Goal: Task Accomplishment & Management: Manage account settings

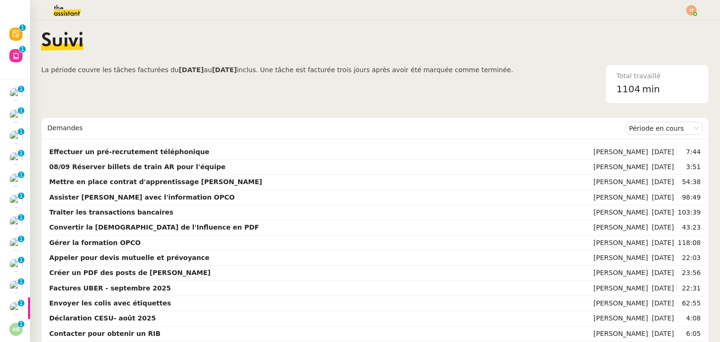
click at [340, 76] on span "La période couvre les tâches facturées du [DATE] au [DATE] inclus. Une tâche es…" at bounding box center [277, 84] width 472 height 39
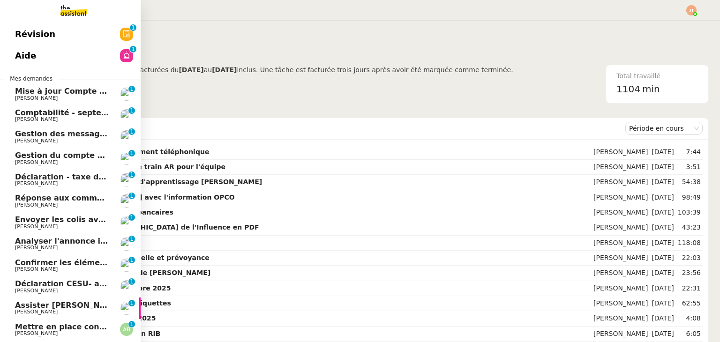
click at [65, 138] on span "[PERSON_NAME]" at bounding box center [62, 141] width 95 height 6
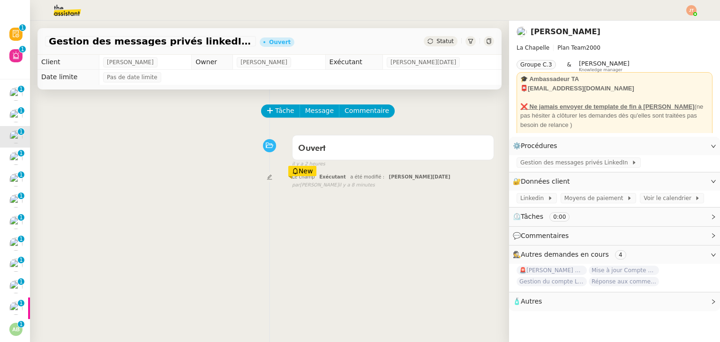
click at [279, 119] on div "Tâche Message Commentaire" at bounding box center [378, 116] width 232 height 23
click at [275, 112] on span "Tâche" at bounding box center [284, 111] width 19 height 11
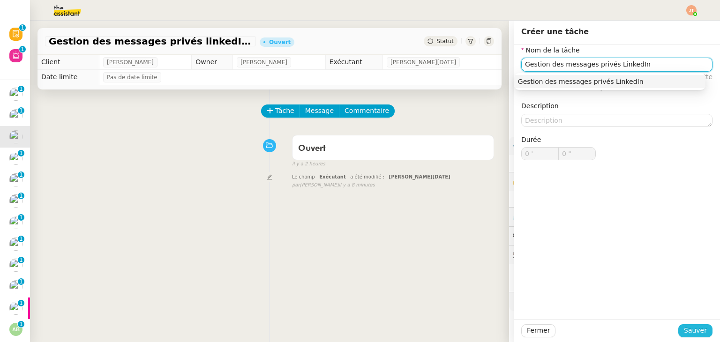
type input "Gestion des messages privés LinkedIn"
click at [684, 333] on span "Sauver" at bounding box center [695, 330] width 23 height 11
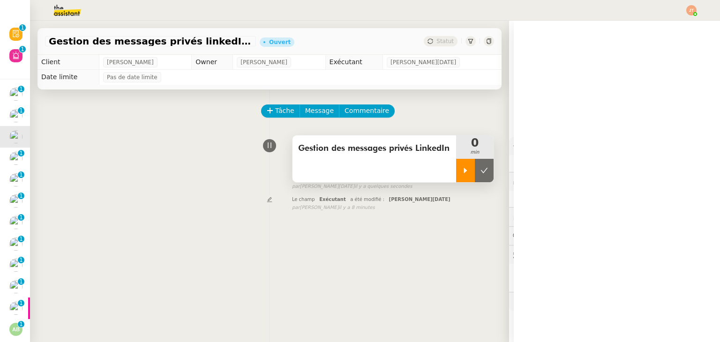
click at [460, 180] on div at bounding box center [465, 170] width 19 height 23
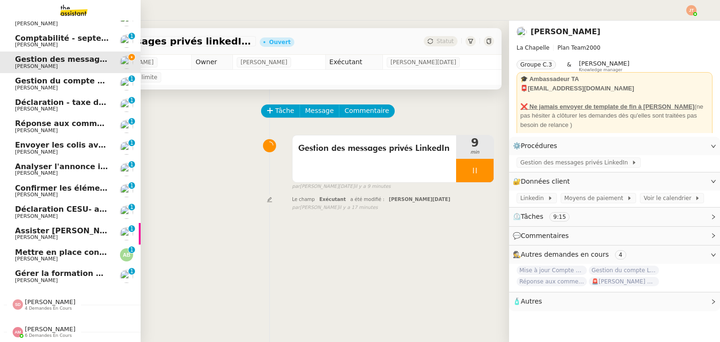
scroll to position [36, 0]
click at [45, 306] on span "4 demandes en cours" at bounding box center [48, 308] width 47 height 5
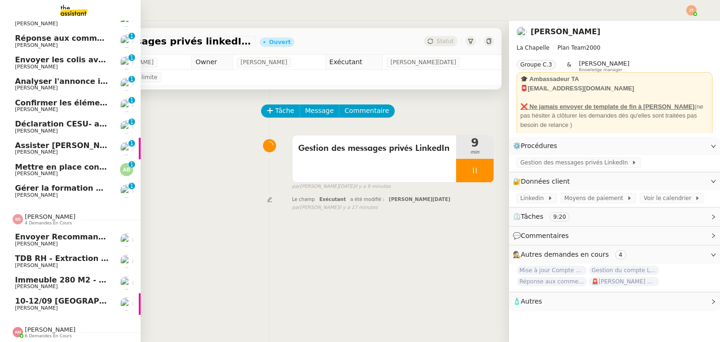
scroll to position [122, 0]
click at [39, 221] on span "4 demandes en cours" at bounding box center [48, 223] width 47 height 5
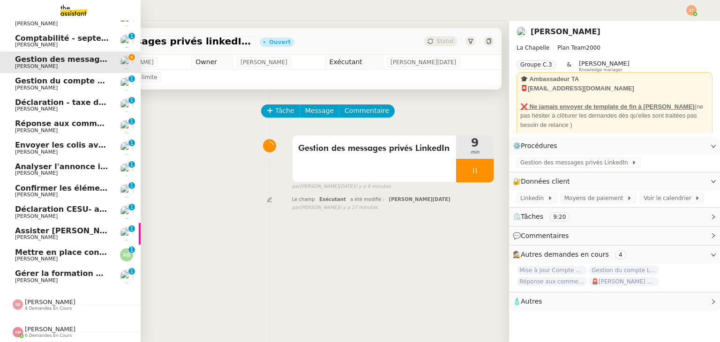
click at [41, 326] on span "[PERSON_NAME]" at bounding box center [50, 329] width 51 height 7
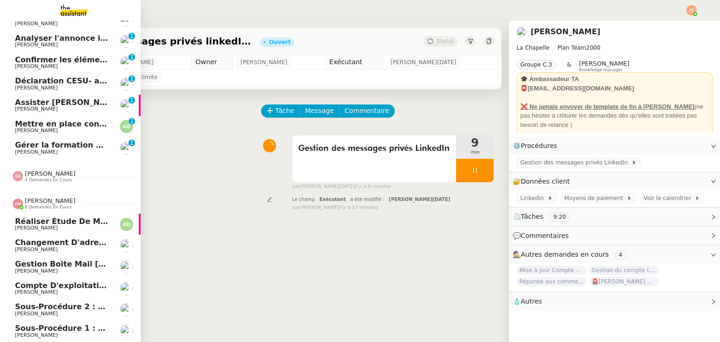
scroll to position [165, 0]
click at [51, 198] on span "[PERSON_NAME]" at bounding box center [50, 200] width 51 height 7
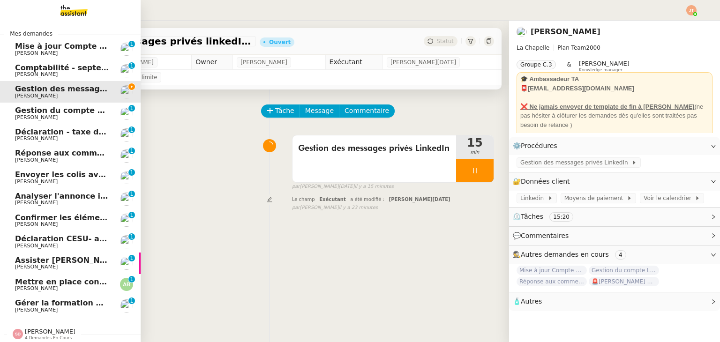
scroll to position [0, 0]
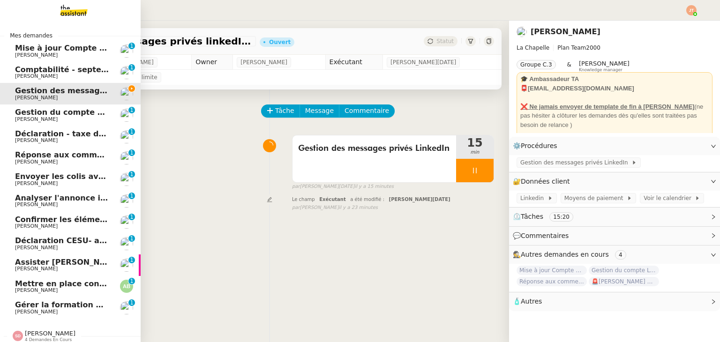
click at [84, 49] on span "Mise à jour Compte Freezbee - [DATE]" at bounding box center [95, 48] width 160 height 9
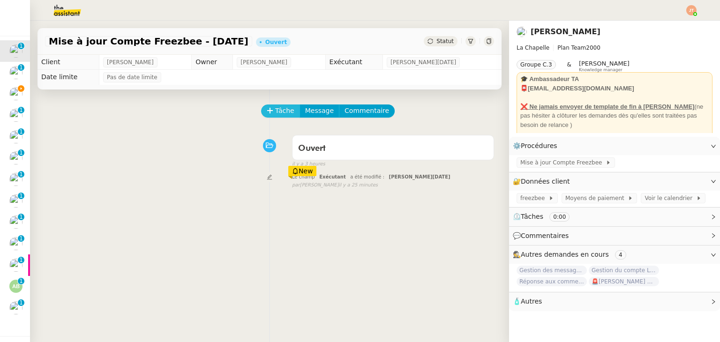
click at [283, 116] on span "Tâche" at bounding box center [284, 111] width 19 height 11
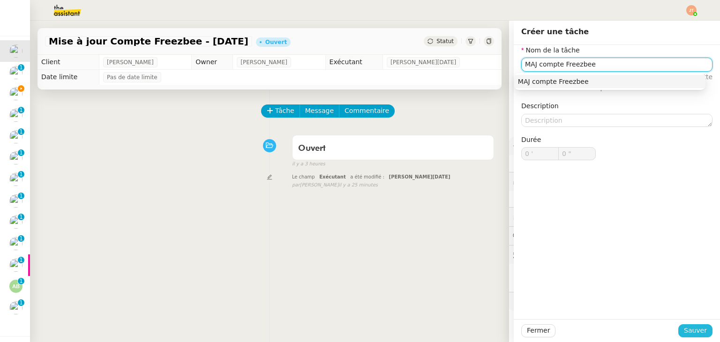
type input "MAJ compte Freezbee"
click at [687, 333] on span "Sauver" at bounding box center [695, 330] width 23 height 11
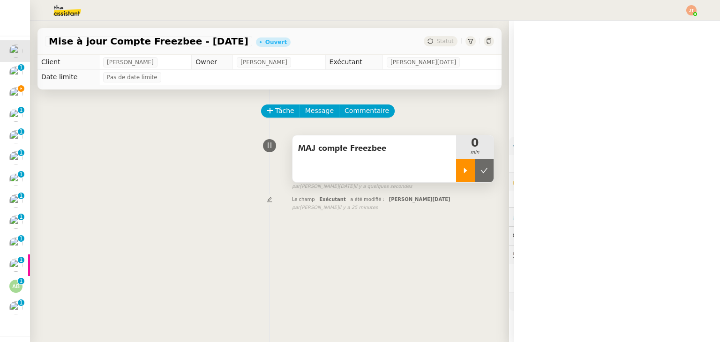
click at [462, 171] on icon at bounding box center [466, 171] width 8 height 8
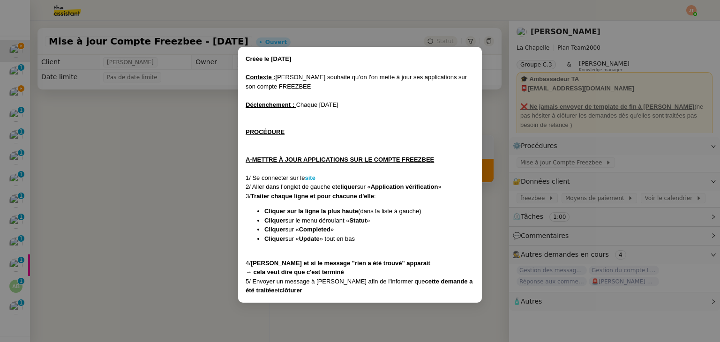
click at [309, 181] on div "1/ Se connecter sur le site" at bounding box center [360, 178] width 229 height 9
click at [309, 181] on strong "site" at bounding box center [310, 177] width 10 height 7
click at [104, 168] on nz-modal-container "Créée le [DATE] Contexte : [PERSON_NAME] souhaite qu’on l'on mette à jour ses a…" at bounding box center [360, 171] width 720 height 342
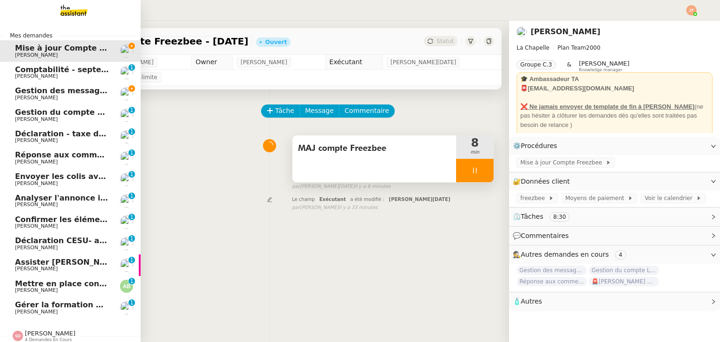
click at [73, 93] on span "Gestion des messages privés linkedIn - [DATE]" at bounding box center [113, 90] width 197 height 9
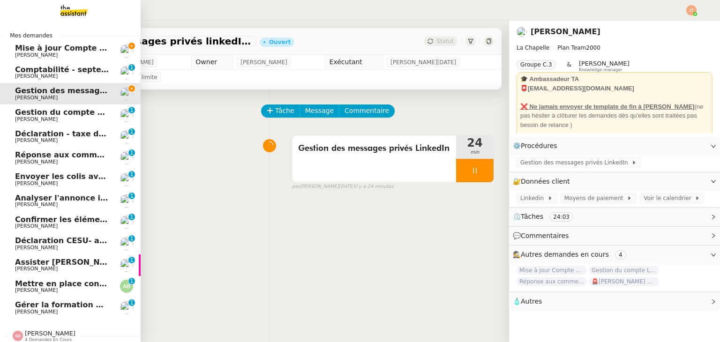
click at [65, 56] on span "[PERSON_NAME]" at bounding box center [62, 56] width 95 height 6
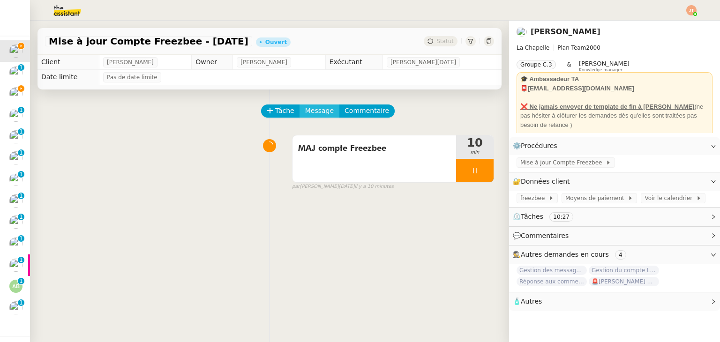
click at [307, 111] on span "Message" at bounding box center [319, 111] width 29 height 11
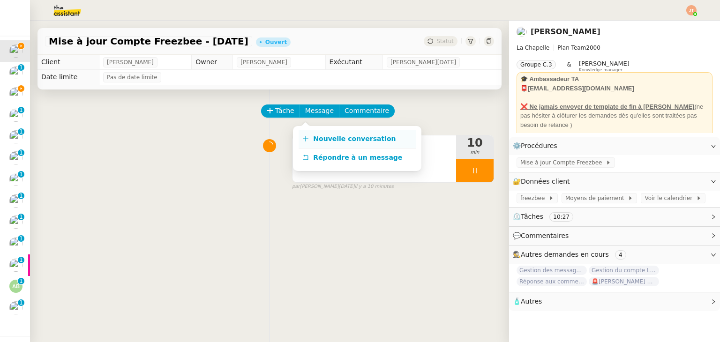
click at [369, 140] on span "Nouvelle conversation" at bounding box center [354, 139] width 83 height 8
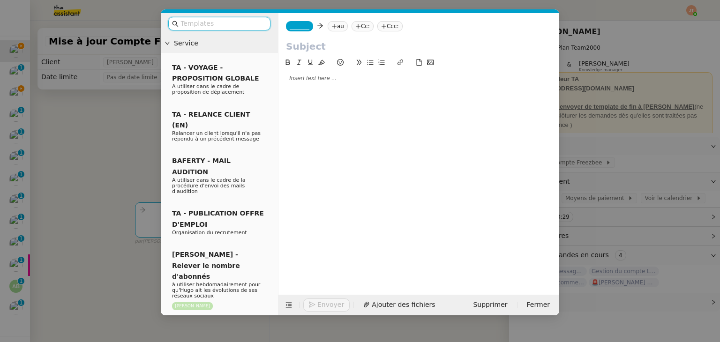
click at [351, 87] on div at bounding box center [418, 168] width 273 height 223
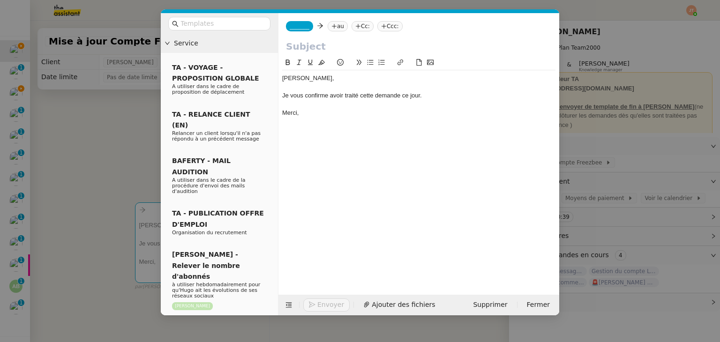
drag, startPoint x: 114, startPoint y: 104, endPoint x: 107, endPoint y: 96, distance: 10.6
click at [113, 104] on nz-modal-container "Service TA - VOYAGE - PROPOSITION GLOBALE A utiliser dans le cadre de propositi…" at bounding box center [360, 171] width 720 height 342
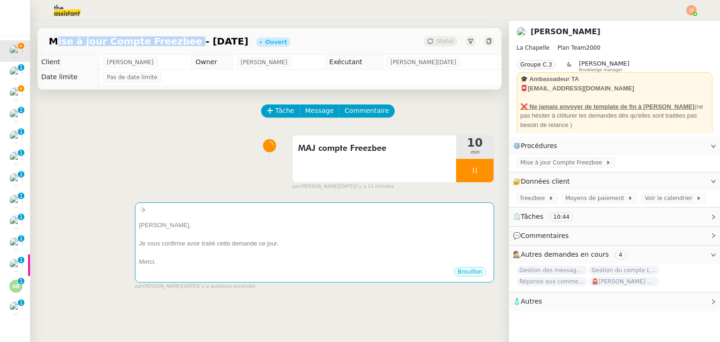
drag, startPoint x: 50, startPoint y: 40, endPoint x: 173, endPoint y: 43, distance: 122.4
click at [173, 43] on span "Mise à jour Compte Freezbee - [DATE]" at bounding box center [149, 41] width 200 height 9
copy span "Mise à jour Compte Freezbee"
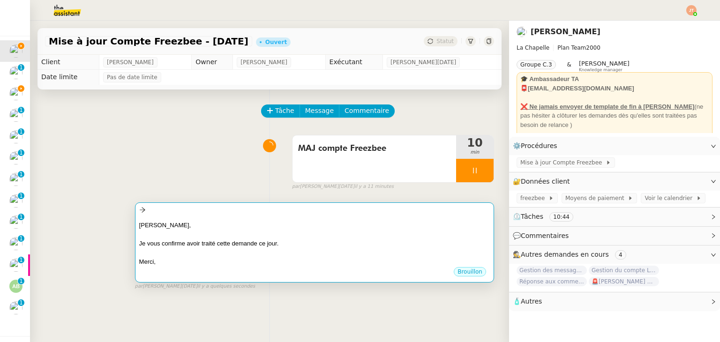
click at [235, 218] on div "[PERSON_NAME], Je vous confirme avoir traité cette demande ce jour. [GEOGRAPHIC…" at bounding box center [314, 241] width 351 height 51
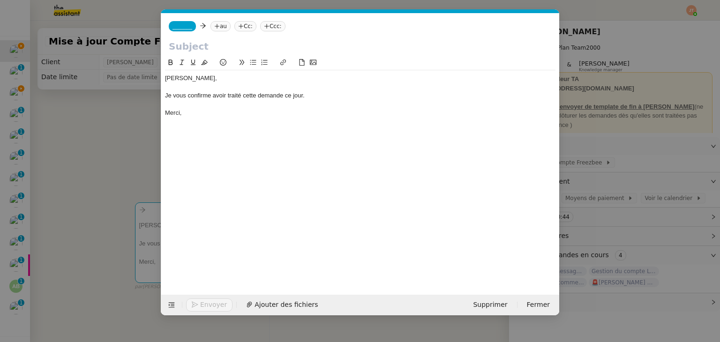
scroll to position [0, 20]
click at [197, 46] on input "text" at bounding box center [360, 46] width 383 height 14
paste input "Mise à jour Compte Freezbee"
type input "Mise à jour Compte Freezbee"
click at [214, 29] on icon at bounding box center [217, 26] width 6 height 6
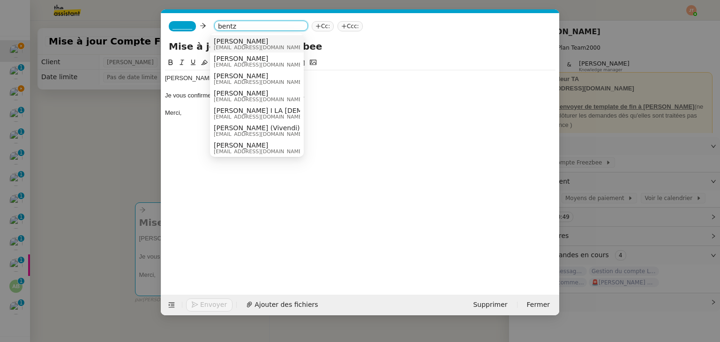
type input "bentz"
click at [228, 45] on span "[EMAIL_ADDRESS][DOMAIN_NAME]" at bounding box center [259, 47] width 90 height 5
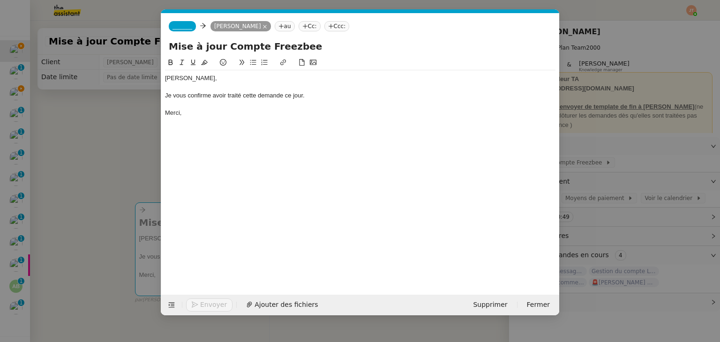
click at [186, 24] on span "_______" at bounding box center [183, 26] width 20 height 7
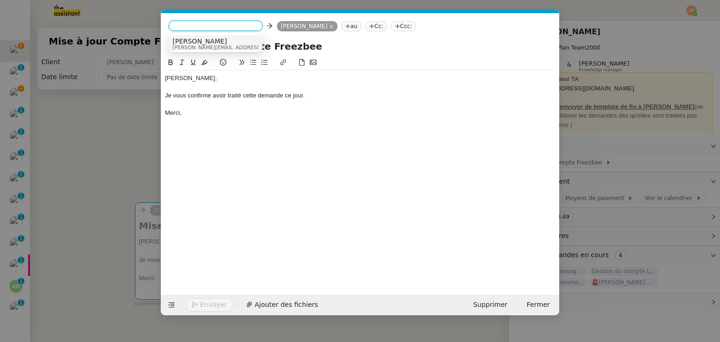
click at [191, 42] on span "[PERSON_NAME]" at bounding box center [239, 42] width 133 height 8
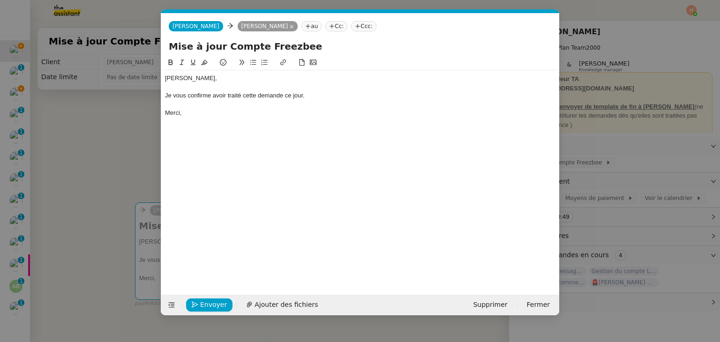
click at [132, 98] on nz-modal-container "Service TA - VOYAGE - PROPOSITION GLOBALE A utiliser dans le cadre de propositi…" at bounding box center [360, 171] width 720 height 342
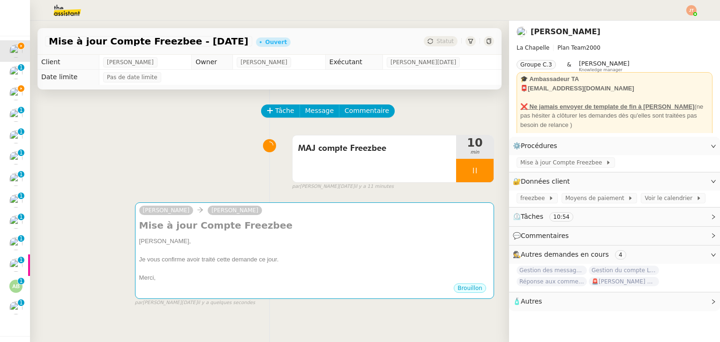
click at [67, 7] on img at bounding box center [59, 10] width 73 height 21
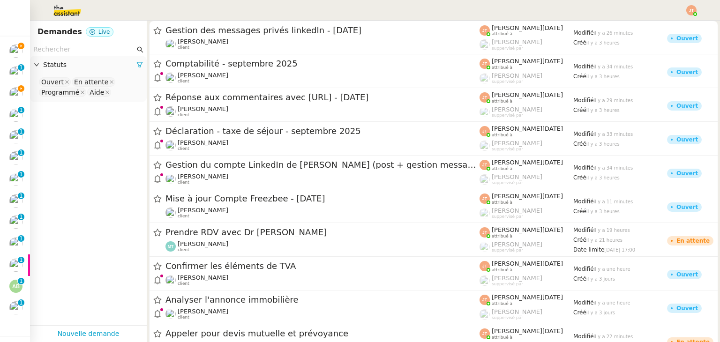
click at [81, 48] on input "text" at bounding box center [84, 49] width 102 height 11
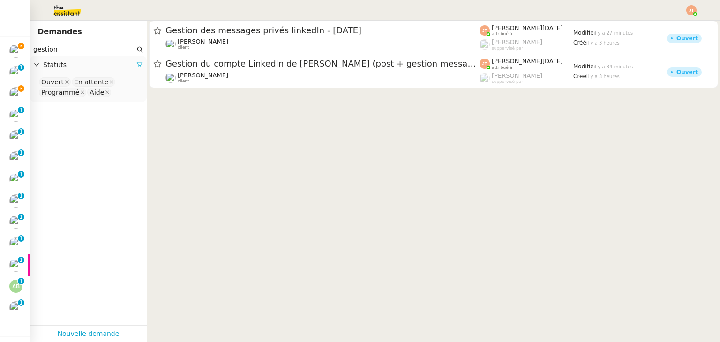
type input "gestion"
click at [136, 65] on icon at bounding box center [139, 64] width 7 height 7
click at [90, 68] on span "Statuts" at bounding box center [93, 65] width 100 height 11
click at [81, 85] on nz-select-top-control "Please select" at bounding box center [89, 82] width 102 height 12
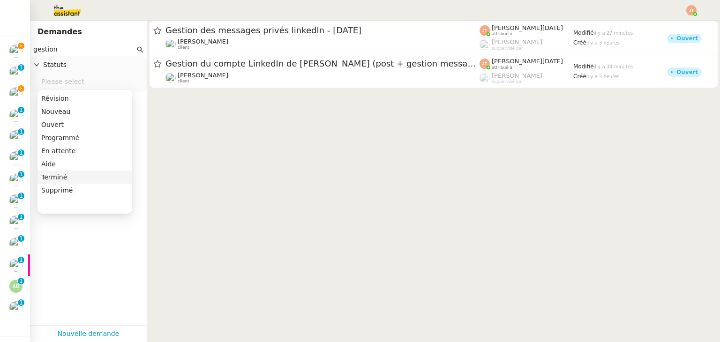
click at [61, 178] on div "Terminé" at bounding box center [84, 177] width 87 height 8
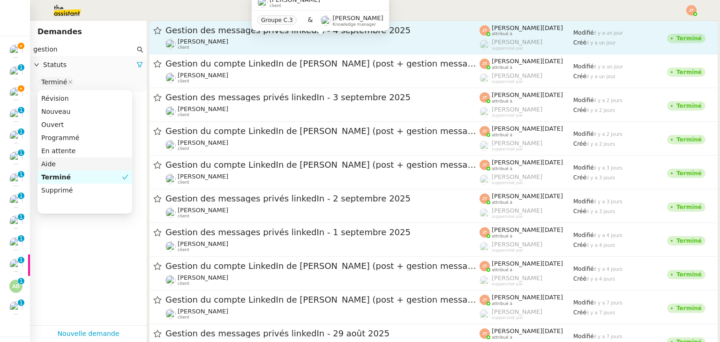
click at [245, 43] on div "[PERSON_NAME] client" at bounding box center [323, 44] width 314 height 12
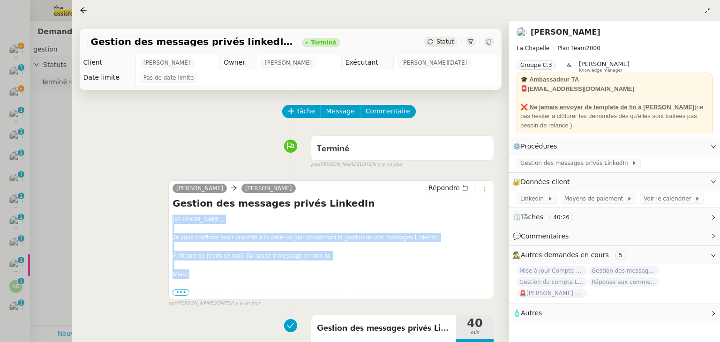
drag, startPoint x: 173, startPoint y: 219, endPoint x: 189, endPoint y: 274, distance: 58.2
click at [189, 274] on div "[PERSON_NAME], Je vous confirme avoir procédé à la veille ce jour concernant la…" at bounding box center [331, 256] width 317 height 82
copy div "[PERSON_NAME], Je vous confirme avoir procédé à la veille ce jour concernant la…"
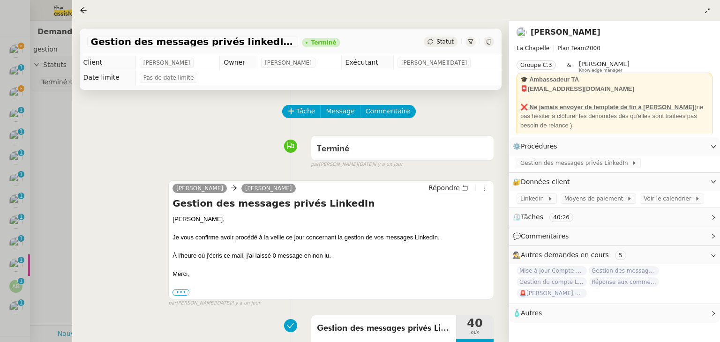
click at [58, 168] on div at bounding box center [360, 171] width 720 height 342
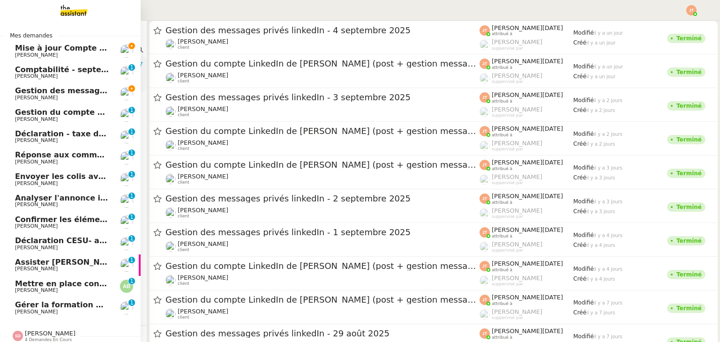
click at [24, 92] on span "Gestion des messages privés linkedIn - [DATE]" at bounding box center [113, 90] width 197 height 9
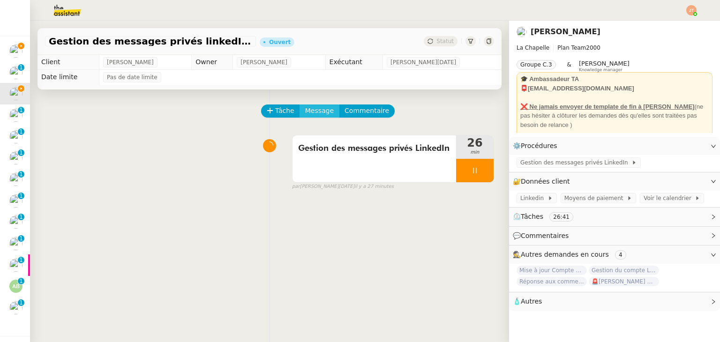
click at [310, 113] on span "Message" at bounding box center [319, 111] width 29 height 11
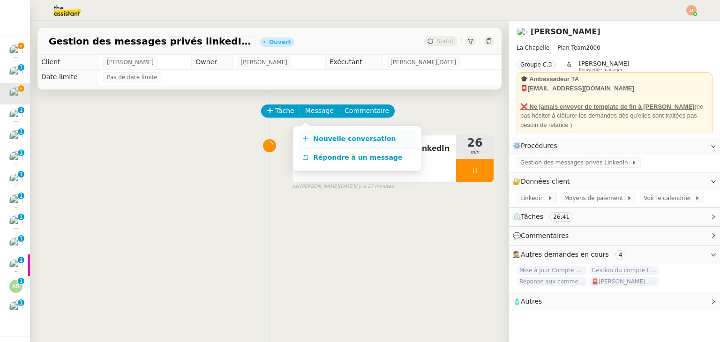
click at [317, 139] on span "Nouvelle conversation" at bounding box center [354, 139] width 83 height 8
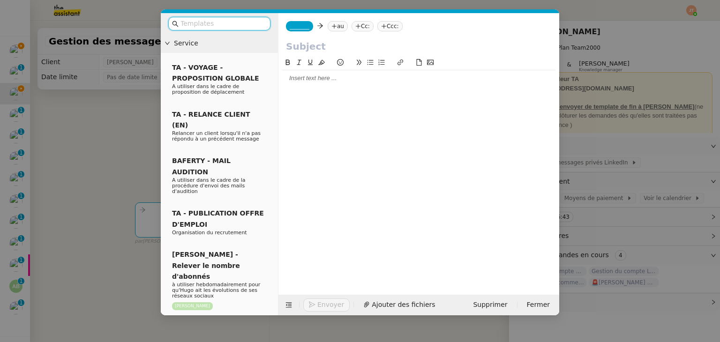
click at [304, 80] on div at bounding box center [418, 78] width 273 height 8
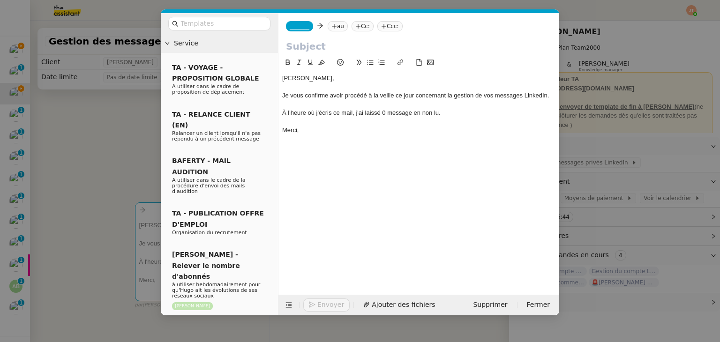
drag, startPoint x: 99, startPoint y: 97, endPoint x: 68, endPoint y: 67, distance: 44.1
click at [99, 97] on nz-modal-container "Service TA - VOYAGE - PROPOSITION GLOBALE A utiliser dans le cadre de propositi…" at bounding box center [360, 171] width 720 height 342
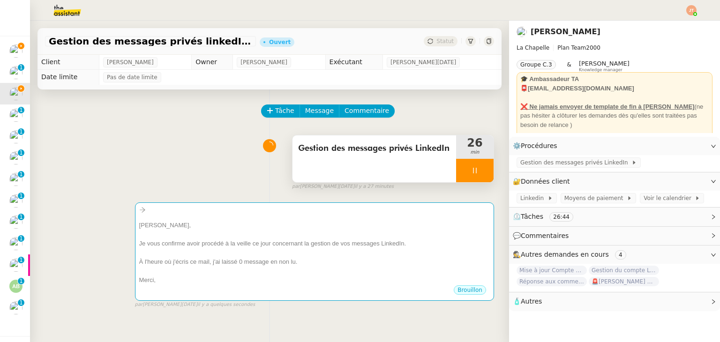
click at [342, 148] on span "Gestion des messages privés LinkedIn" at bounding box center [374, 149] width 152 height 14
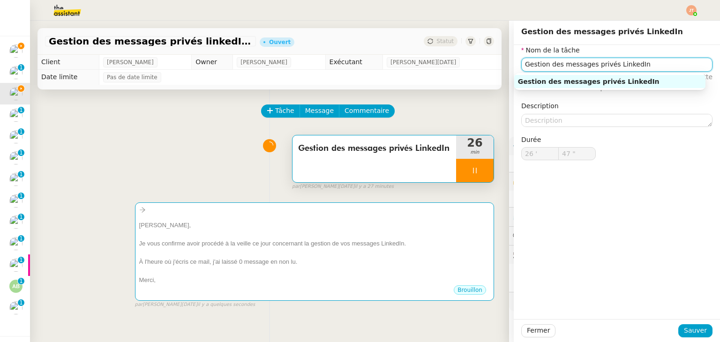
type input "48 ""
drag, startPoint x: 635, startPoint y: 66, endPoint x: 502, endPoint y: 66, distance: 133.2
click at [502, 66] on app-ticket "Gestion des messages privés linkedIn - [DATE] Ouvert Statut Client [PERSON_NAME…" at bounding box center [375, 182] width 690 height 322
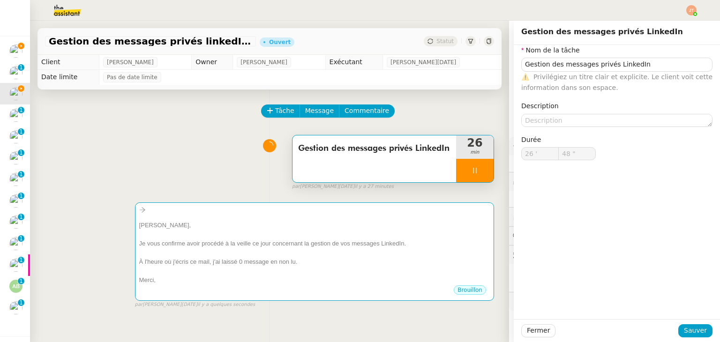
click at [201, 141] on div "Gestion des messages privés LinkedIn 26 min false par [PERSON_NAME][DATE]. il y…" at bounding box center [269, 161] width 449 height 60
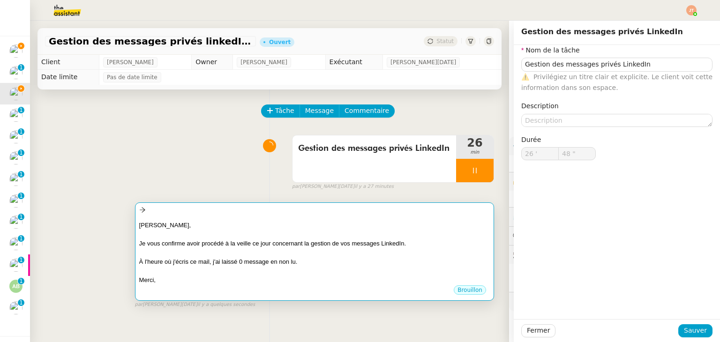
click at [204, 226] on div "[PERSON_NAME]," at bounding box center [314, 225] width 351 height 9
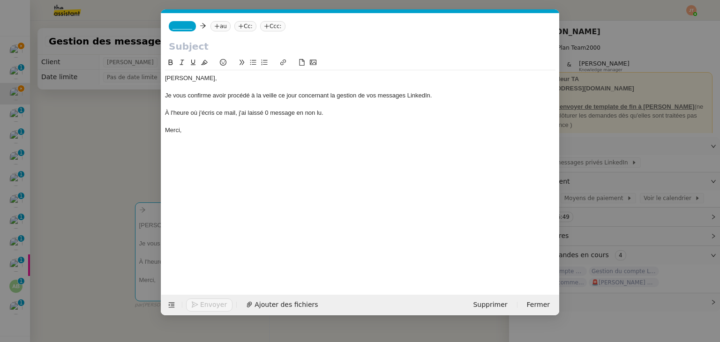
scroll to position [0, 20]
click at [195, 49] on input "text" at bounding box center [360, 46] width 383 height 14
paste input "Gestion des messages privés LinkedIn"
type input "Gestion des messages privés LinkedIn"
click at [223, 23] on nz-tag "au" at bounding box center [221, 26] width 20 height 10
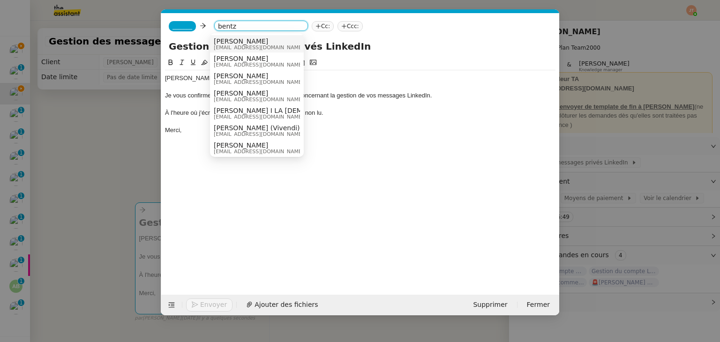
type input "bentz"
click at [232, 43] on span "[PERSON_NAME]" at bounding box center [259, 42] width 90 height 8
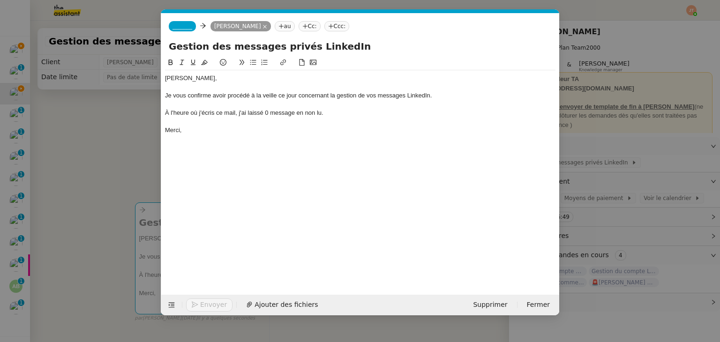
click at [177, 21] on div "_______ [PERSON_NAME] [PERSON_NAME] au Cc: Ccc:" at bounding box center [360, 26] width 398 height 26
click at [179, 25] on span "_______" at bounding box center [183, 26] width 20 height 7
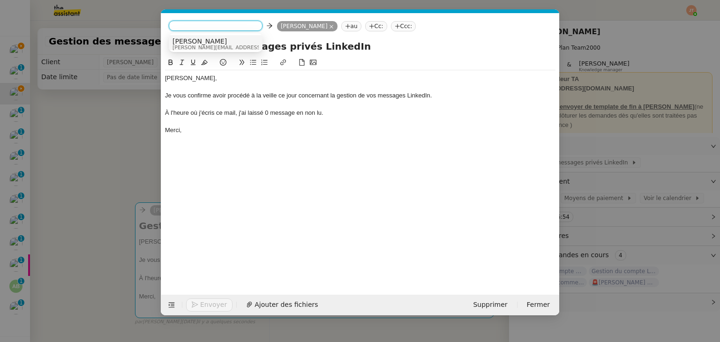
click at [193, 43] on span "[PERSON_NAME]" at bounding box center [239, 42] width 133 height 8
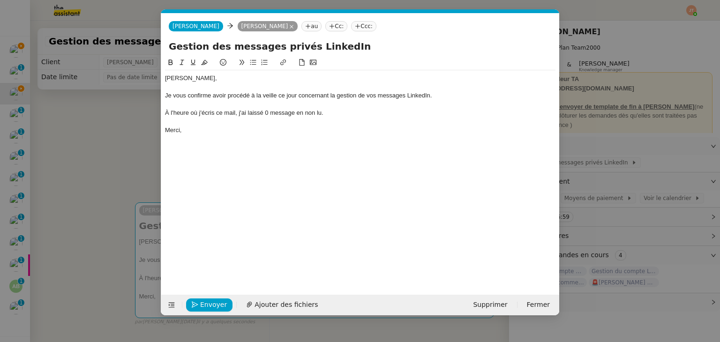
click at [137, 140] on nz-modal-container "Service TA - VOYAGE - PROPOSITION GLOBALE A utiliser dans le cadre de propositi…" at bounding box center [360, 171] width 720 height 342
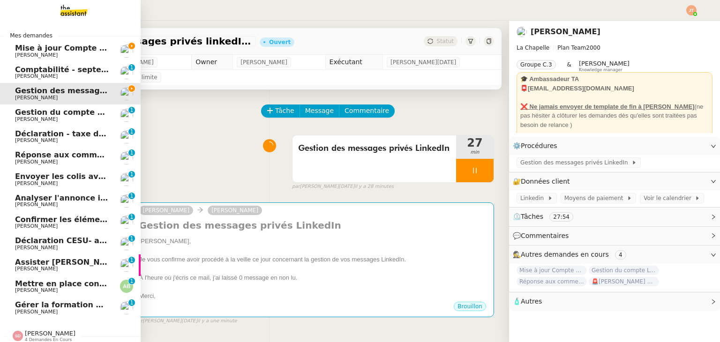
click at [25, 46] on span "Mise à jour Compte Freezbee - [DATE]" at bounding box center [95, 48] width 160 height 9
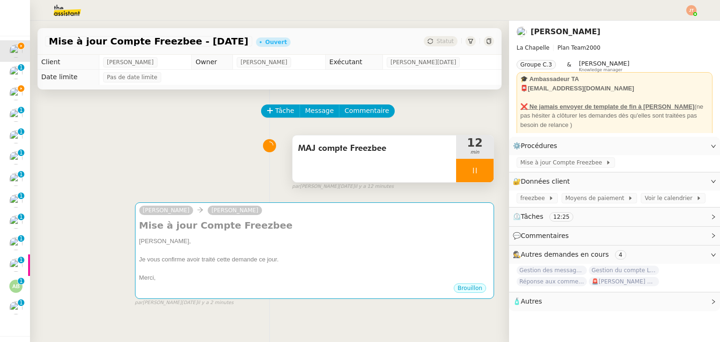
click at [462, 177] on div at bounding box center [475, 170] width 38 height 23
click at [475, 177] on button at bounding box center [484, 170] width 19 height 23
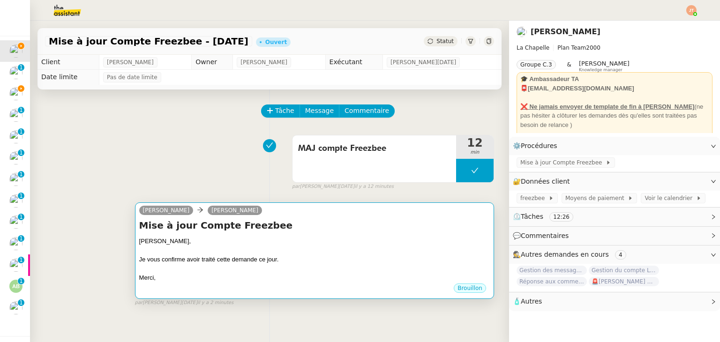
click at [354, 250] on div at bounding box center [314, 250] width 351 height 9
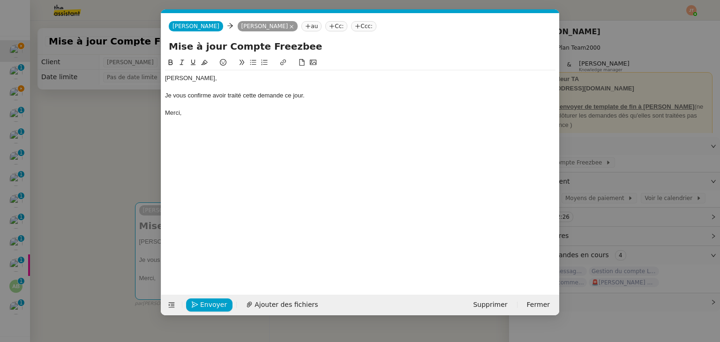
scroll to position [0, 20]
click at [207, 304] on span "Envoyer" at bounding box center [213, 305] width 27 height 11
click at [207, 304] on span "Confirmer l'envoi" at bounding box center [228, 305] width 56 height 11
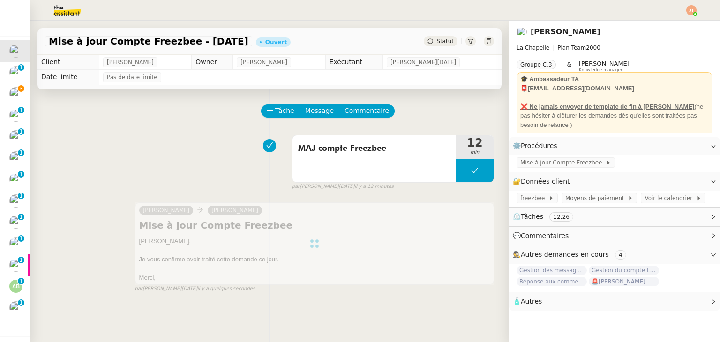
click at [443, 44] on span "Statut" at bounding box center [445, 41] width 17 height 7
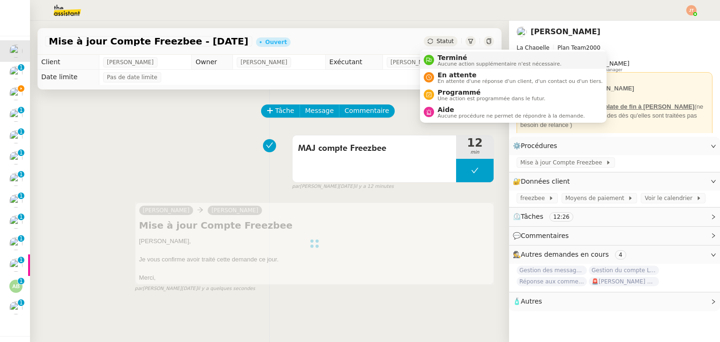
click at [445, 59] on span "Terminé" at bounding box center [500, 58] width 124 height 8
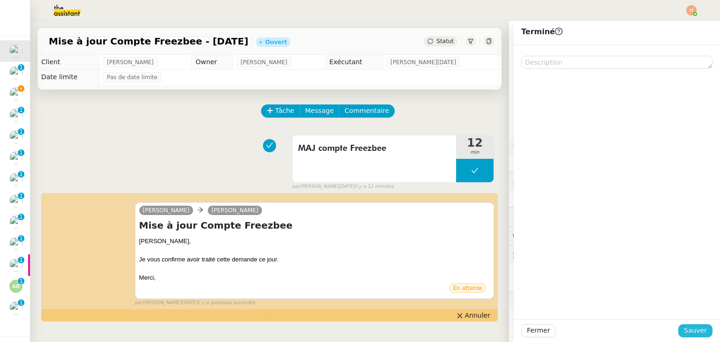
click at [684, 329] on span "Sauver" at bounding box center [695, 330] width 23 height 11
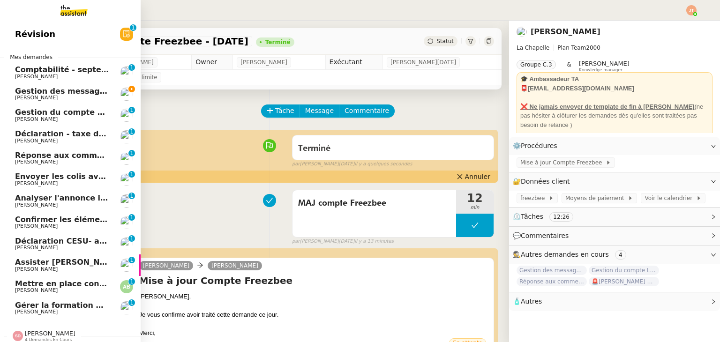
click at [67, 160] on span "[PERSON_NAME]" at bounding box center [62, 162] width 95 height 6
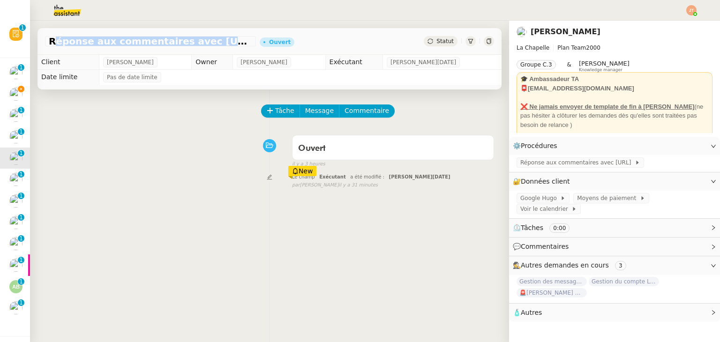
drag, startPoint x: 51, startPoint y: 43, endPoint x: 225, endPoint y: 44, distance: 174.5
click at [225, 44] on span "Réponse aux commentaires avec [URL] - [DATE]" at bounding box center [151, 41] width 204 height 9
copy span "Réponse aux commentaires avec [URL]"
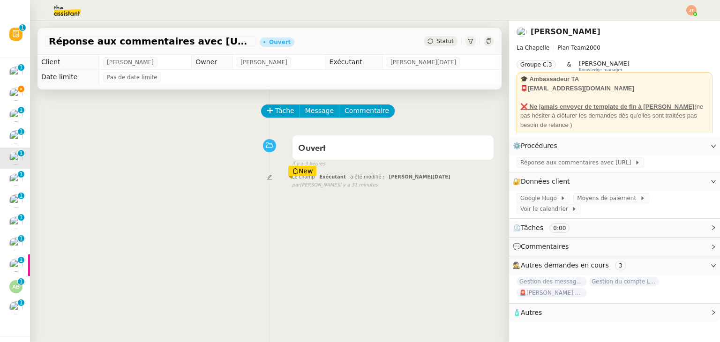
click at [276, 122] on div "Tâche Message Commentaire" at bounding box center [378, 116] width 232 height 23
click at [275, 114] on span "Tâche" at bounding box center [284, 111] width 19 height 11
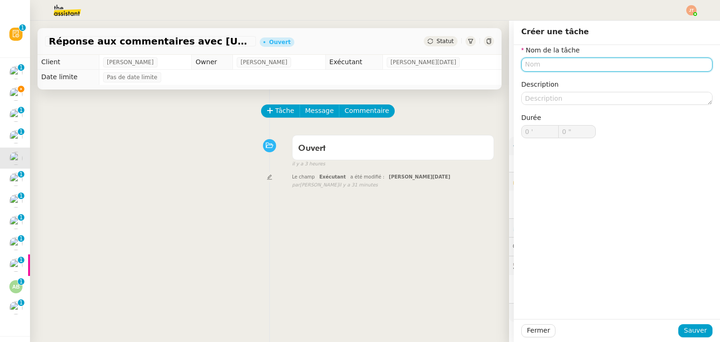
click at [534, 66] on input "text" at bounding box center [617, 65] width 191 height 14
paste input "Réponse aux commentaires avec [URL]"
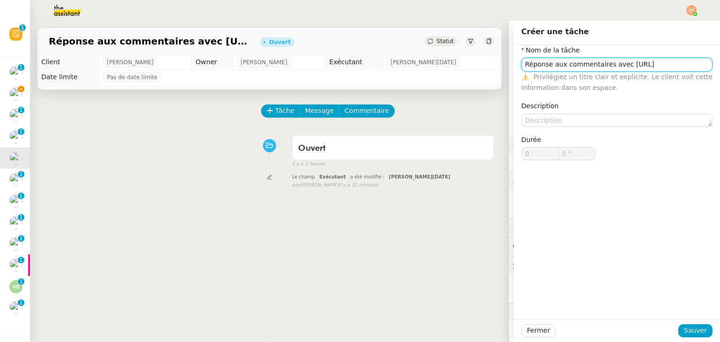
drag, startPoint x: 647, startPoint y: 68, endPoint x: 615, endPoint y: 65, distance: 32.5
click at [615, 65] on input "Réponse aux commentaires avec [URL]" at bounding box center [617, 65] width 191 height 14
type input "Réponse aux commentaires avec [URL]"
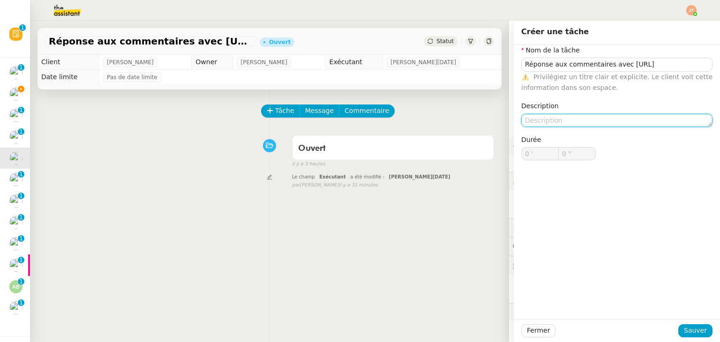
click at [538, 117] on textarea at bounding box center [617, 120] width 191 height 13
paste textarea "[URL]"
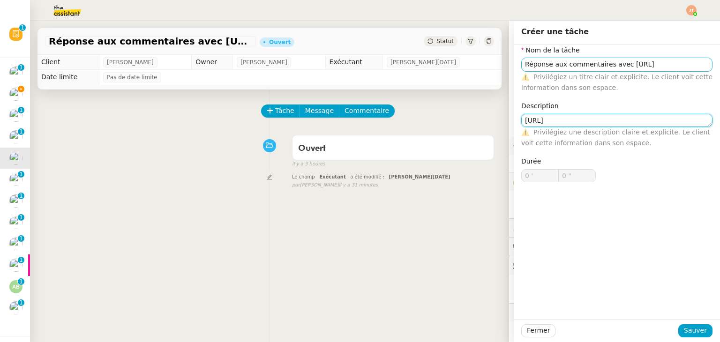
type textarea "[URL]"
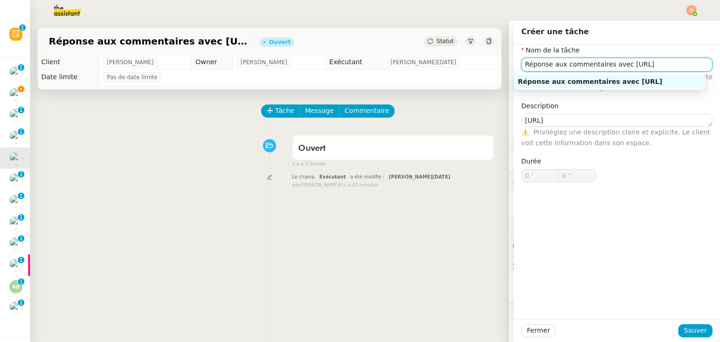
drag, startPoint x: 643, startPoint y: 68, endPoint x: 603, endPoint y: 67, distance: 40.3
click at [603, 67] on input "Réponse aux commentaires avec [URL]" at bounding box center [617, 65] width 191 height 14
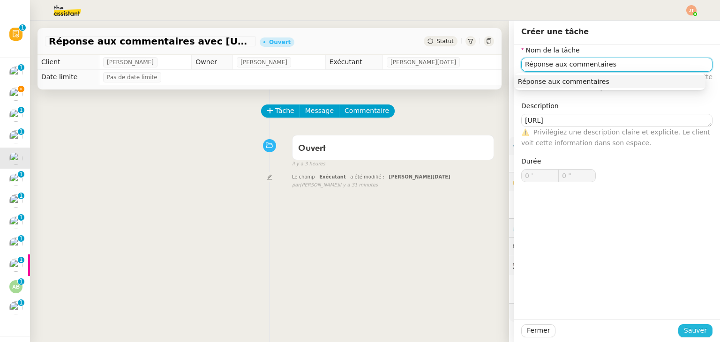
type input "Réponse aux commentaires"
click at [687, 331] on span "Sauver" at bounding box center [695, 330] width 23 height 11
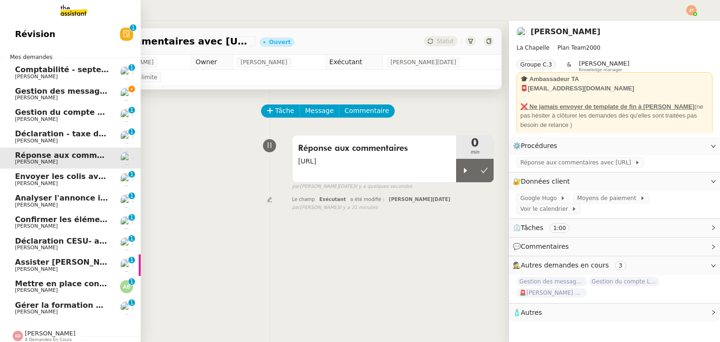
click at [28, 132] on span "Déclaration - taxe de séjour - septembre 2025" at bounding box center [112, 133] width 195 height 9
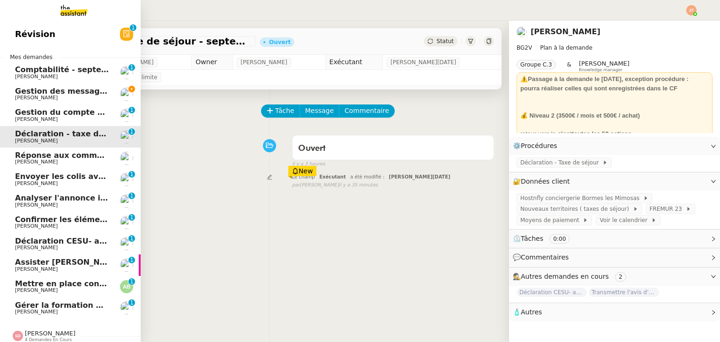
click at [64, 178] on span "Envoyer les colis avec étiquettes" at bounding box center [84, 176] width 139 height 9
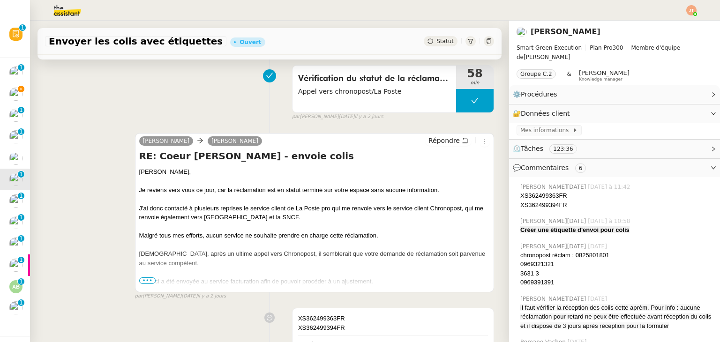
scroll to position [188, 0]
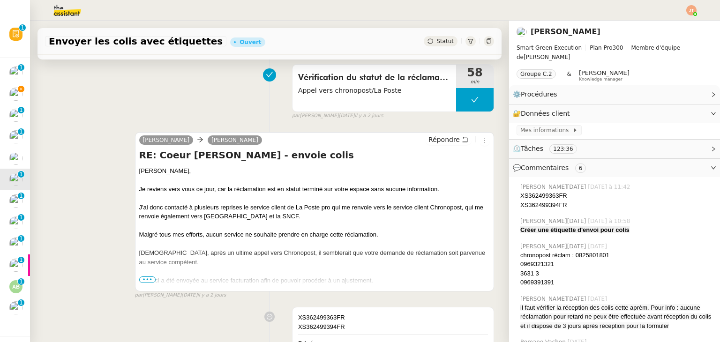
click at [144, 280] on span "•••" at bounding box center [147, 280] width 17 height 7
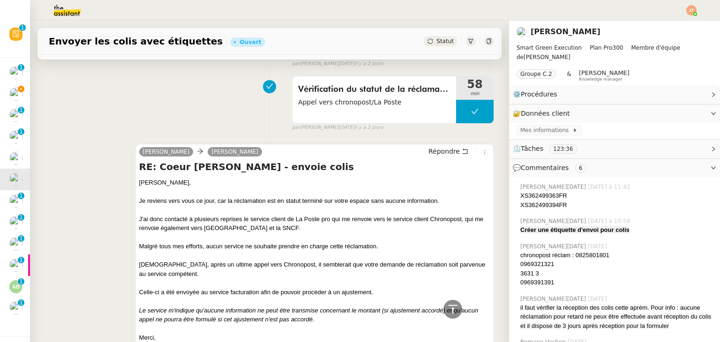
scroll to position [0, 0]
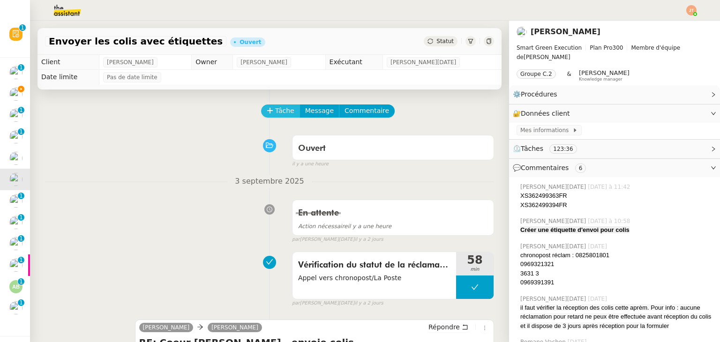
click at [275, 115] on span "Tâche" at bounding box center [284, 111] width 19 height 11
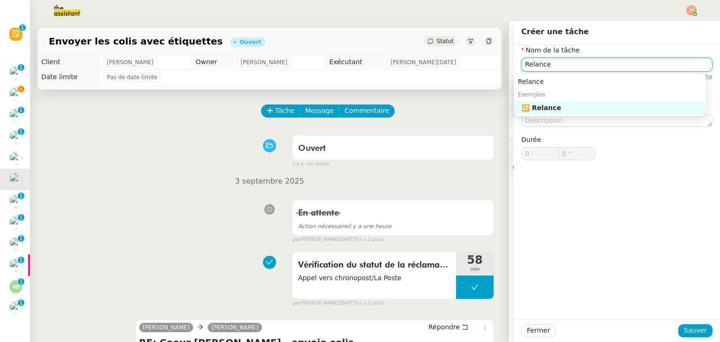
click at [550, 107] on div "🔁 Relance" at bounding box center [612, 108] width 180 height 8
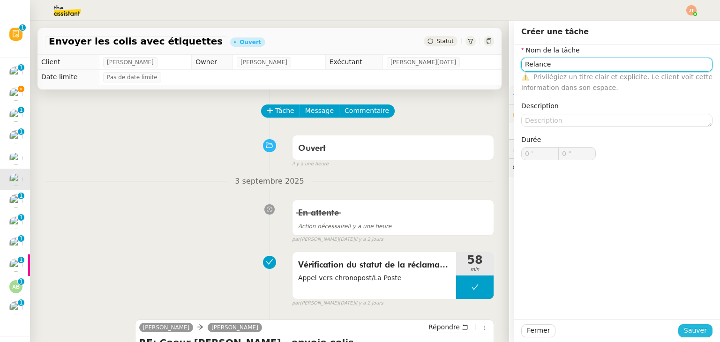
type input "Relance"
click at [685, 326] on span "Sauver" at bounding box center [695, 330] width 23 height 11
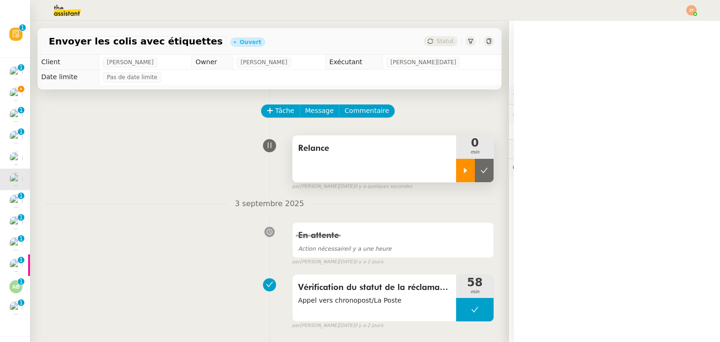
click at [462, 172] on icon at bounding box center [466, 171] width 8 height 8
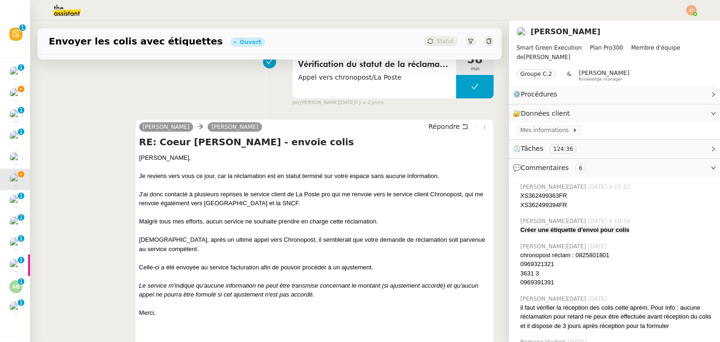
scroll to position [234, 0]
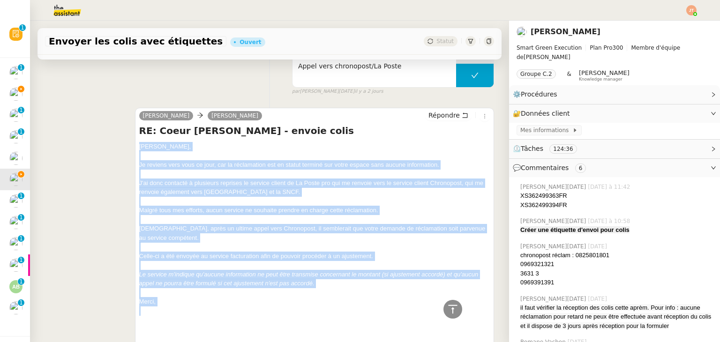
drag, startPoint x: 136, startPoint y: 148, endPoint x: 156, endPoint y: 312, distance: 165.3
copy div "[PERSON_NAME], Je reviens vers vous ce jour, car la réclamation est en statut t…"
click at [445, 116] on span "Répondre" at bounding box center [444, 115] width 31 height 9
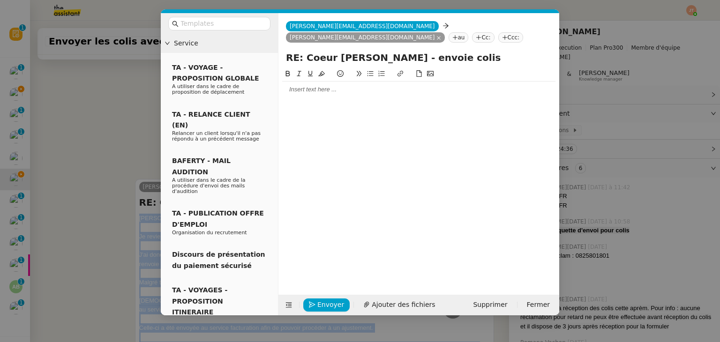
scroll to position [306, 0]
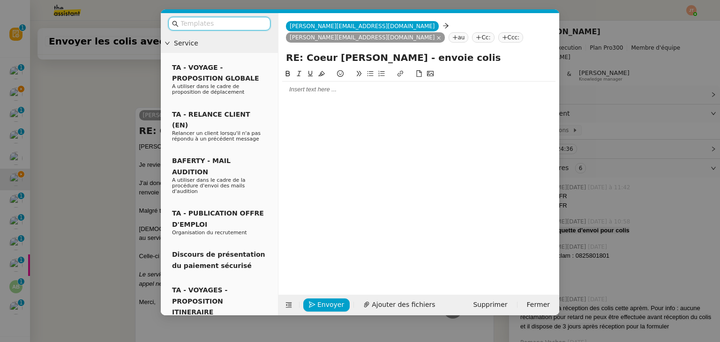
click at [204, 25] on input "text" at bounding box center [223, 23] width 84 height 11
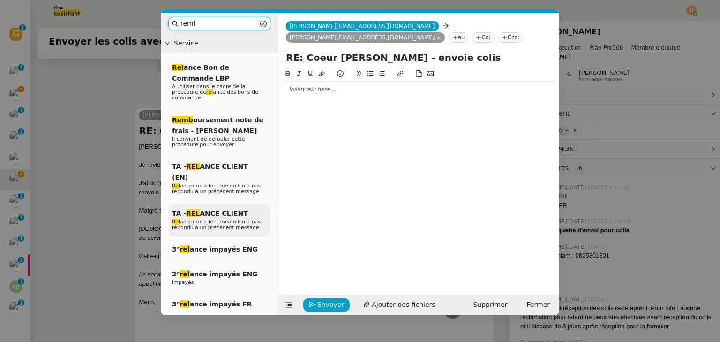
type input "reml"
click at [216, 204] on div "TA - REL ANCE CLIENT Rel ancer un client lorsqu'il n'a pas répondu à un précéde…" at bounding box center [219, 220] width 102 height 32
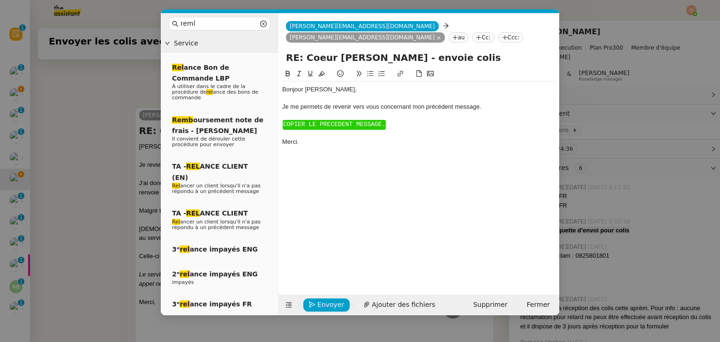
scroll to position [370, 0]
drag, startPoint x: 391, startPoint y: 127, endPoint x: 285, endPoint y: 120, distance: 106.2
click at [285, 120] on div "Bonjour ﻿[PERSON_NAME]﻿, Je me permets de revenir vers vous concernant mon préc…" at bounding box center [418, 116] width 273 height 68
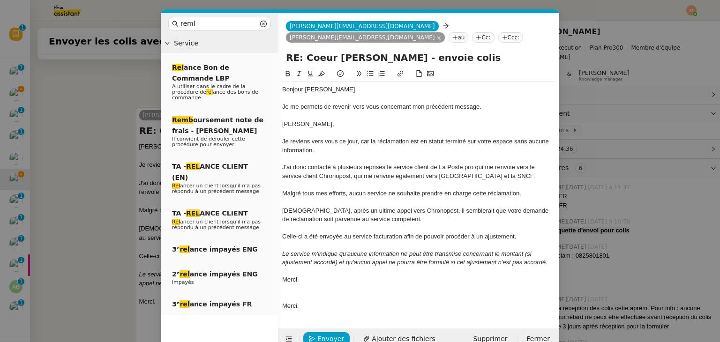
scroll to position [429, 0]
drag, startPoint x: 313, startPoint y: 126, endPoint x: 280, endPoint y: 125, distance: 33.3
click at [280, 125] on nz-spin "Bonjour ﻿[PERSON_NAME]﻿, Je me permets de revenir vers vous concernant mon préc…" at bounding box center [419, 192] width 281 height 249
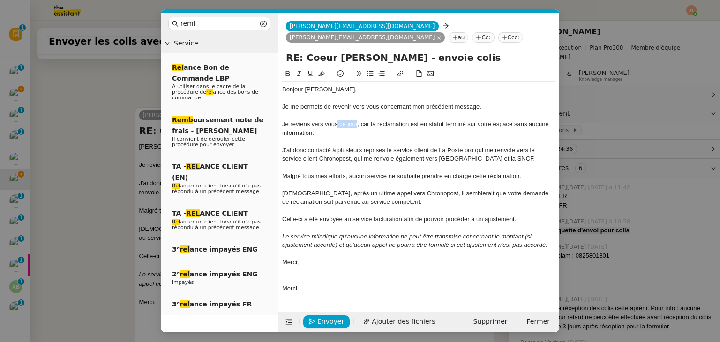
drag, startPoint x: 358, startPoint y: 125, endPoint x: 338, endPoint y: 125, distance: 20.2
click at [338, 125] on div "Je reviens vers vous ce jour, car la réclamation est en statut terminé sur votr…" at bounding box center [418, 128] width 273 height 17
click at [367, 136] on div "Je reviens vers vous, car la réclamation est en statut terminé sur votre espace…" at bounding box center [418, 128] width 273 height 17
drag, startPoint x: 308, startPoint y: 291, endPoint x: 280, endPoint y: 287, distance: 28.0
click at [280, 287] on nz-spin "Bonjour ﻿[PERSON_NAME]﻿, Je me permets de revenir vers vous concernant mon préc…" at bounding box center [419, 184] width 281 height 232
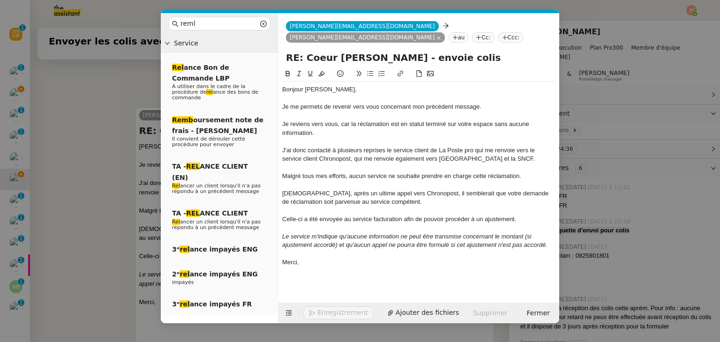
click at [330, 251] on div at bounding box center [418, 254] width 273 height 8
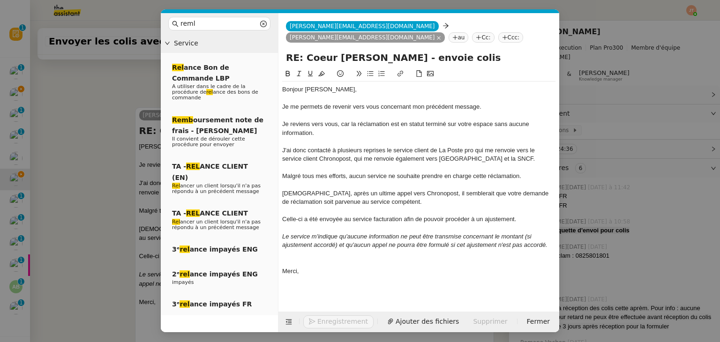
click at [373, 79] on button at bounding box center [370, 73] width 11 height 11
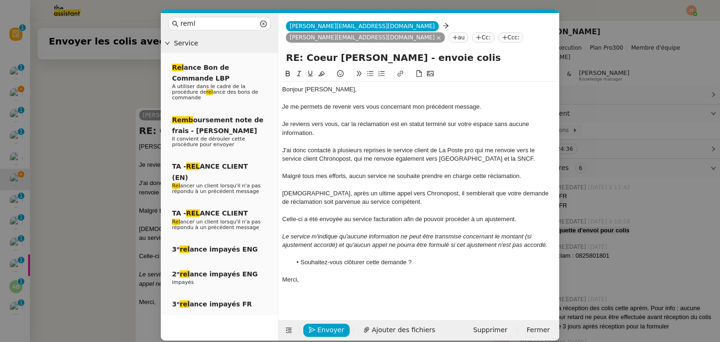
click at [75, 107] on nz-modal-container "reml Service Rel ance Bon de Commande LBP A utiliser dans le cadre de la procéd…" at bounding box center [360, 171] width 720 height 342
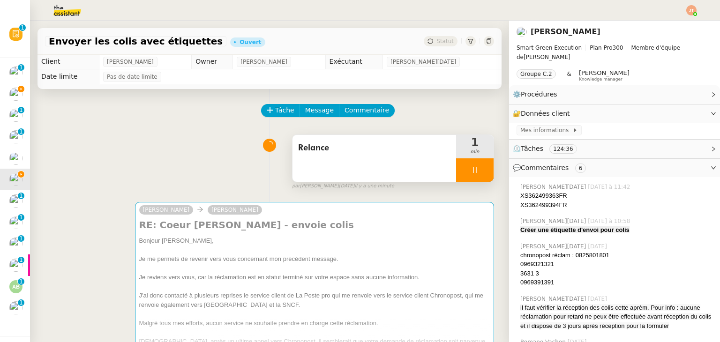
scroll to position [0, 0]
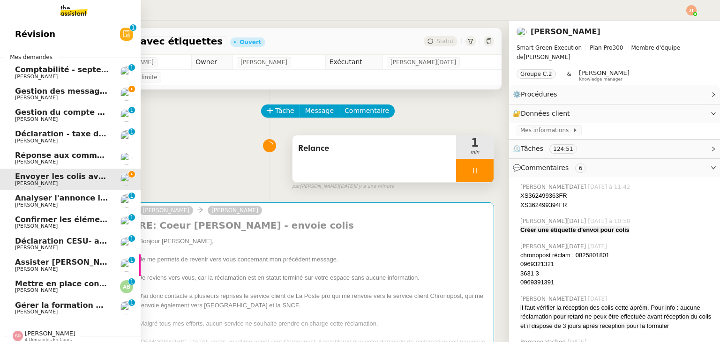
click at [52, 244] on span "Déclaration CESU- août 2025" at bounding box center [76, 241] width 122 height 9
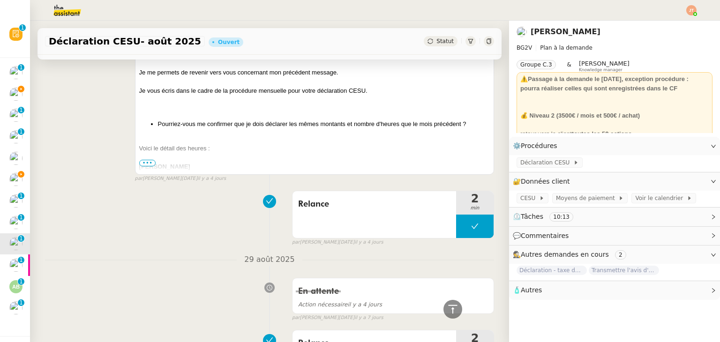
scroll to position [750, 0]
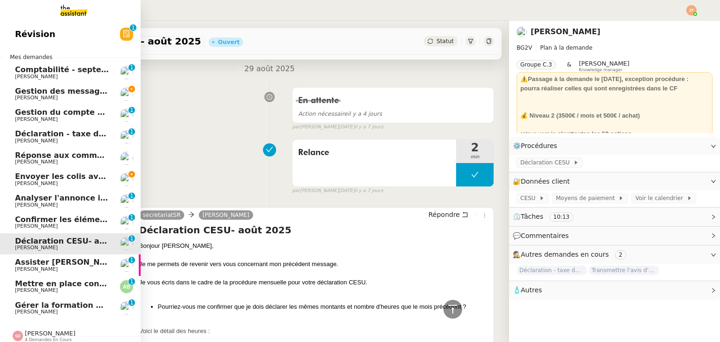
click at [56, 182] on span "[PERSON_NAME]" at bounding box center [62, 184] width 95 height 6
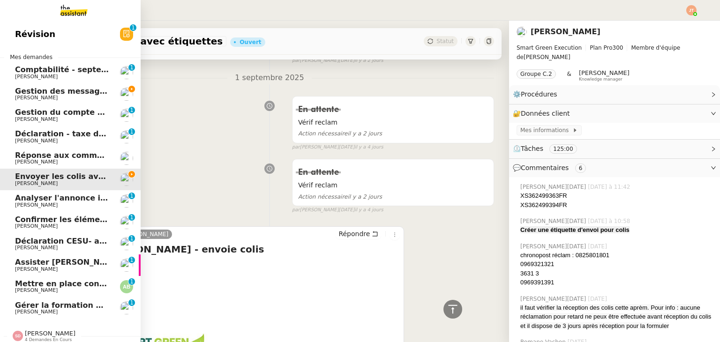
scroll to position [391, 0]
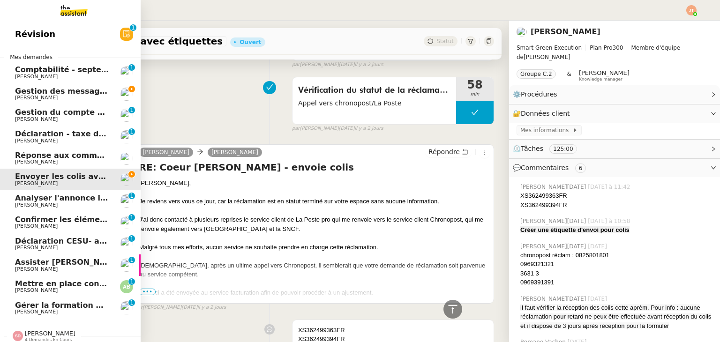
click at [42, 92] on span "Gestion des messages privés linkedIn - [DATE]" at bounding box center [113, 91] width 197 height 9
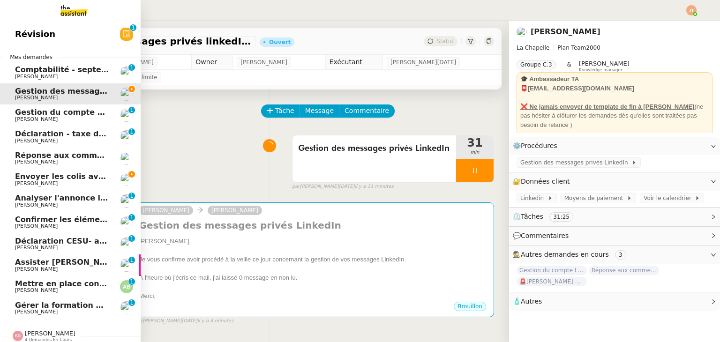
click at [36, 186] on span "[PERSON_NAME]" at bounding box center [36, 184] width 43 height 6
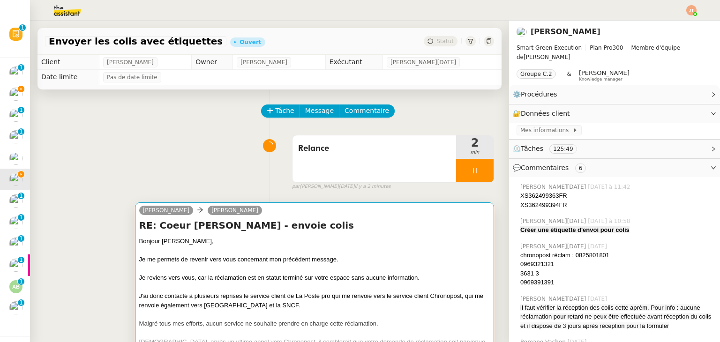
click at [308, 254] on div at bounding box center [314, 250] width 351 height 9
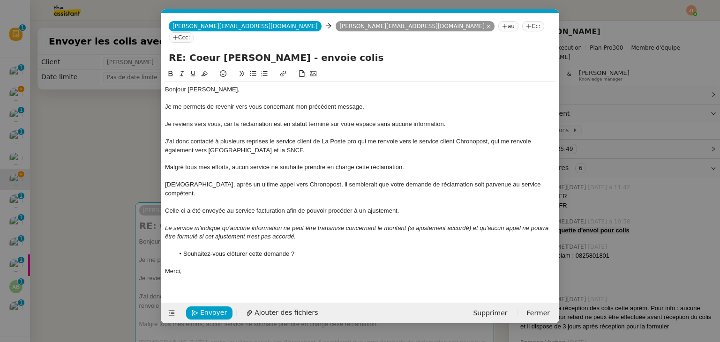
scroll to position [0, 20]
click at [214, 308] on span "Envoyer" at bounding box center [213, 313] width 27 height 11
click at [214, 308] on span "Confirmer l'envoi" at bounding box center [228, 313] width 56 height 11
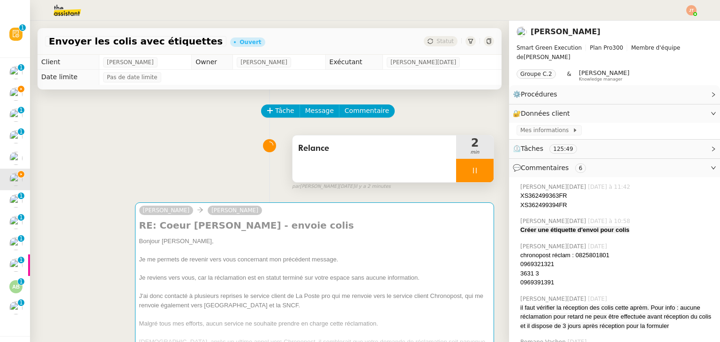
click at [456, 171] on div at bounding box center [475, 170] width 38 height 23
click at [481, 171] on icon at bounding box center [485, 171] width 8 height 8
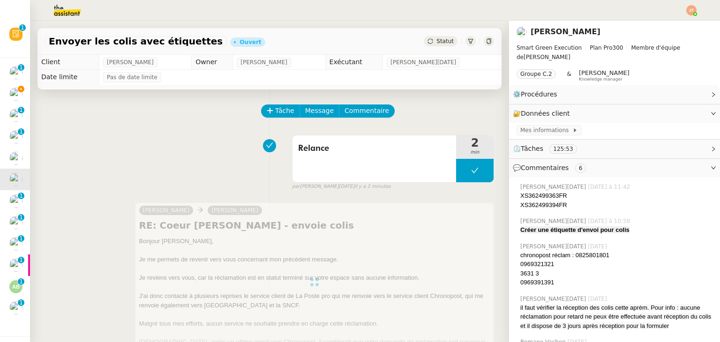
click at [437, 41] on span "Statut" at bounding box center [445, 41] width 17 height 7
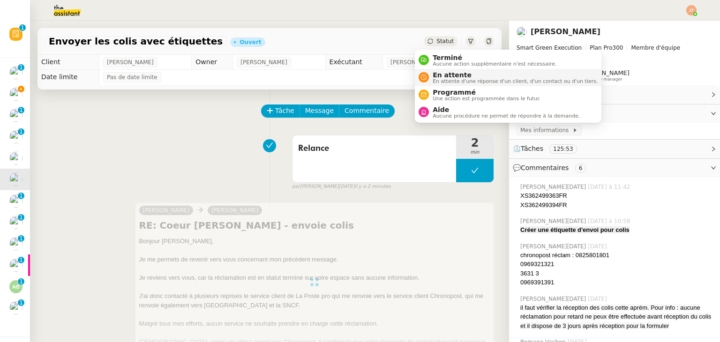
click at [442, 77] on span "En attente" at bounding box center [515, 75] width 165 height 8
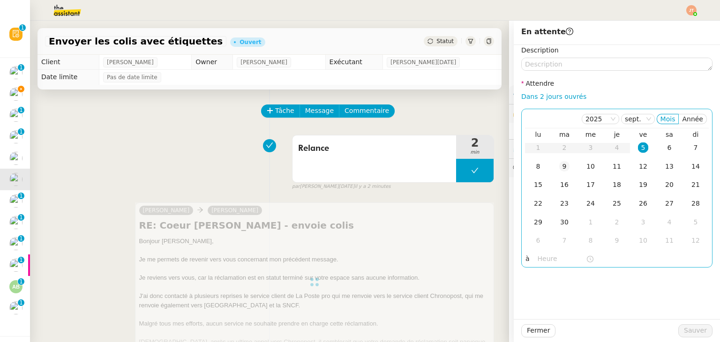
click at [559, 166] on div "9" at bounding box center [564, 166] width 10 height 10
click at [542, 257] on input "text" at bounding box center [562, 259] width 48 height 11
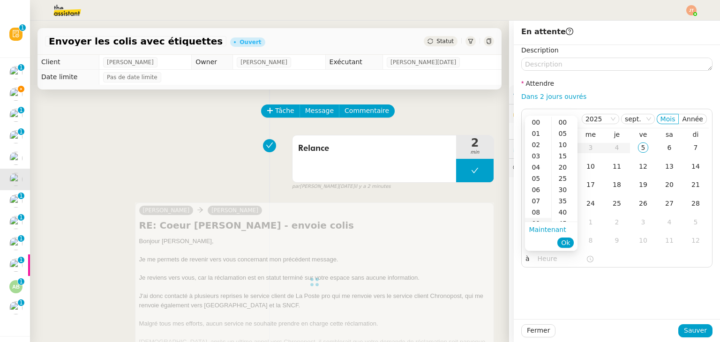
click at [539, 221] on div "09" at bounding box center [538, 223] width 26 height 11
click at [561, 191] on div "30" at bounding box center [565, 189] width 26 height 11
type input "09:30"
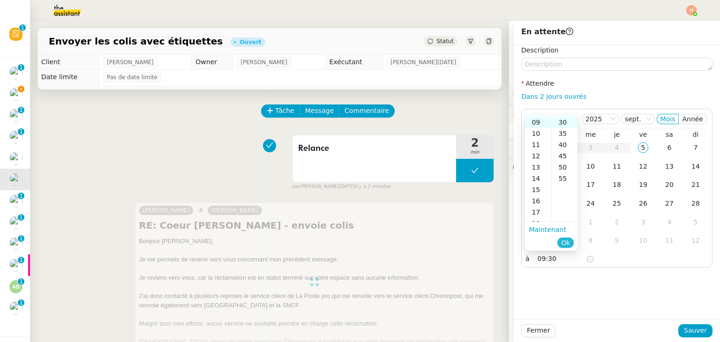
click at [566, 246] on span "Ok" at bounding box center [565, 242] width 9 height 9
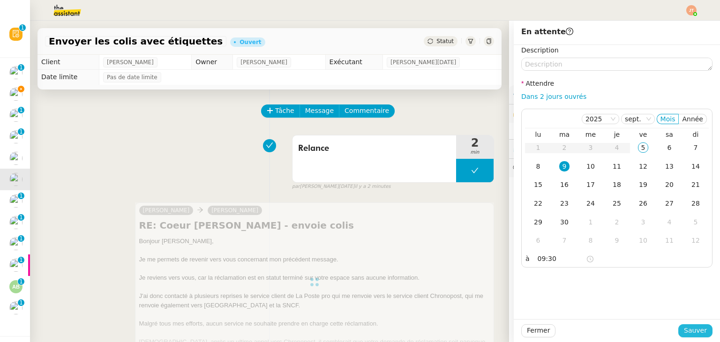
click at [687, 332] on span "Sauver" at bounding box center [695, 330] width 23 height 11
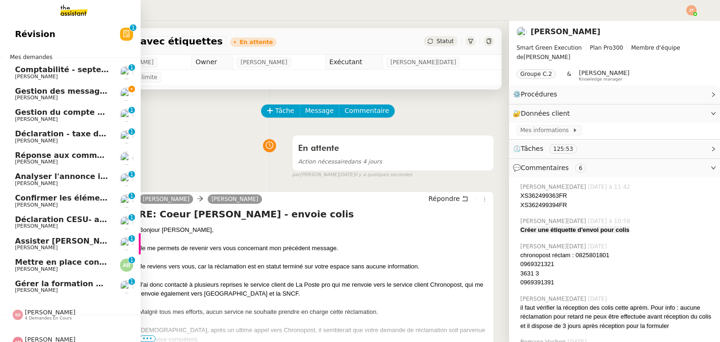
click at [60, 219] on span "Déclaration CESU- août 2025" at bounding box center [76, 219] width 122 height 9
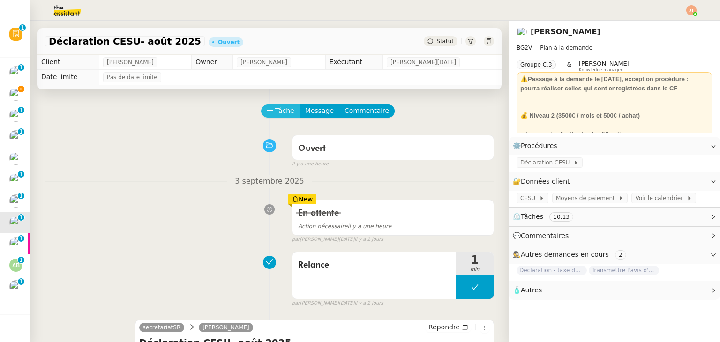
click at [280, 112] on span "Tâche" at bounding box center [284, 111] width 19 height 11
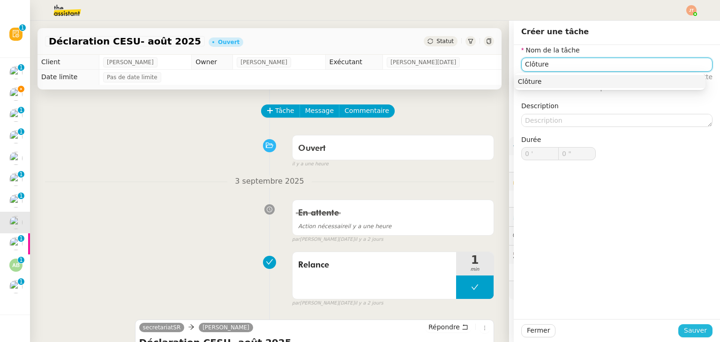
type input "Clôture"
click at [679, 325] on button "Sauver" at bounding box center [696, 331] width 34 height 13
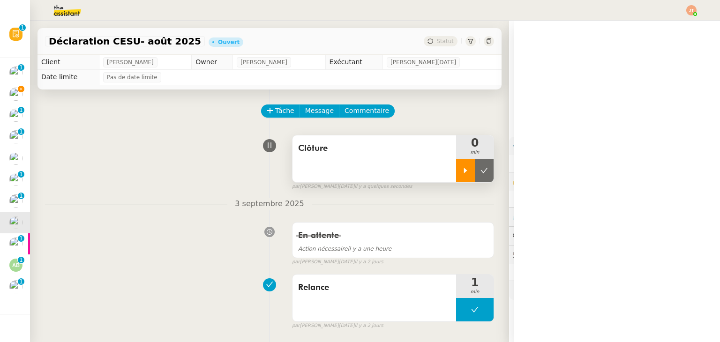
click at [462, 174] on icon at bounding box center [466, 171] width 8 height 8
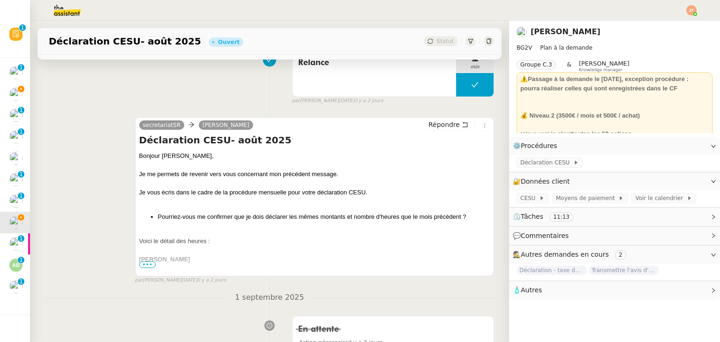
scroll to position [234, 0]
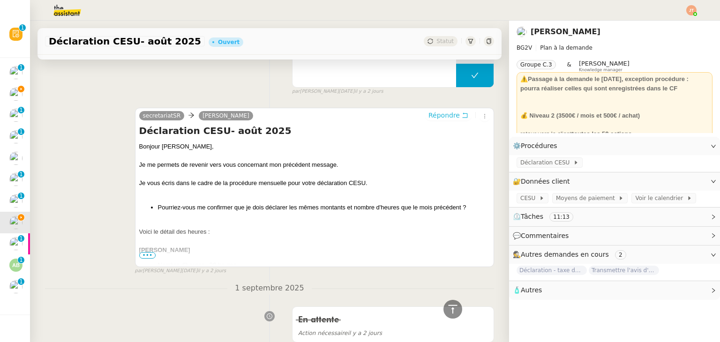
click at [435, 113] on span "Répondre" at bounding box center [444, 115] width 31 height 9
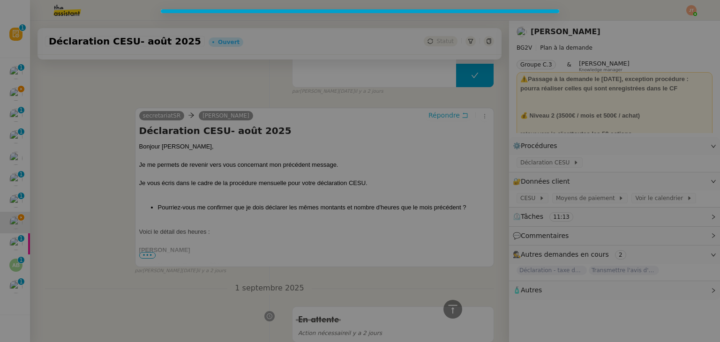
scroll to position [306, 0]
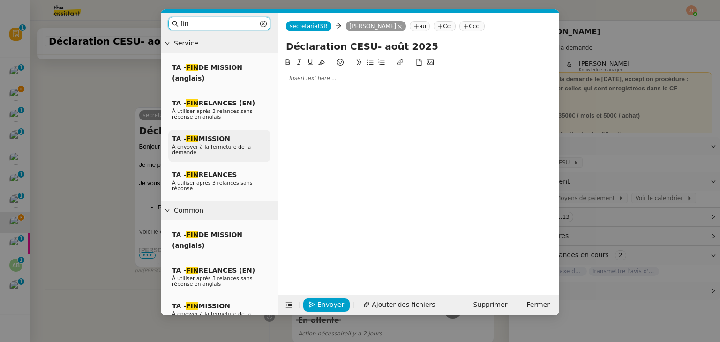
type input "fin"
click at [201, 141] on span "TA - FIN MISSION" at bounding box center [201, 139] width 58 height 8
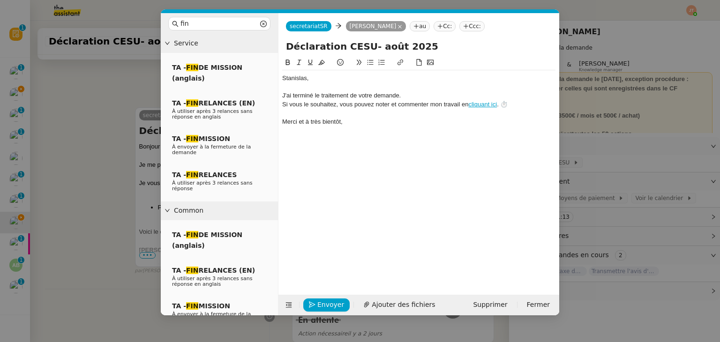
scroll to position [361, 0]
drag, startPoint x: 404, startPoint y: 94, endPoint x: 276, endPoint y: 91, distance: 128.5
click at [276, 91] on nz-layout "fin Service TA - FIN DE MISSION (anglais) TA - FIN RELANCES (EN) À utiliser apr…" at bounding box center [360, 164] width 399 height 302
click at [283, 91] on div "J'ai terminé le traitement de votre demande." at bounding box center [418, 95] width 273 height 8
click at [285, 89] on div at bounding box center [418, 87] width 273 height 8
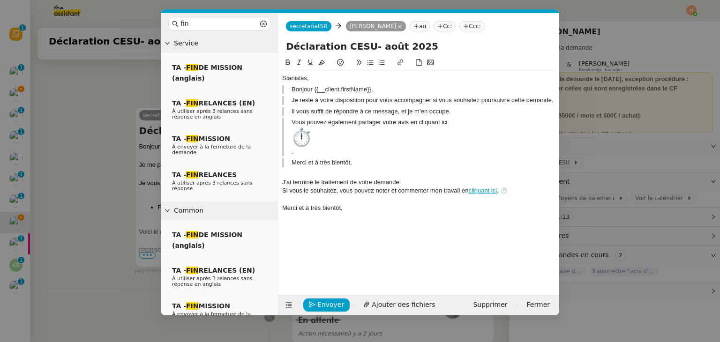
scroll to position [429, 0]
click at [294, 163] on blockquote "Merci et à très bientôt," at bounding box center [418, 163] width 273 height 8
drag, startPoint x: 367, startPoint y: 162, endPoint x: 279, endPoint y: 142, distance: 89.9
click at [279, 142] on nz-spin "﻿[PERSON_NAME], Bonjour {{__client.firstName}}, Je reste à votre disposition po…" at bounding box center [419, 170] width 281 height 227
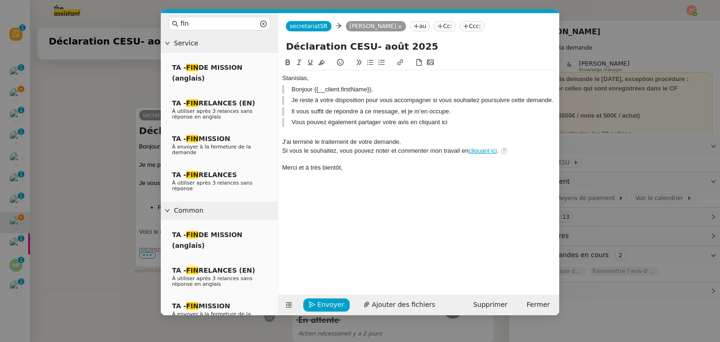
scroll to position [422, 0]
drag, startPoint x: 295, startPoint y: 123, endPoint x: 410, endPoint y: 125, distance: 115.4
click at [410, 125] on blockquote "Vous pouvez également partager votre avis en cliquant ici" at bounding box center [418, 122] width 273 height 8
copy blockquote "Vous pouvez également partager votre avis"
drag, startPoint x: 467, startPoint y: 150, endPoint x: 341, endPoint y: 150, distance: 126.2
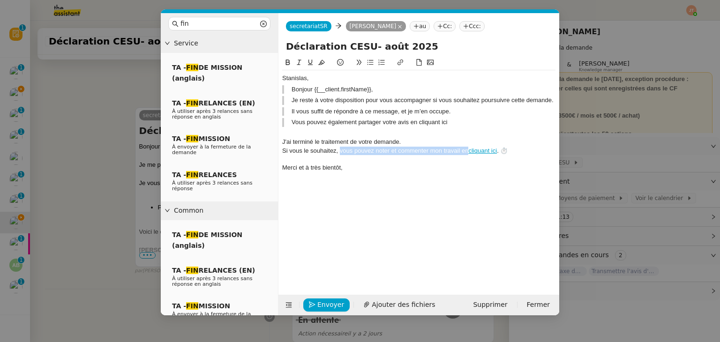
click at [341, 150] on div "Si vous le souhaitez, vous pouvez noter et commenter mon travail en cliquant ic…" at bounding box center [418, 151] width 273 height 8
click at [343, 150] on div "Si vous le souhaitez, Vous pouvez également partager votre avis cliquant ici . …" at bounding box center [418, 151] width 273 height 8
click at [295, 134] on div at bounding box center [418, 133] width 273 height 8
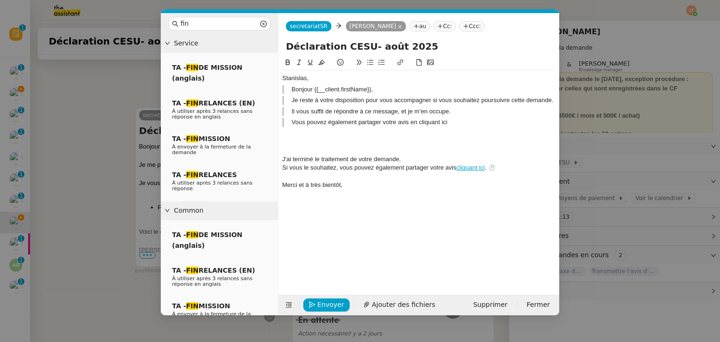
scroll to position [429, 0]
drag, startPoint x: 293, startPoint y: 110, endPoint x: 365, endPoint y: 111, distance: 72.2
click at [396, 110] on blockquote "Il vous suffit de répondre à ce message, et je m’en occupe." at bounding box center [418, 111] width 273 height 8
drag, startPoint x: 295, startPoint y: 100, endPoint x: 458, endPoint y: 110, distance: 163.5
click at [458, 110] on div "﻿[PERSON_NAME], Bonjour {{__client.firstName}}, Je reste à votre disposition po…" at bounding box center [418, 131] width 273 height 123
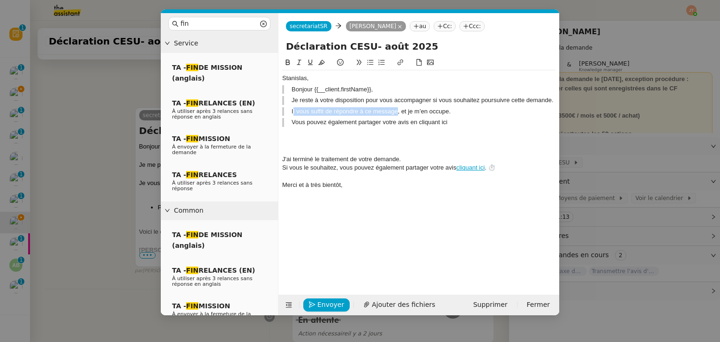
copy div "Je reste à votre disposition pour vous accompagner si vous souhaitez poursuivre…"
click at [290, 150] on div at bounding box center [418, 151] width 273 height 8
click at [290, 144] on div at bounding box center [418, 142] width 273 height 8
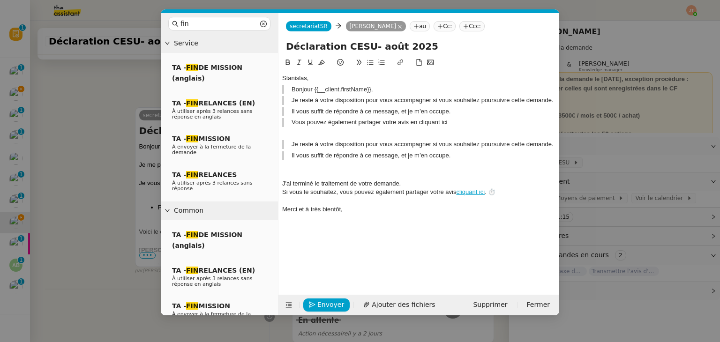
drag, startPoint x: 293, startPoint y: 156, endPoint x: 453, endPoint y: 154, distance: 159.9
click at [453, 154] on blockquote "Il vous suffit de répondre à ce message, et je m’en occupe." at bounding box center [418, 155] width 273 height 8
copy blockquote "Il vous suffit de répondre à ce message, et je m’en occupe."
click at [295, 173] on div at bounding box center [418, 175] width 273 height 8
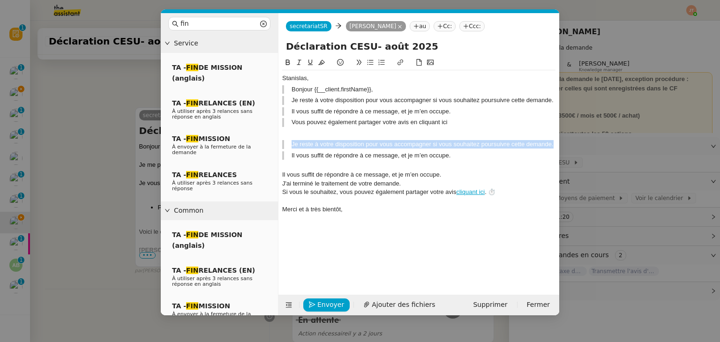
drag, startPoint x: 292, startPoint y: 143, endPoint x: 553, endPoint y: 143, distance: 261.2
click at [553, 143] on blockquote "Je reste à votre disposition pour vous accompagner si vous souhaitez poursuivre…" at bounding box center [418, 144] width 273 height 8
copy blockquote "Je reste à votre disposition pour vous accompagner si vous souhaitez poursuivre…"
click at [296, 168] on div at bounding box center [418, 166] width 273 height 8
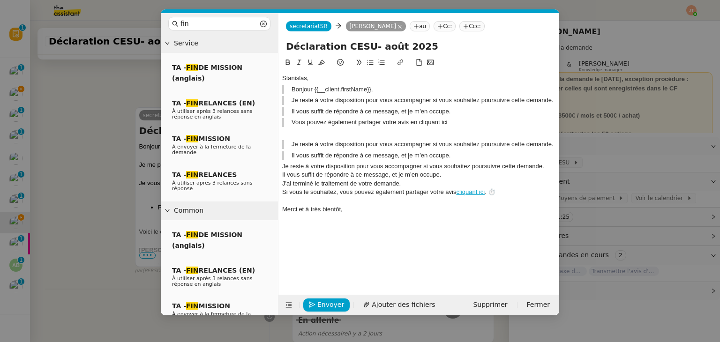
drag, startPoint x: 457, startPoint y: 154, endPoint x: 284, endPoint y: 91, distance: 184.9
click at [284, 91] on div "﻿[PERSON_NAME], Bonjour {{__client.firstName}}, Je reste à votre disposition po…" at bounding box center [418, 143] width 273 height 147
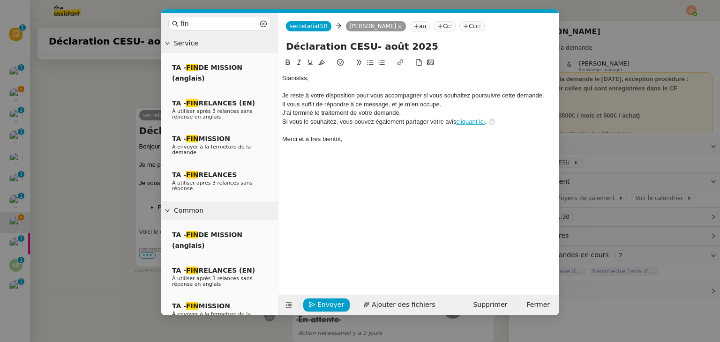
scroll to position [379, 0]
click at [550, 96] on div "Je reste à votre disposition pour vous accompagner si vous souhaitez poursuivre…" at bounding box center [418, 95] width 273 height 8
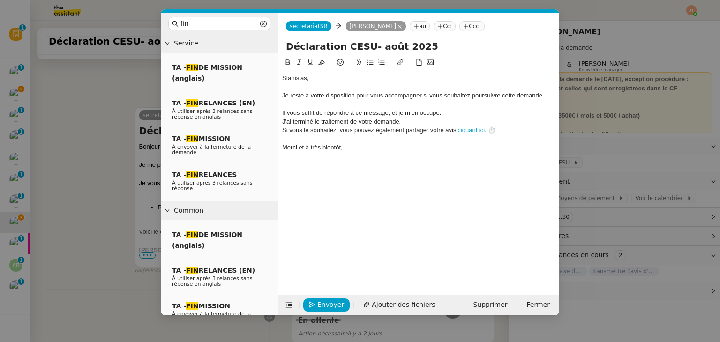
scroll to position [388, 0]
click at [442, 115] on div "Il vous suffit de répondre à ce message, et je m’en occupe." at bounding box center [418, 113] width 273 height 8
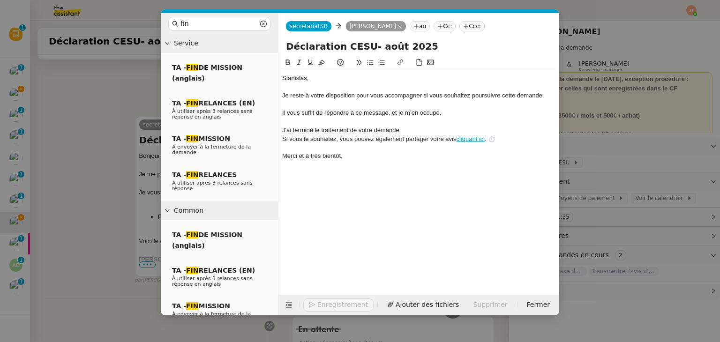
scroll to position [398, 0]
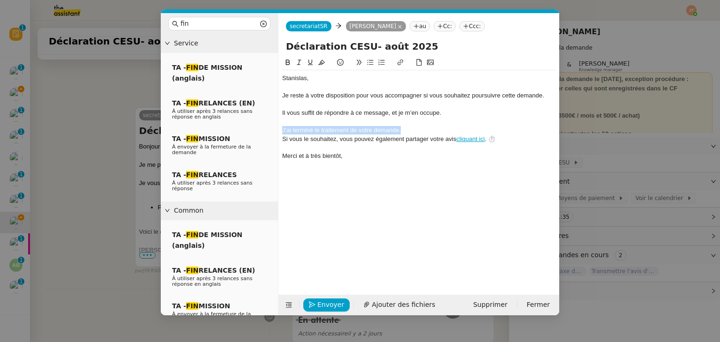
drag, startPoint x: 407, startPoint y: 131, endPoint x: 278, endPoint y: 130, distance: 129.4
click at [278, 130] on nz-layout "fin Service TA - FIN DE MISSION (anglais) TA - FIN RELANCES (EN) À utiliser apr…" at bounding box center [360, 164] width 399 height 302
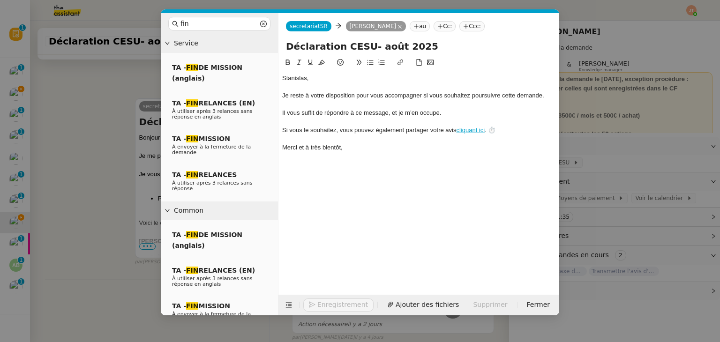
scroll to position [388, 0]
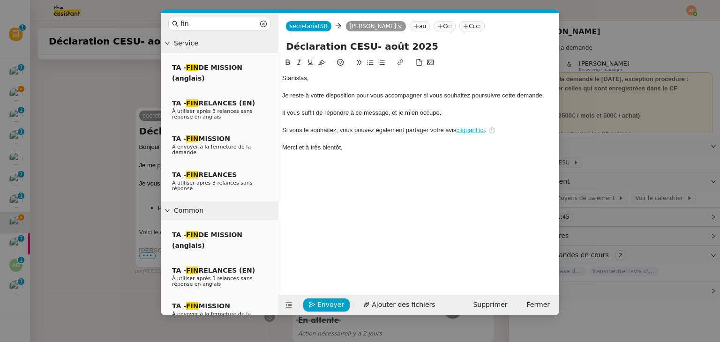
click at [455, 129] on div "Si vous le souhaitez, vous pouvez également partager votre avis cliquant ici . …" at bounding box center [418, 130] width 273 height 8
click at [386, 143] on div at bounding box center [418, 139] width 273 height 8
click at [367, 146] on div "Merci et à très bientôt," at bounding box center [418, 148] width 273 height 8
click at [327, 303] on span "Envoyer" at bounding box center [330, 305] width 27 height 11
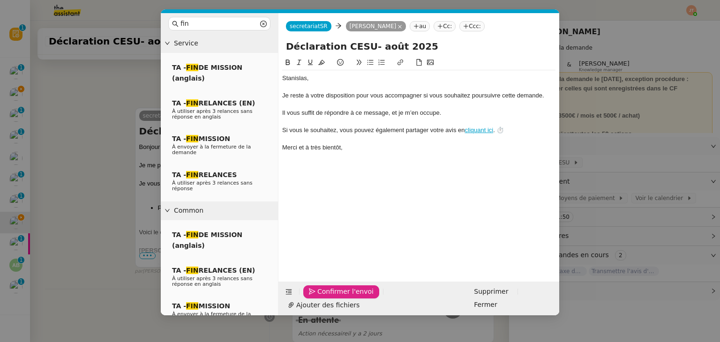
click at [327, 297] on span "Confirmer l'envoi" at bounding box center [345, 292] width 56 height 11
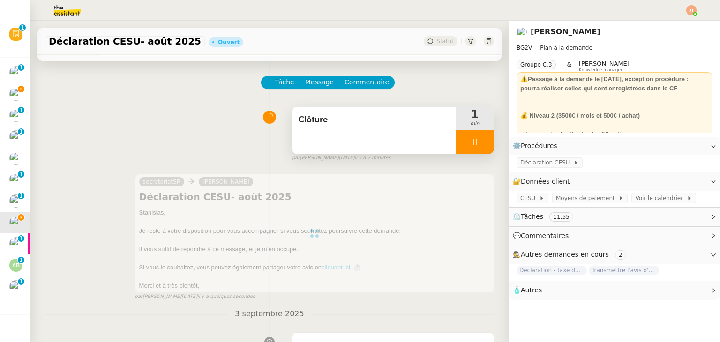
scroll to position [0, 0]
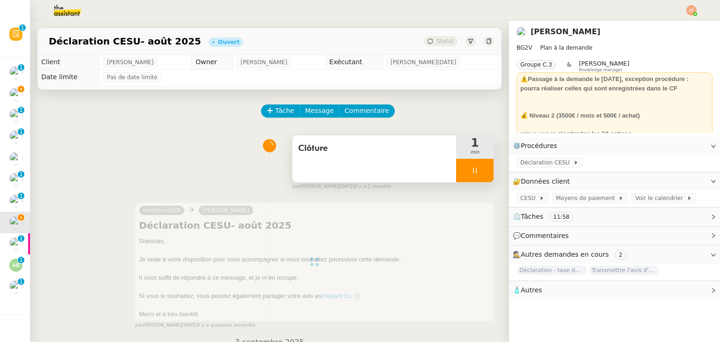
click at [471, 170] on icon at bounding box center [475, 171] width 8 height 8
click at [475, 171] on button at bounding box center [484, 170] width 19 height 23
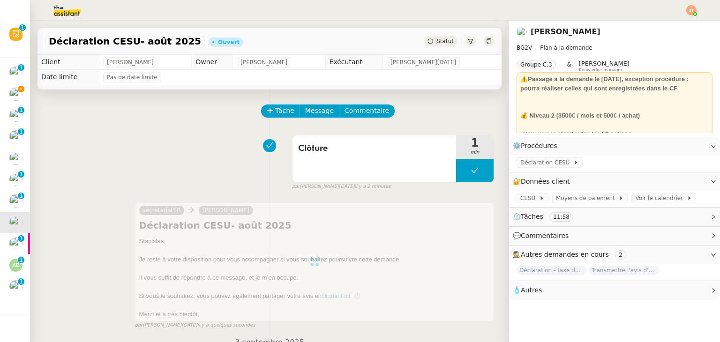
click at [431, 47] on div "Déclaration CESU- [DATE] [PERSON_NAME]" at bounding box center [270, 41] width 464 height 27
click at [437, 44] on span "Statut" at bounding box center [445, 41] width 17 height 7
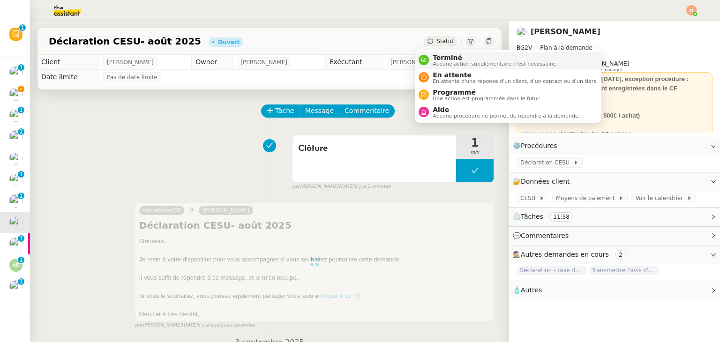
click at [439, 58] on span "Terminé" at bounding box center [495, 58] width 124 height 8
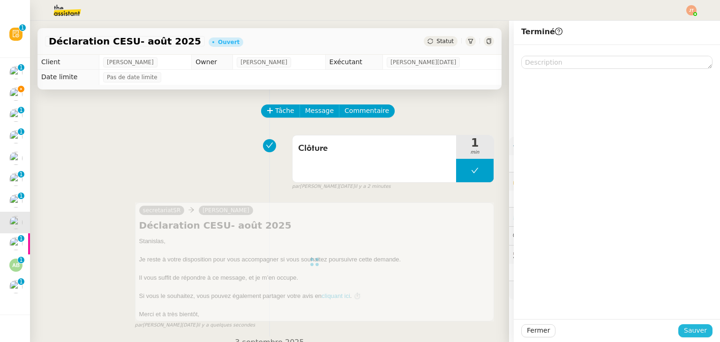
click at [684, 330] on span "Sauver" at bounding box center [695, 330] width 23 height 11
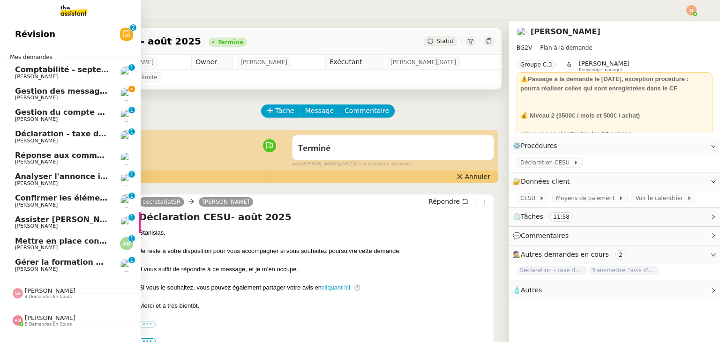
click at [20, 93] on span "Gestion des messages privés linkedIn - [DATE]" at bounding box center [113, 91] width 197 height 9
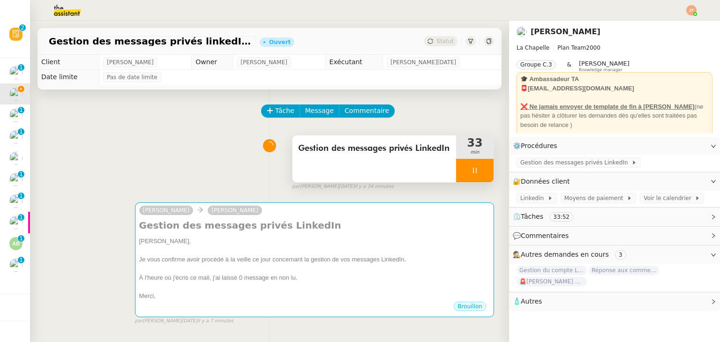
click at [471, 172] on icon at bounding box center [475, 171] width 8 height 8
click at [475, 174] on button at bounding box center [484, 170] width 19 height 23
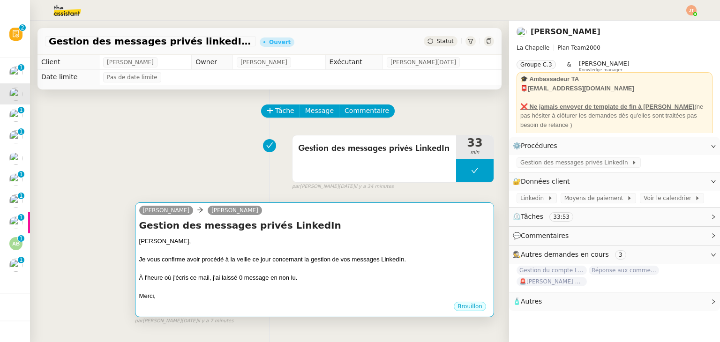
click at [280, 253] on div at bounding box center [314, 250] width 351 height 9
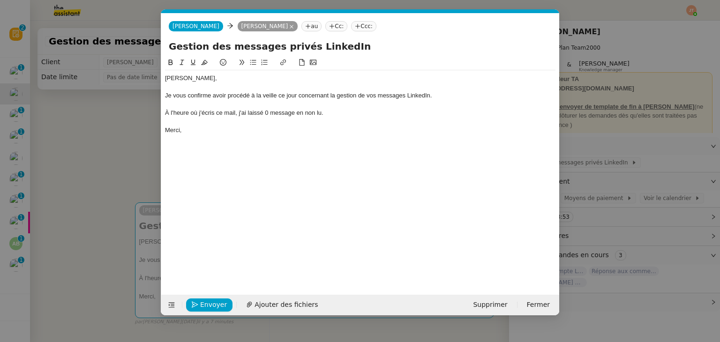
scroll to position [0, 20]
click at [218, 303] on span "Envoyer" at bounding box center [213, 305] width 27 height 11
click at [218, 303] on span "Confirmer l'envoi" at bounding box center [228, 305] width 56 height 11
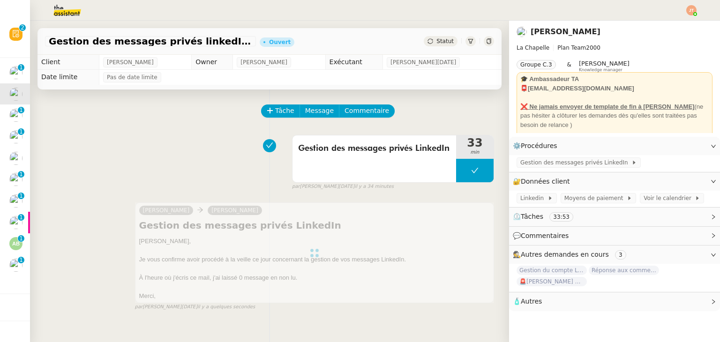
click at [437, 44] on span "Statut" at bounding box center [445, 41] width 17 height 7
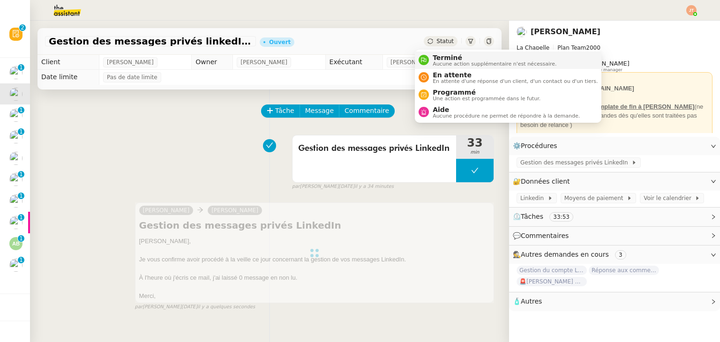
click at [429, 62] on div "Terminé Aucune action supplémentaire n'est nécessaire." at bounding box center [493, 60] width 128 height 13
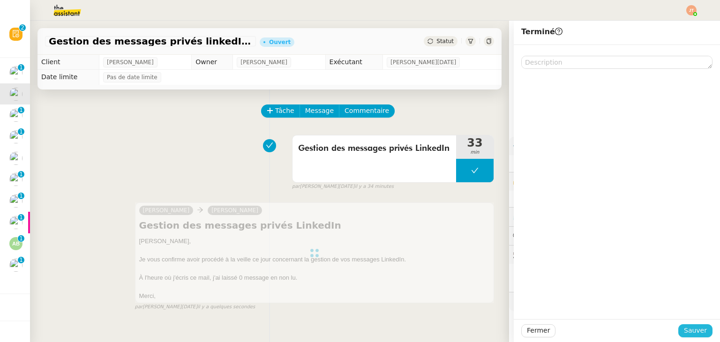
click at [684, 330] on span "Sauver" at bounding box center [695, 330] width 23 height 11
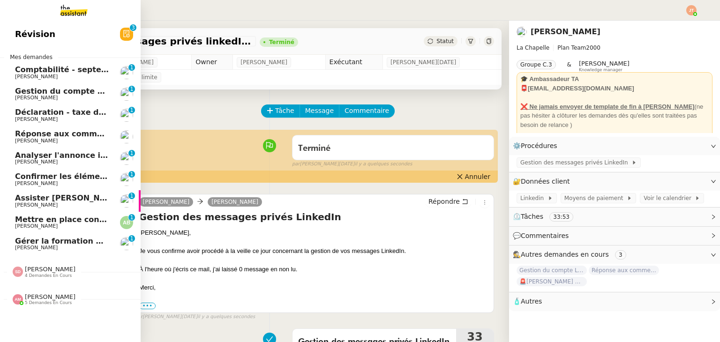
click at [75, 98] on span "[PERSON_NAME]" at bounding box center [62, 98] width 95 height 6
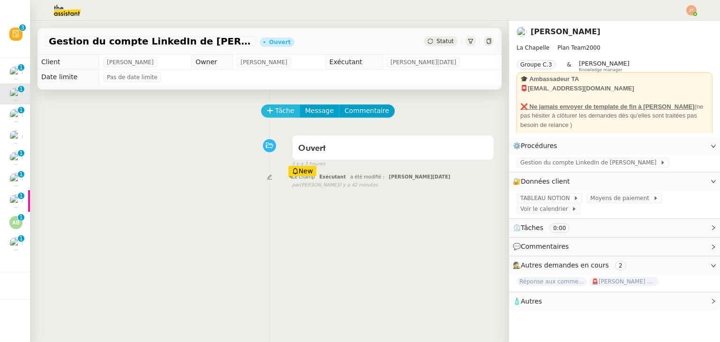
click at [280, 115] on span "Tâche" at bounding box center [284, 111] width 19 height 11
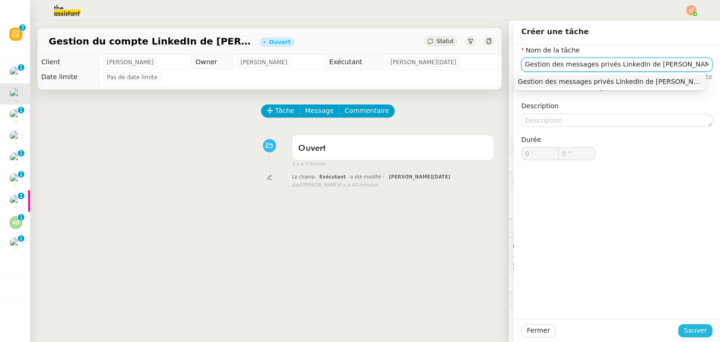
type input "Gestion des messages privés LinkedIn de [PERSON_NAME]"
click at [694, 325] on button "Sauver" at bounding box center [696, 331] width 34 height 13
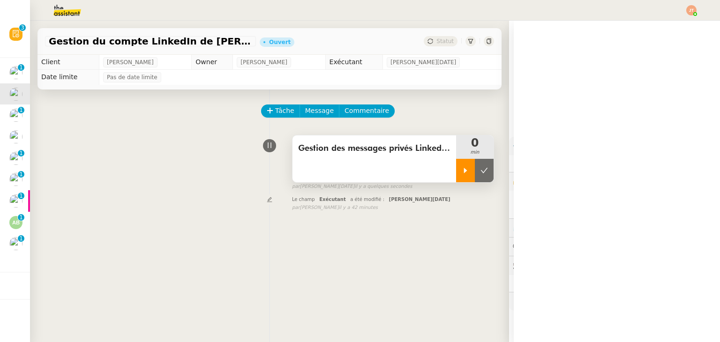
click at [456, 175] on div at bounding box center [465, 170] width 19 height 23
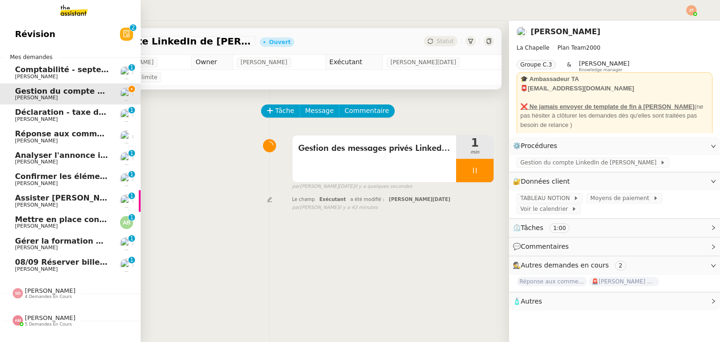
click at [46, 271] on span "[PERSON_NAME]" at bounding box center [62, 270] width 95 height 6
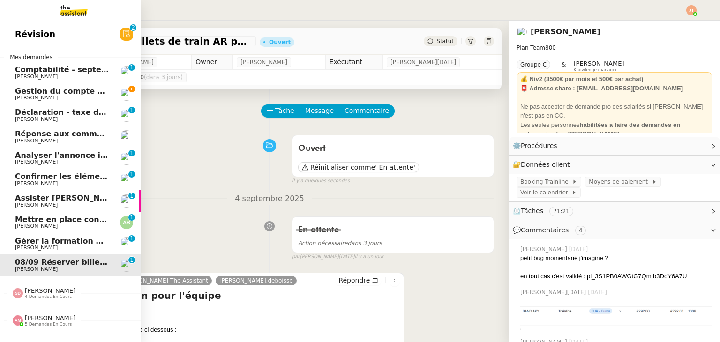
click at [73, 94] on span "Gestion du compte LinkedIn de [PERSON_NAME] (post + gestion messages) - [DATE]" at bounding box center [193, 91] width 356 height 9
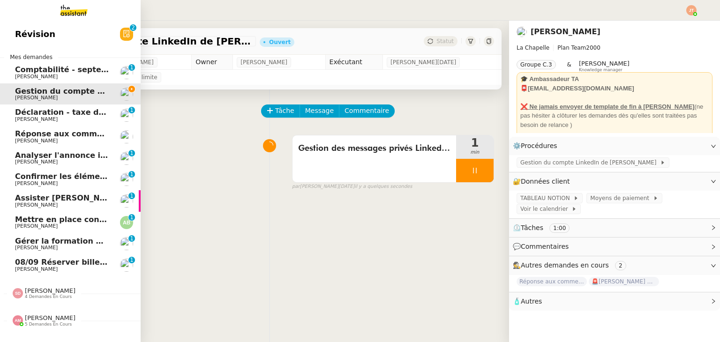
click at [70, 137] on span "Réponse aux commentaires avec [URL] - [DATE]" at bounding box center [116, 133] width 202 height 9
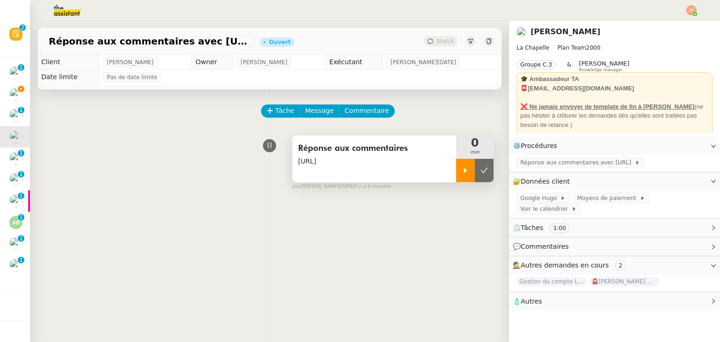
click at [456, 179] on div at bounding box center [465, 170] width 19 height 23
click at [552, 164] on span "Réponse aux commentaires avec [URL]" at bounding box center [578, 162] width 114 height 9
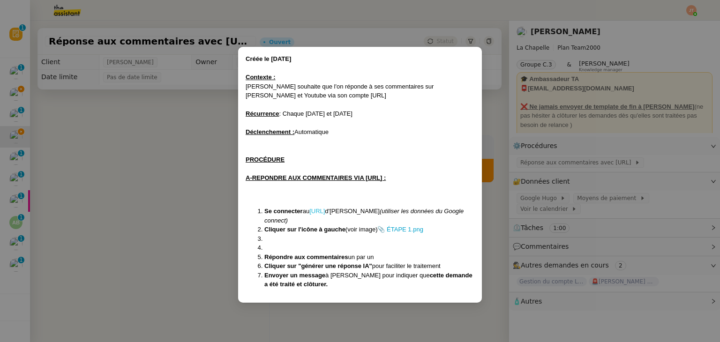
click at [325, 212] on link "[URL]" at bounding box center [317, 211] width 15 height 7
click at [158, 116] on nz-modal-container "Créée le [DATE] Contexte : [PERSON_NAME] souhaite que l'on réponde à ses commen…" at bounding box center [360, 171] width 720 height 342
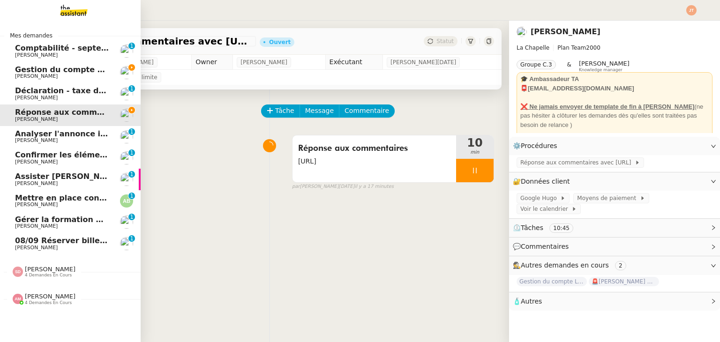
click at [36, 72] on span "Gestion du compte LinkedIn de [PERSON_NAME] (post + gestion messages) - [DATE]" at bounding box center [193, 69] width 356 height 9
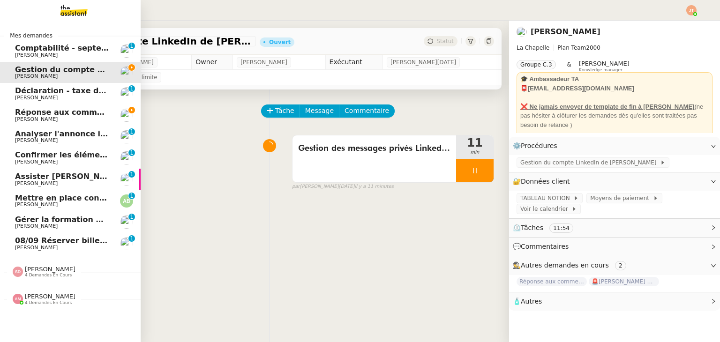
click at [32, 113] on span "Réponse aux commentaires avec [URL] - [DATE]" at bounding box center [116, 112] width 202 height 9
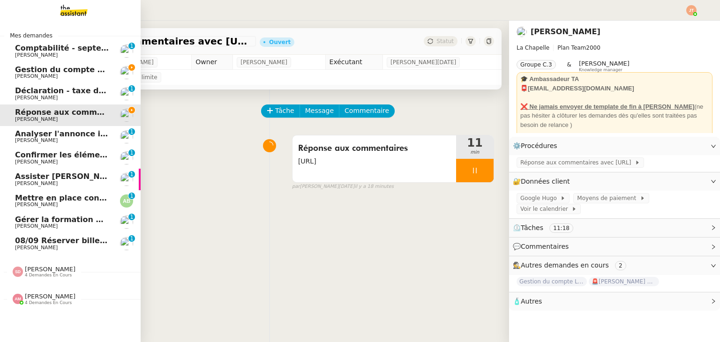
click at [45, 69] on span "Gestion du compte LinkedIn de [PERSON_NAME] (post + gestion messages) - [DATE]" at bounding box center [193, 69] width 356 height 9
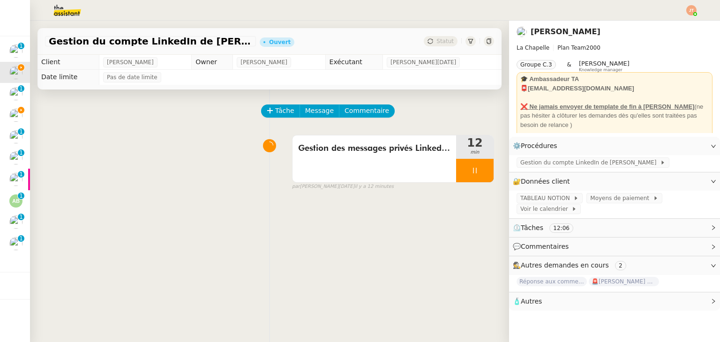
click at [66, 8] on img at bounding box center [59, 10] width 73 height 21
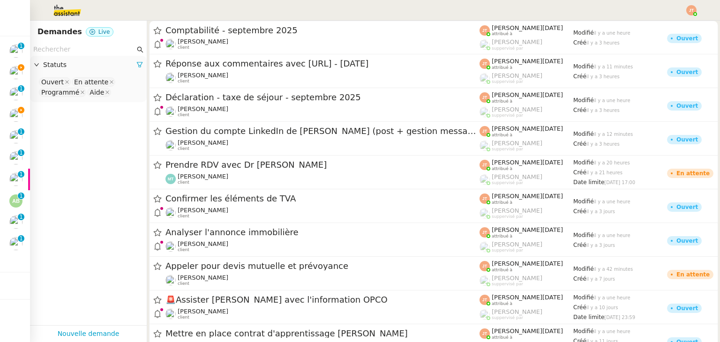
click at [83, 47] on input "text" at bounding box center [84, 49] width 102 height 11
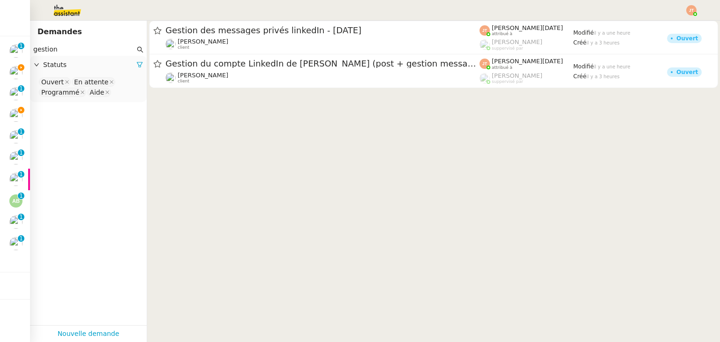
type input "gestion"
click at [125, 63] on span "Statuts" at bounding box center [89, 65] width 93 height 11
click at [114, 74] on div "Statuts" at bounding box center [88, 65] width 117 height 18
click at [136, 69] on div at bounding box center [139, 65] width 7 height 11
click at [113, 69] on span "Statuts" at bounding box center [89, 65] width 93 height 11
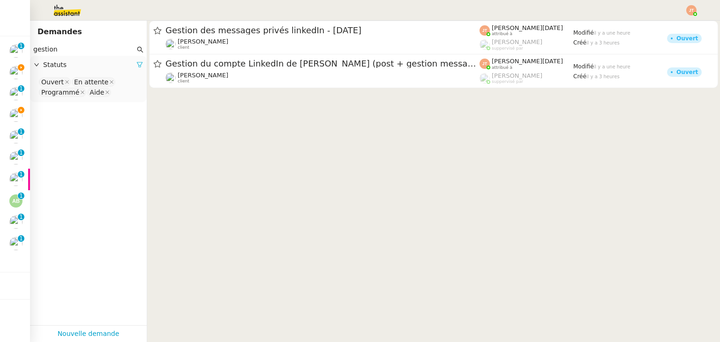
click at [136, 62] on icon at bounding box center [139, 64] width 7 height 7
click at [128, 65] on span "Statuts" at bounding box center [93, 65] width 100 height 11
click at [107, 79] on nz-select-top-control "Please select" at bounding box center [89, 82] width 102 height 12
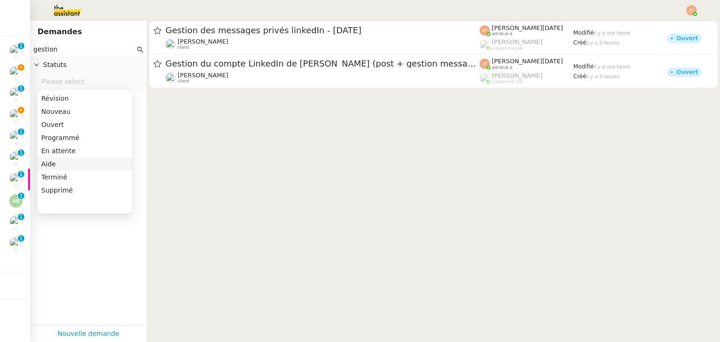
click at [65, 168] on nz-option-item "Aide" at bounding box center [85, 164] width 95 height 13
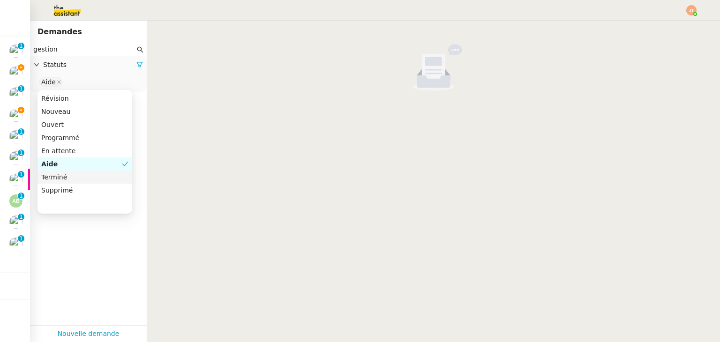
click at [64, 177] on div "Terminé" at bounding box center [84, 177] width 87 height 8
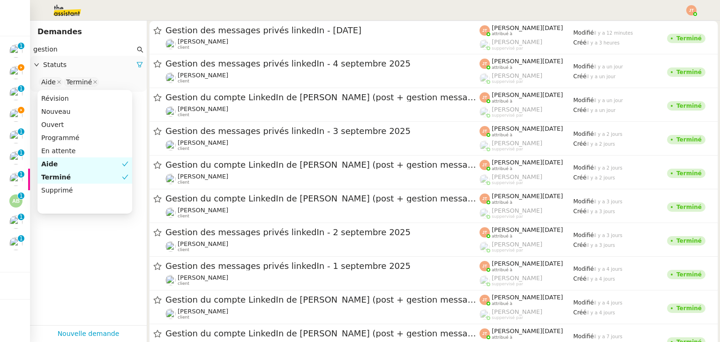
click at [67, 165] on div "Aide" at bounding box center [81, 164] width 81 height 8
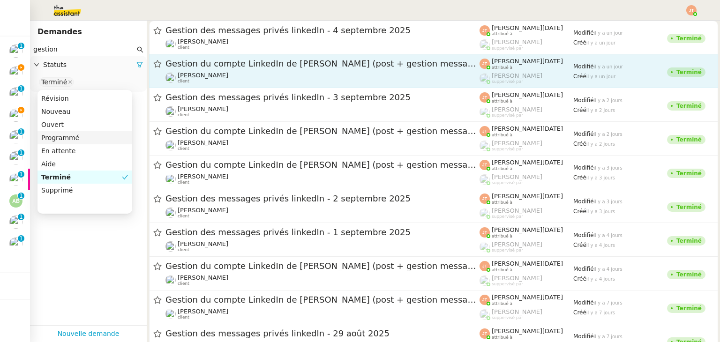
click at [215, 68] on div "Gestion du compte LinkedIn de [PERSON_NAME] (post + gestion messages) - [DATE]" at bounding box center [323, 64] width 314 height 12
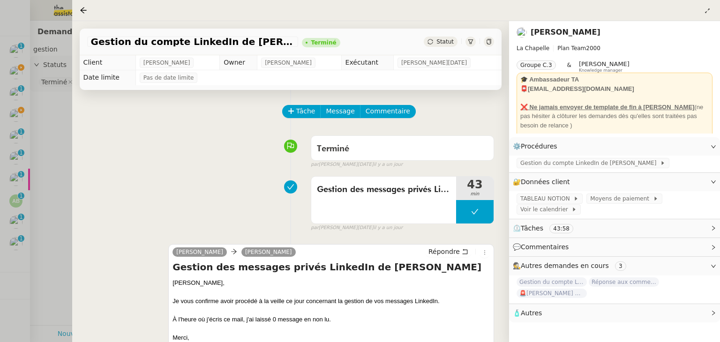
click at [48, 151] on div at bounding box center [360, 171] width 720 height 342
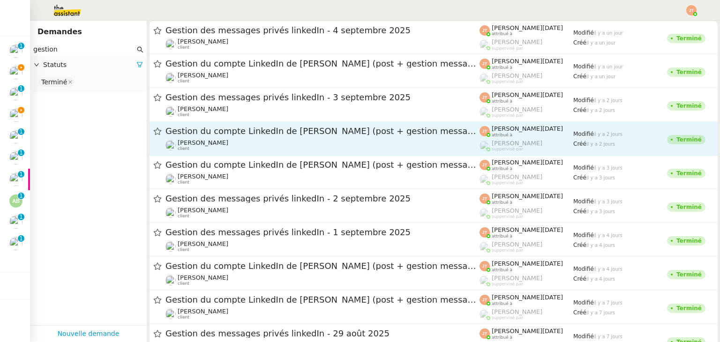
click at [241, 137] on div "Gestion du compte LinkedIn de [PERSON_NAME] (post + gestion messages) - [DATE]" at bounding box center [323, 132] width 314 height 12
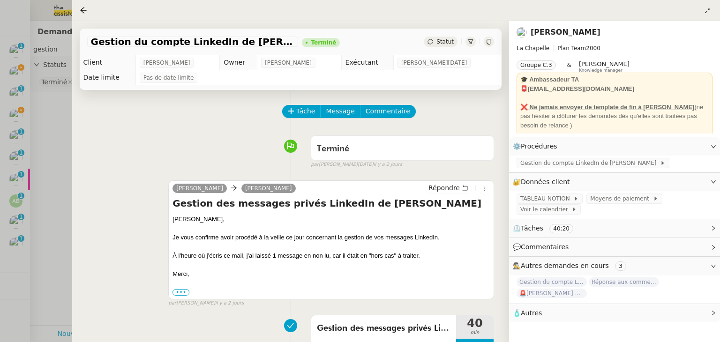
click at [60, 170] on div at bounding box center [360, 171] width 720 height 342
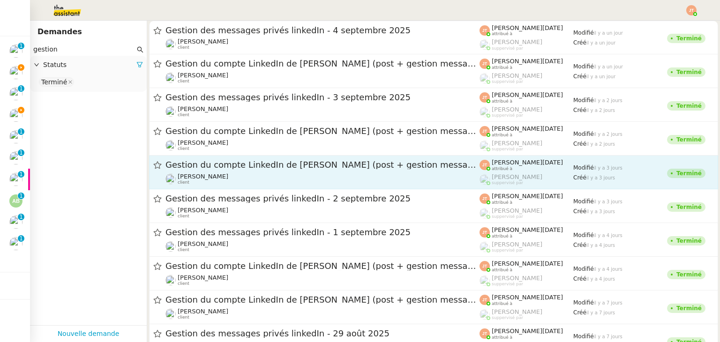
click at [243, 177] on div "[PERSON_NAME] client" at bounding box center [323, 179] width 314 height 12
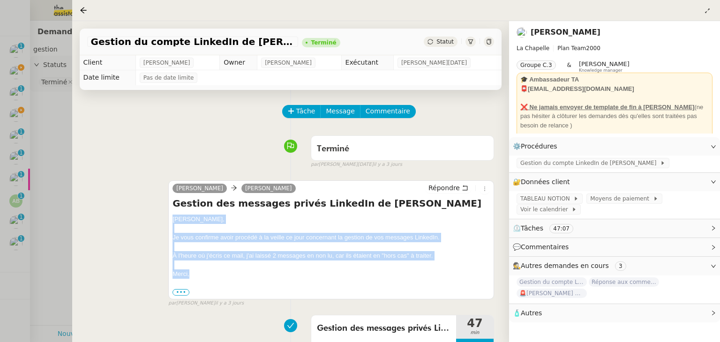
drag, startPoint x: 172, startPoint y: 219, endPoint x: 195, endPoint y: 275, distance: 60.2
click at [195, 275] on div "[PERSON_NAME] Répondre Gestion des messages privés LinkedIn de [PERSON_NAME], J…" at bounding box center [331, 240] width 326 height 119
copy div "[PERSON_NAME], Je vous confirme avoir procédé à la veille ce jour concernant la…"
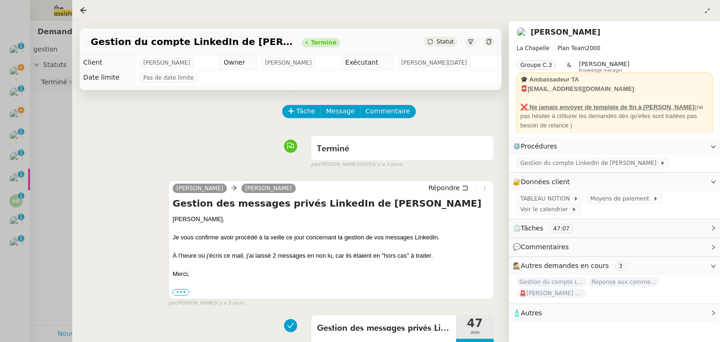
drag, startPoint x: 49, startPoint y: 190, endPoint x: 43, endPoint y: 166, distance: 24.1
click at [49, 189] on div at bounding box center [360, 171] width 720 height 342
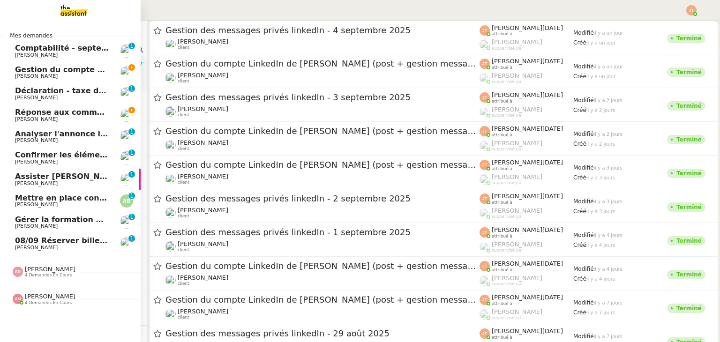
click at [24, 115] on span "Réponse aux commentaires avec [URL] - [DATE]" at bounding box center [116, 112] width 202 height 9
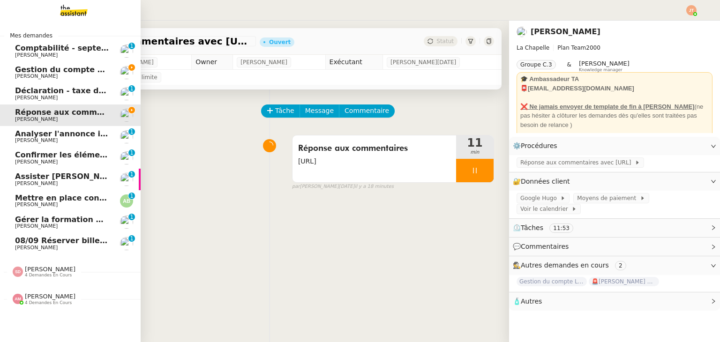
click at [37, 76] on span "[PERSON_NAME]" at bounding box center [62, 77] width 95 height 6
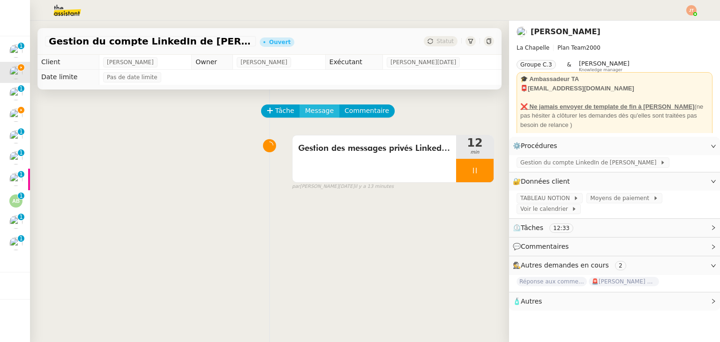
click at [317, 113] on span "Message" at bounding box center [319, 111] width 29 height 11
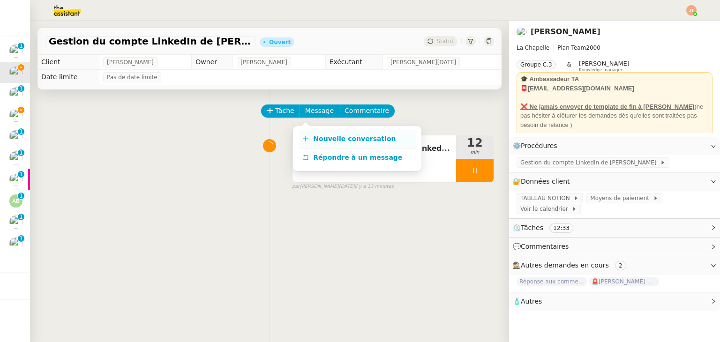
click at [337, 139] on span "Nouvelle conversation" at bounding box center [354, 139] width 83 height 8
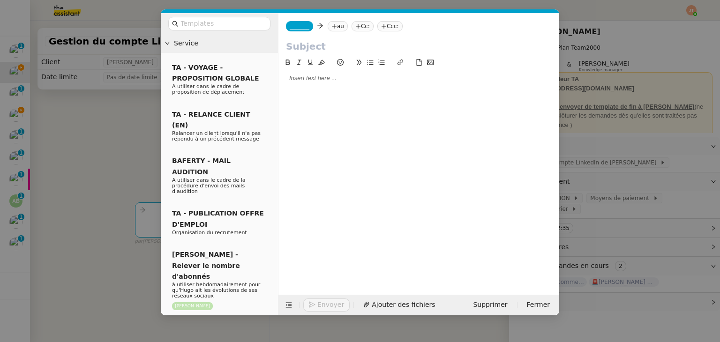
click at [309, 82] on div at bounding box center [418, 78] width 273 height 8
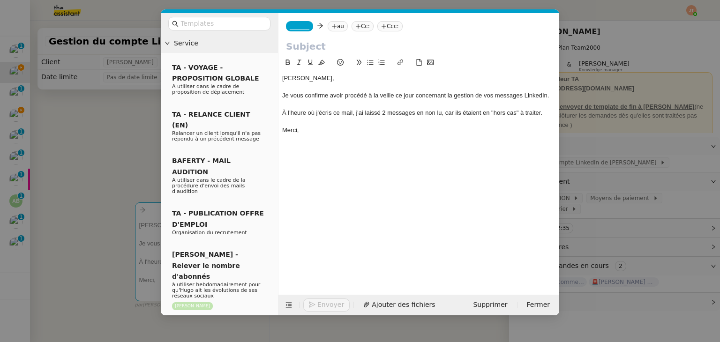
click at [385, 111] on div "À l'heure où j'écris ce mail, j'ai laissé 2 messages en non lu, car ils étaient…" at bounding box center [418, 113] width 273 height 8
click at [57, 132] on nz-modal-container "Service TA - VOYAGE - PROPOSITION GLOBALE A utiliser dans le cadre de propositi…" at bounding box center [360, 171] width 720 height 342
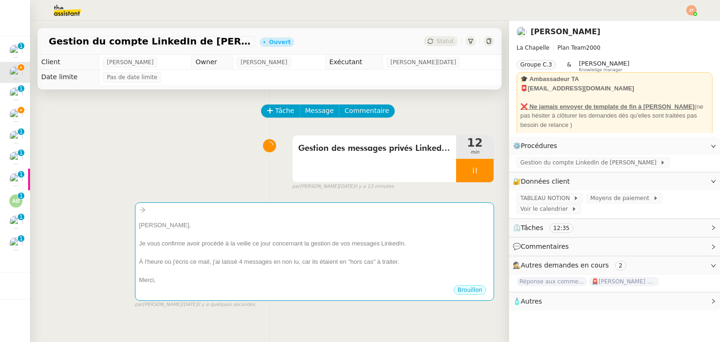
click at [281, 133] on div "Gestion des messages privés LinkedIn de Charly 12 min false par [PERSON_NAME][D…" at bounding box center [269, 161] width 449 height 60
click at [353, 162] on div "Gestion des messages privés LinkedIn de [PERSON_NAME]" at bounding box center [375, 159] width 164 height 47
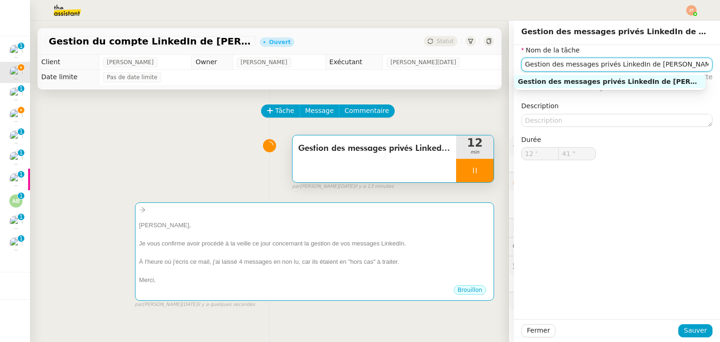
drag, startPoint x: 658, startPoint y: 65, endPoint x: 517, endPoint y: 65, distance: 141.6
click at [522, 65] on input "Gestion des messages privés LinkedIn de [PERSON_NAME]" at bounding box center [617, 65] width 191 height 14
type input "42 ""
click at [150, 119] on div "Tâche Message Commentaire" at bounding box center [269, 116] width 449 height 23
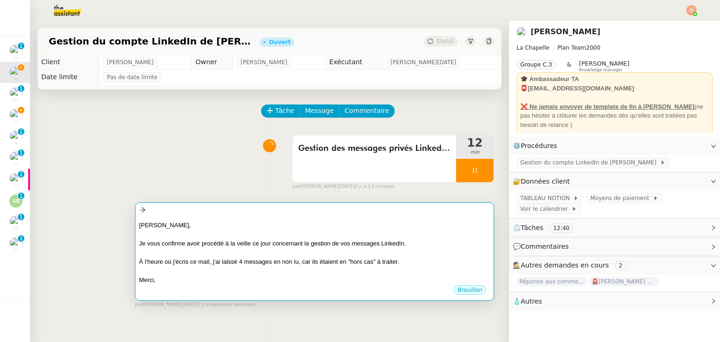
click at [197, 210] on div at bounding box center [314, 210] width 351 height 11
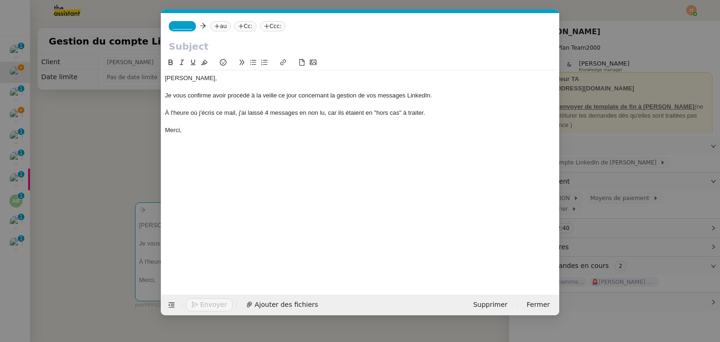
scroll to position [0, 20]
click at [226, 49] on input "text" at bounding box center [360, 46] width 383 height 14
paste input "Gestion des messages privés LinkedIn de [PERSON_NAME]"
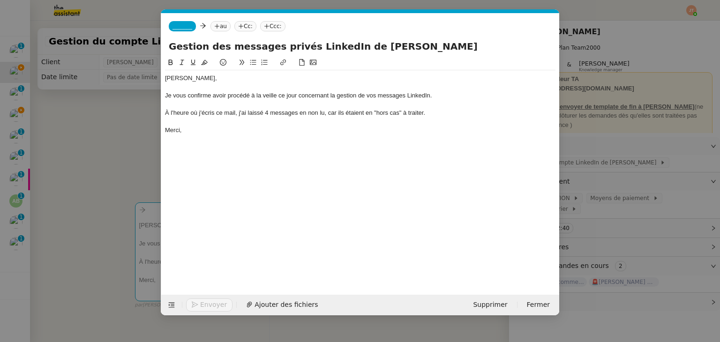
type input "Gestion des messages privés LinkedIn de [PERSON_NAME]"
click at [211, 27] on nz-tag "au" at bounding box center [221, 26] width 20 height 10
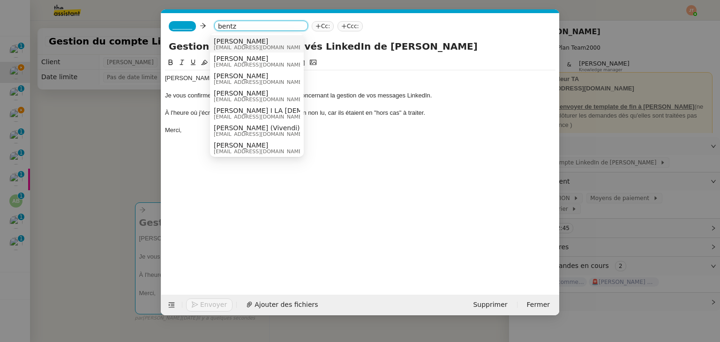
type input "bentz"
click at [231, 45] on span "[EMAIL_ADDRESS][DOMAIN_NAME]" at bounding box center [259, 47] width 90 height 5
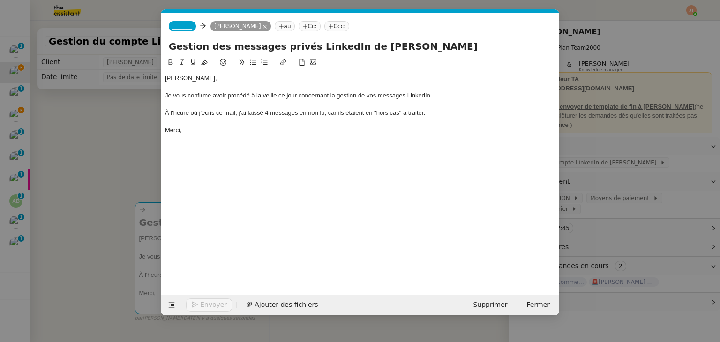
click at [189, 23] on nz-tag "_______" at bounding box center [182, 26] width 27 height 10
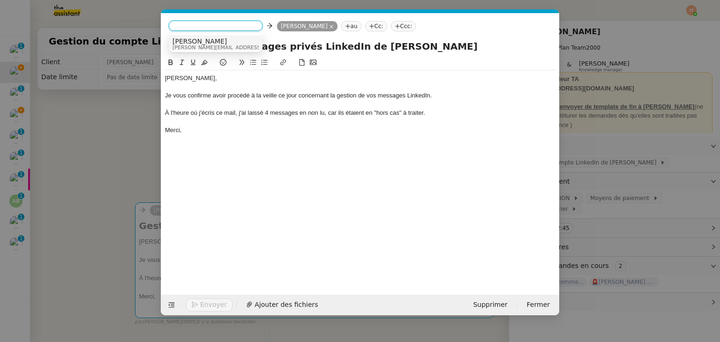
click at [190, 45] on span "[PERSON_NAME][EMAIL_ADDRESS][DOMAIN_NAME]" at bounding box center [239, 47] width 133 height 5
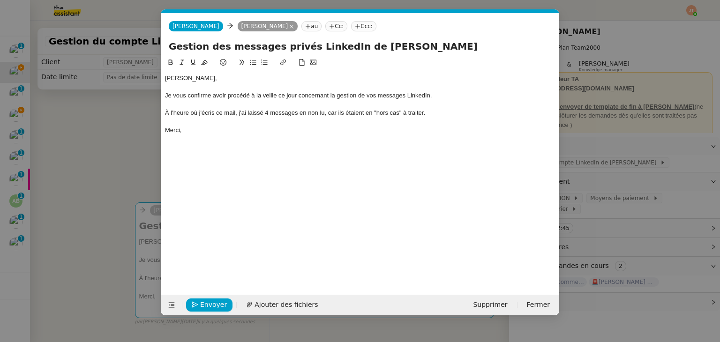
click at [107, 140] on nz-modal-container "Service TA - VOYAGE - PROPOSITION GLOBALE A utiliser dans le cadre de propositi…" at bounding box center [360, 171] width 720 height 342
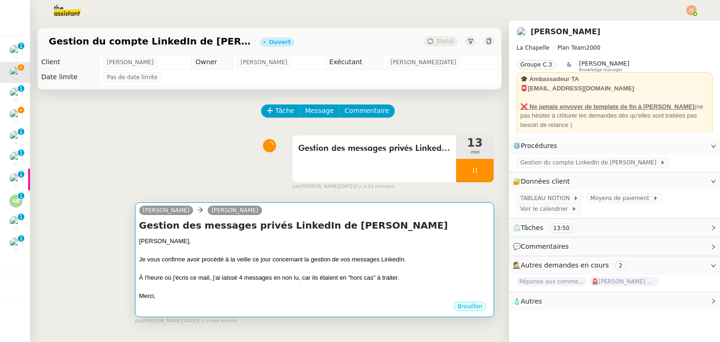
click at [284, 242] on div "[PERSON_NAME]," at bounding box center [314, 241] width 351 height 9
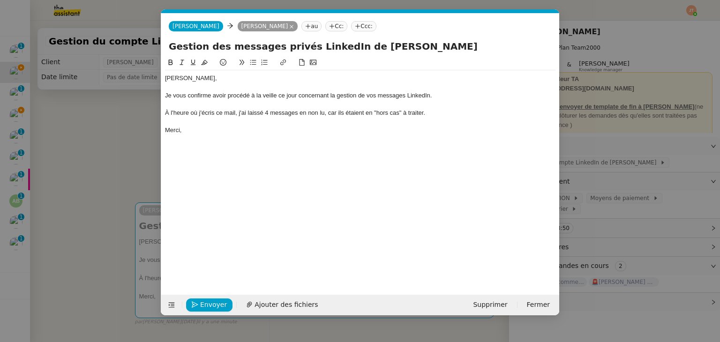
click at [268, 114] on div "À l'heure où j'écris ce mail, j'ai laissé 4 messages en non lu, car ils étaient…" at bounding box center [360, 113] width 391 height 8
click at [296, 113] on div "À l'heure où j'écris ce mail, j'ai laissé 1 messages en non lu, car ils étaient…" at bounding box center [360, 113] width 391 height 8
click at [340, 112] on div "À l'heure où j'écris ce mail, j'ai laissé 1 message en non lu, car ils étaient …" at bounding box center [360, 113] width 391 height 8
click at [355, 112] on div "À l'heure où j'écris ce mail, j'ai laissé 1 message en non lu, car il étaient e…" at bounding box center [360, 113] width 391 height 8
click at [229, 134] on div "Merci," at bounding box center [360, 130] width 391 height 8
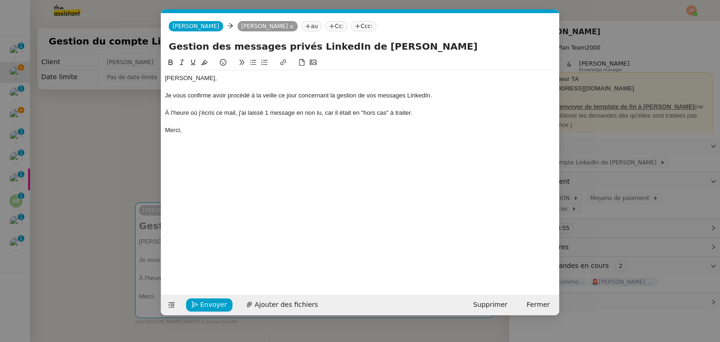
click at [86, 126] on nz-modal-container "Service TA - VOYAGE - PROPOSITION GLOBALE A utiliser dans le cadre de propositi…" at bounding box center [360, 171] width 720 height 342
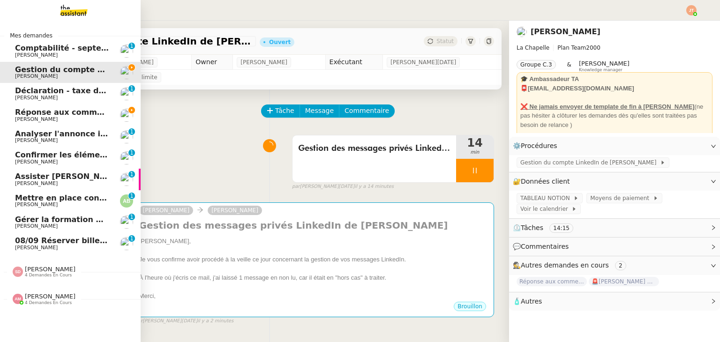
click at [71, 110] on span "Réponse aux commentaires avec [URL] - [DATE]" at bounding box center [116, 112] width 202 height 9
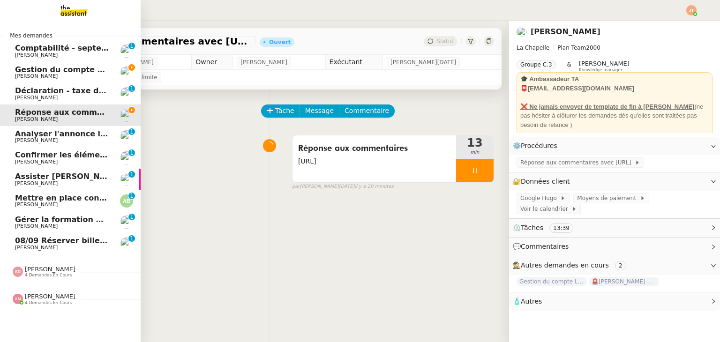
click at [75, 71] on span "Gestion du compte LinkedIn de [PERSON_NAME] (post + gestion messages) - [DATE]" at bounding box center [193, 69] width 356 height 9
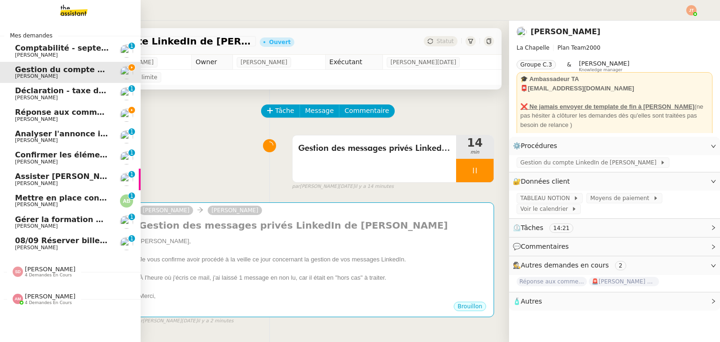
click at [78, 117] on span "[PERSON_NAME]" at bounding box center [62, 120] width 95 height 6
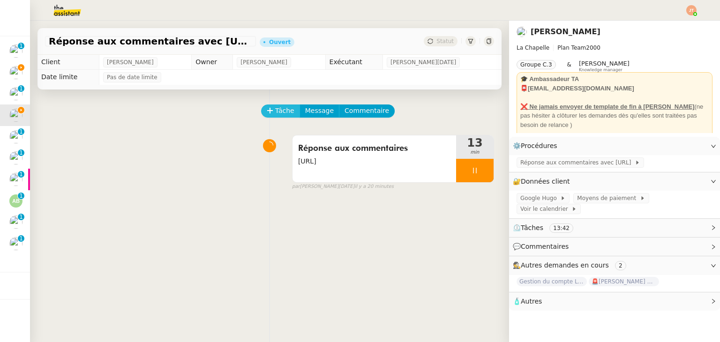
click at [280, 110] on span "Tâche" at bounding box center [284, 111] width 19 height 11
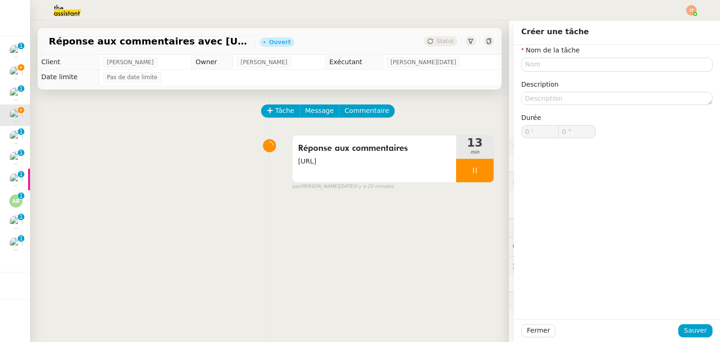
click at [394, 216] on div "Tâche Message Commentaire Veuillez patienter une erreur s'est produite 👌👌👌 mess…" at bounding box center [269, 261] width 479 height 342
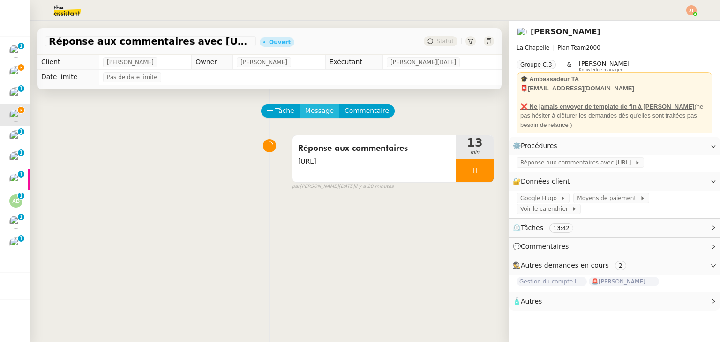
click at [308, 114] on span "Message" at bounding box center [319, 111] width 29 height 11
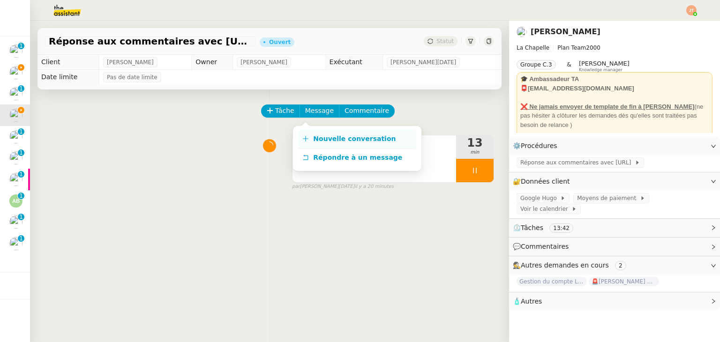
click at [367, 145] on link "Nouvelle conversation" at bounding box center [357, 139] width 117 height 19
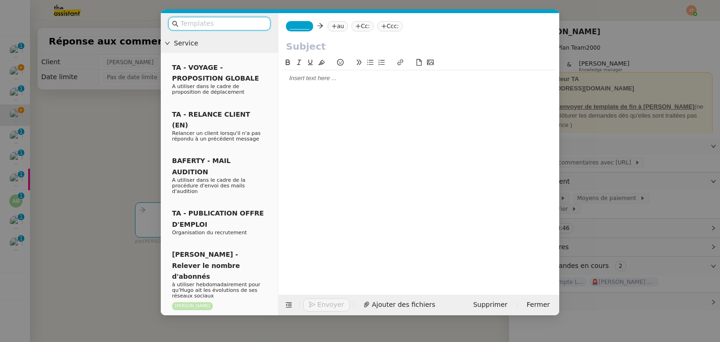
click at [347, 83] on div at bounding box center [418, 78] width 273 height 8
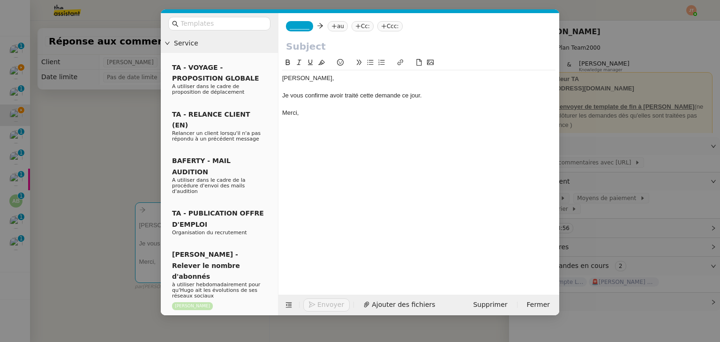
drag, startPoint x: 75, startPoint y: 117, endPoint x: 58, endPoint y: 63, distance: 56.5
click at [75, 117] on nz-modal-container "Service TA - VOYAGE - PROPOSITION GLOBALE A utiliser dans le cadre de propositi…" at bounding box center [360, 171] width 720 height 342
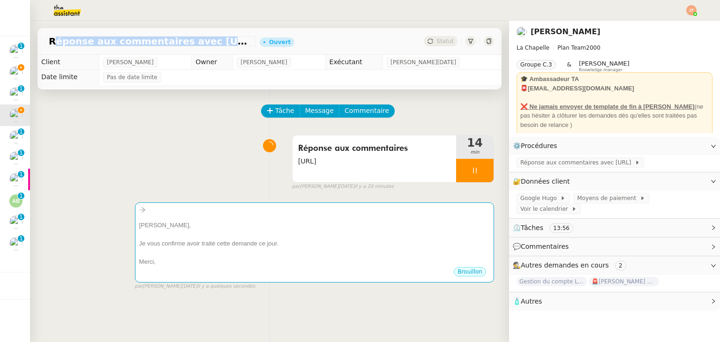
drag, startPoint x: 51, startPoint y: 40, endPoint x: 225, endPoint y: 41, distance: 174.0
click at [225, 41] on span "Réponse aux commentaires avec [URL] - [DATE]" at bounding box center [151, 41] width 204 height 9
copy span "Réponse aux commentaires avec [URL]"
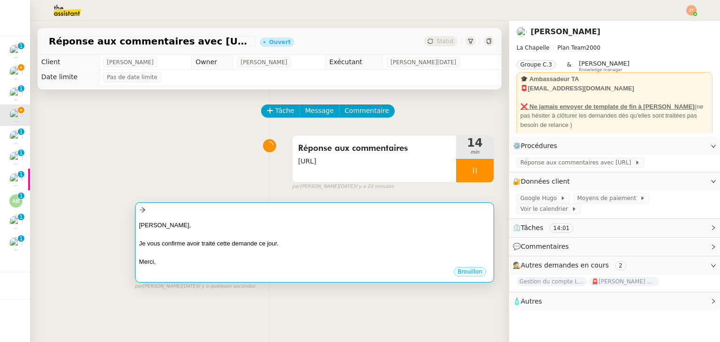
click at [235, 236] on div at bounding box center [314, 234] width 351 height 9
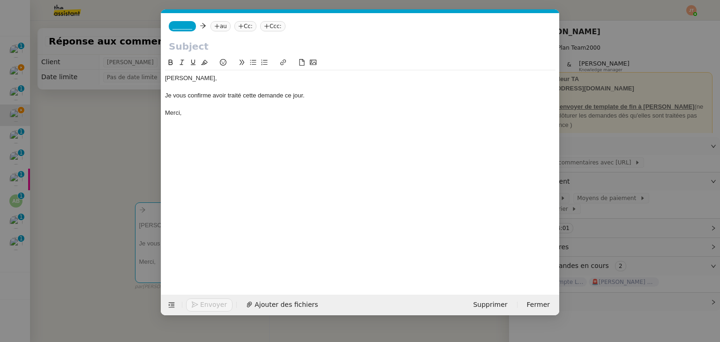
scroll to position [0, 20]
click at [204, 45] on input "text" at bounding box center [360, 46] width 383 height 14
paste input "Réponse aux commentaires avec [URL]"
type input "Réponse aux commentaires avec [URL]"
click at [216, 25] on nz-tag "au" at bounding box center [221, 26] width 20 height 10
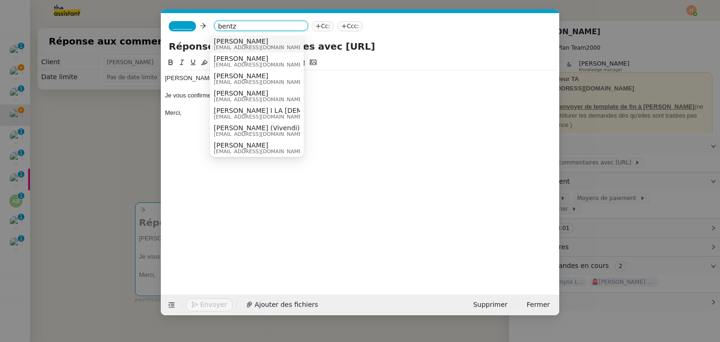
type input "bentz"
click at [237, 43] on span "[PERSON_NAME]" at bounding box center [259, 42] width 90 height 8
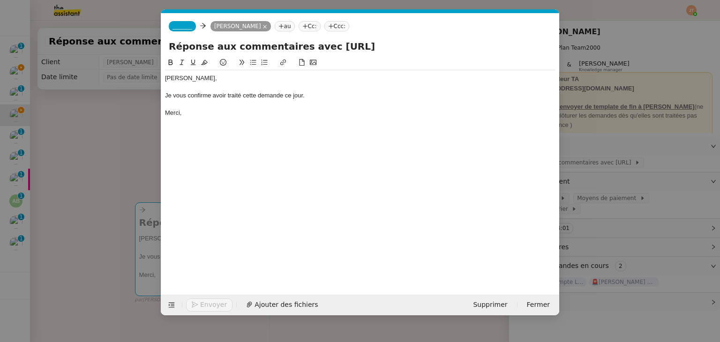
click at [182, 25] on span "_______" at bounding box center [183, 26] width 20 height 7
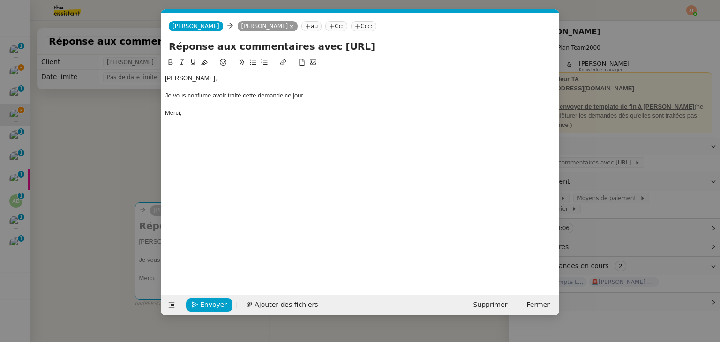
click at [135, 137] on nz-modal-container "Service TA - VOYAGE - PROPOSITION GLOBALE A utiliser dans le cadre de propositi…" at bounding box center [360, 171] width 720 height 342
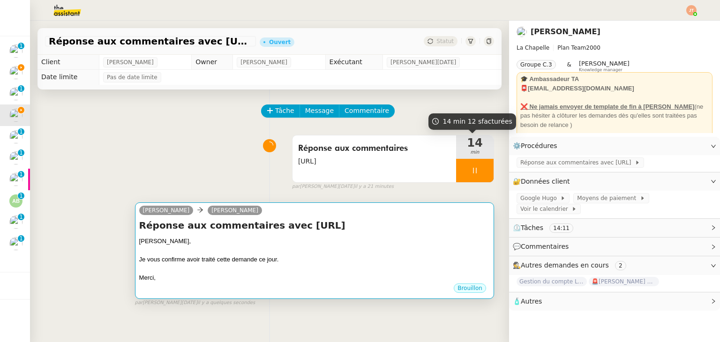
click at [363, 256] on div at bounding box center [314, 250] width 351 height 9
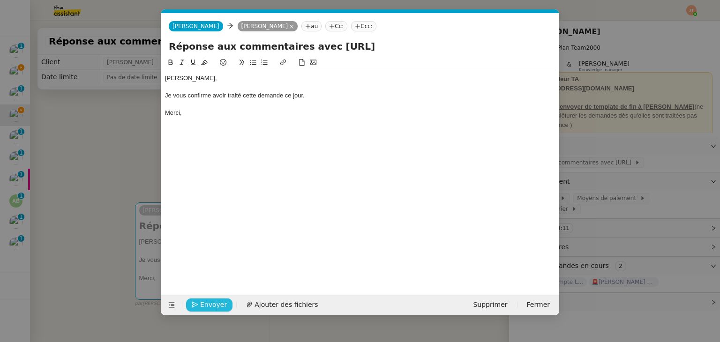
click at [210, 300] on span "Envoyer" at bounding box center [213, 305] width 27 height 11
click at [210, 300] on span "Confirmer l'envoi" at bounding box center [228, 305] width 56 height 11
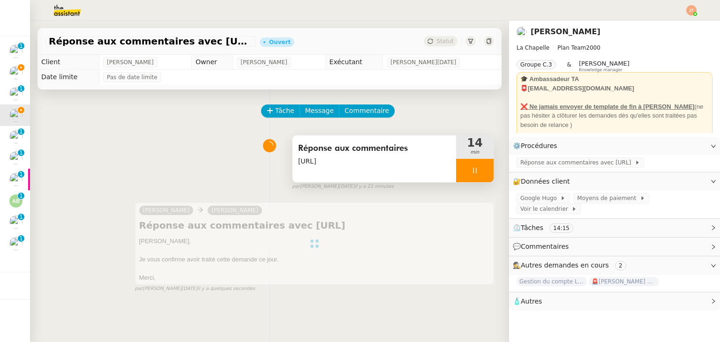
click at [471, 174] on icon at bounding box center [475, 171] width 8 height 8
click at [481, 172] on icon at bounding box center [484, 170] width 7 height 5
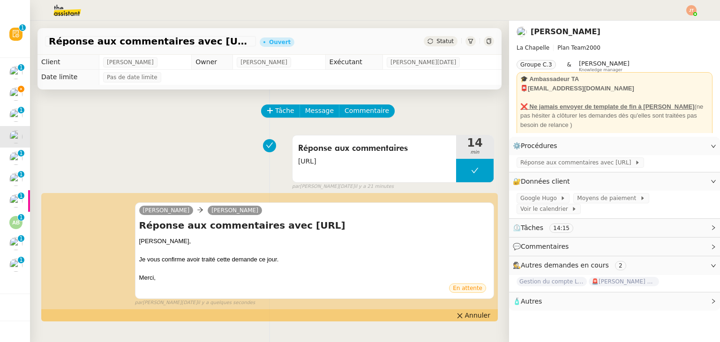
click at [433, 45] on div "Statut" at bounding box center [441, 41] width 34 height 10
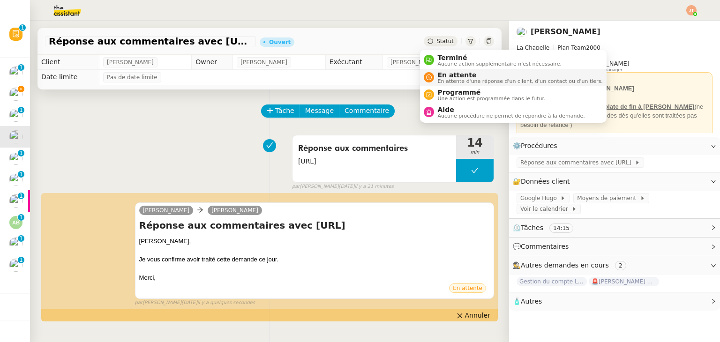
click at [443, 69] on li "En attente En attente d'une réponse d'un client, d'un contact ou d'un tiers." at bounding box center [513, 77] width 187 height 17
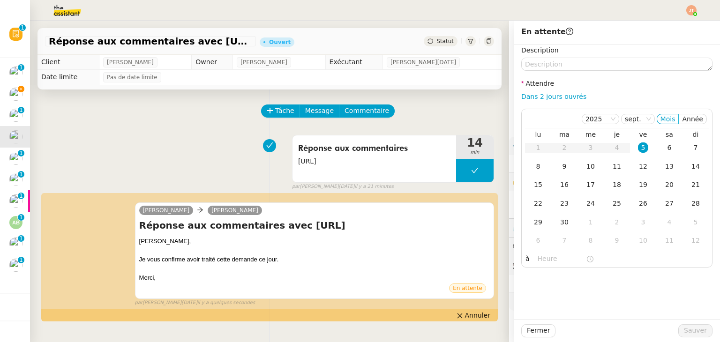
click at [439, 44] on span "Statut" at bounding box center [445, 41] width 17 height 7
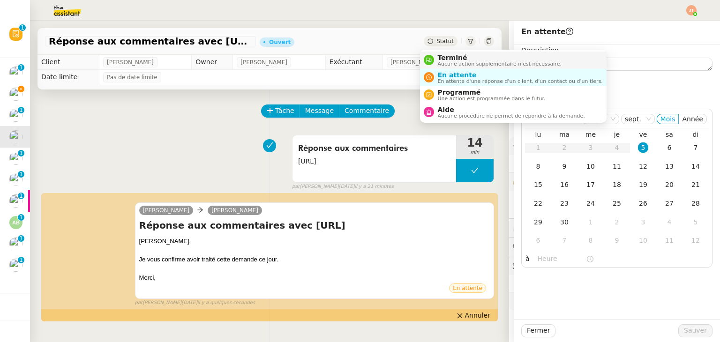
click at [447, 59] on span "Terminé" at bounding box center [500, 58] width 124 height 8
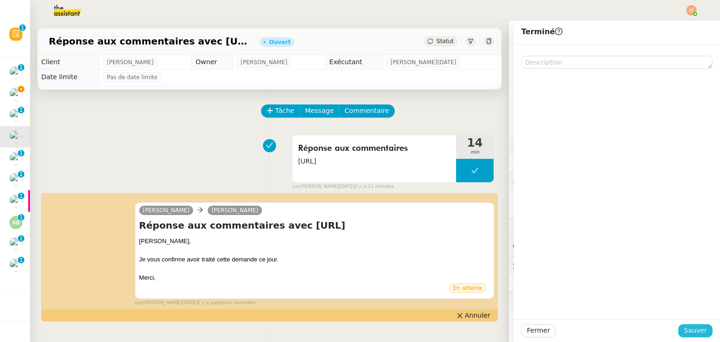
click at [687, 331] on span "Sauver" at bounding box center [695, 330] width 23 height 11
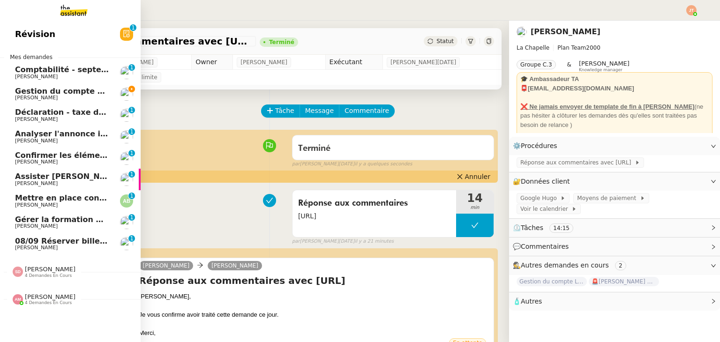
click at [64, 92] on span "Gestion du compte LinkedIn de [PERSON_NAME] (post + gestion messages) - [DATE]" at bounding box center [193, 91] width 356 height 9
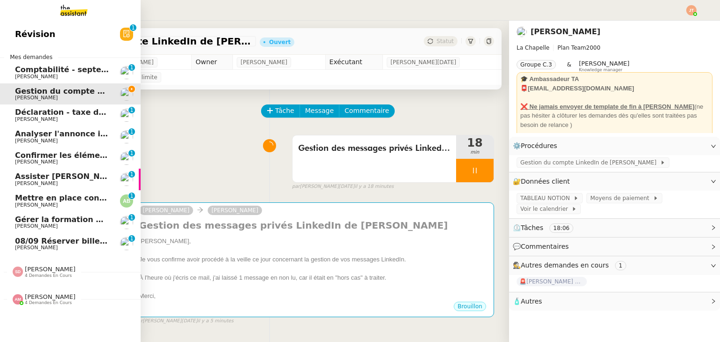
click at [75, 153] on span "Confirmer les éléments de TVA" at bounding box center [80, 155] width 130 height 9
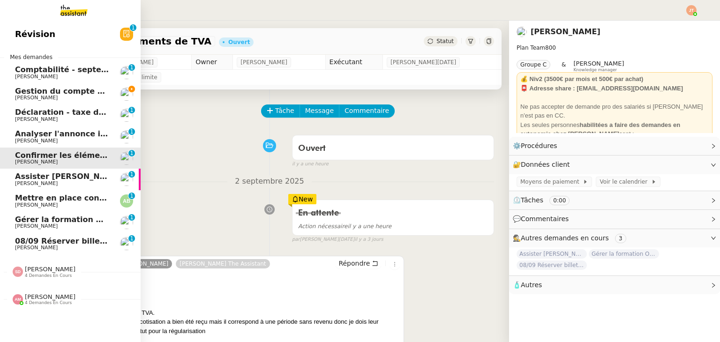
click at [77, 92] on span "Gestion du compte LinkedIn de [PERSON_NAME] (post + gestion messages) - [DATE]" at bounding box center [193, 91] width 356 height 9
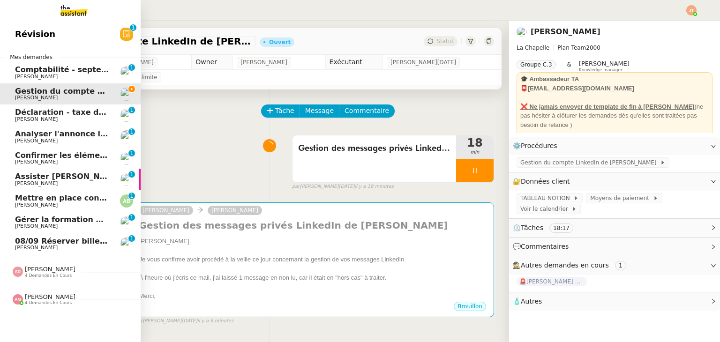
click at [60, 159] on span "Confirmer les éléments de TVA" at bounding box center [80, 155] width 130 height 9
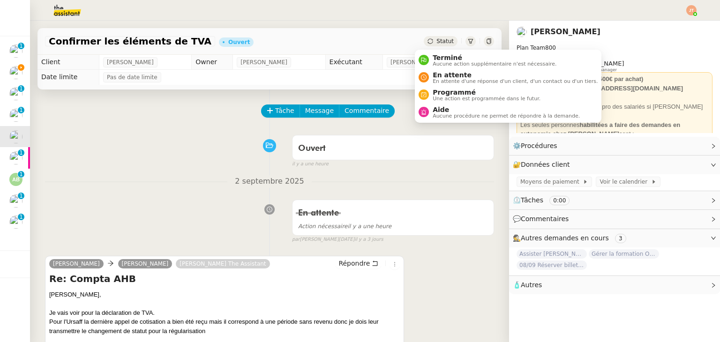
click at [439, 42] on span "Statut" at bounding box center [445, 41] width 17 height 7
click at [447, 74] on span "En attente" at bounding box center [515, 75] width 165 height 8
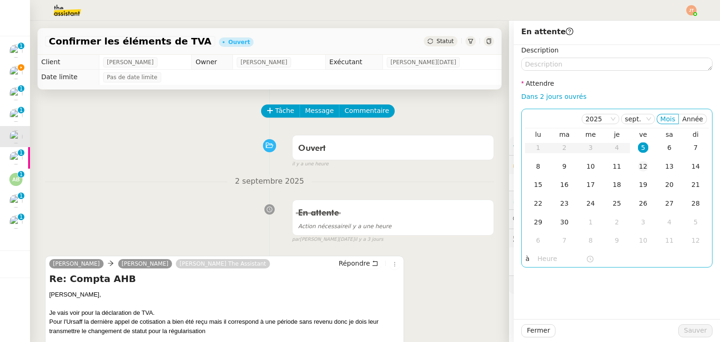
click at [639, 168] on div "12" at bounding box center [643, 166] width 10 height 10
click at [640, 184] on div "19" at bounding box center [643, 185] width 10 height 10
click at [543, 258] on input "text" at bounding box center [562, 259] width 48 height 11
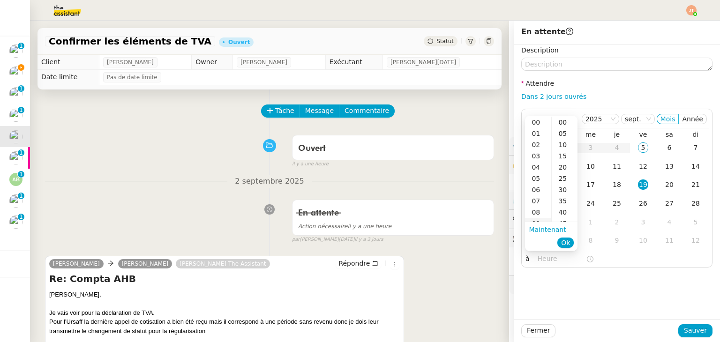
click at [539, 219] on div "09" at bounding box center [538, 223] width 26 height 11
click at [562, 121] on div "00" at bounding box center [565, 122] width 26 height 11
type input "09:00"
click at [568, 241] on span "Ok" at bounding box center [565, 242] width 9 height 9
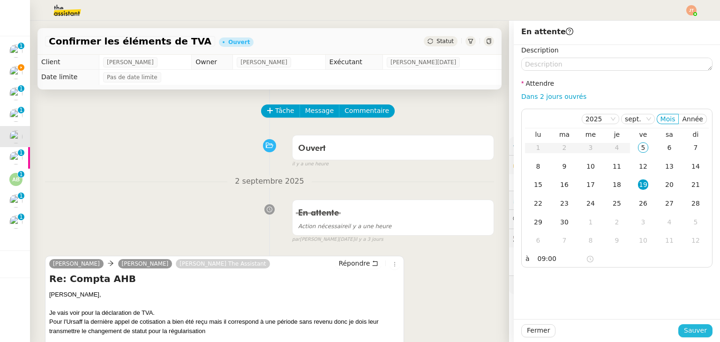
click at [679, 332] on button "Sauver" at bounding box center [696, 331] width 34 height 13
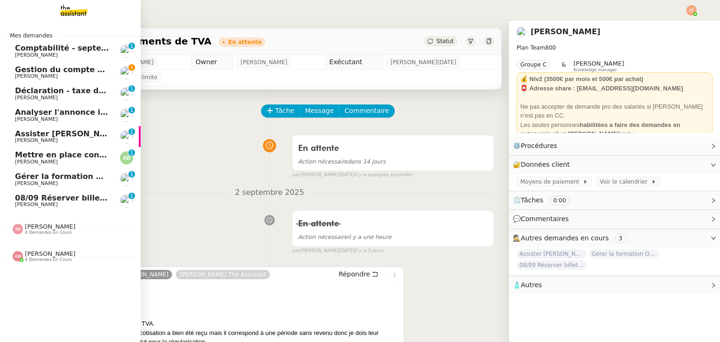
click at [68, 72] on span "Gestion du compte LinkedIn de [PERSON_NAME] (post + gestion messages) - [DATE]" at bounding box center [193, 69] width 356 height 9
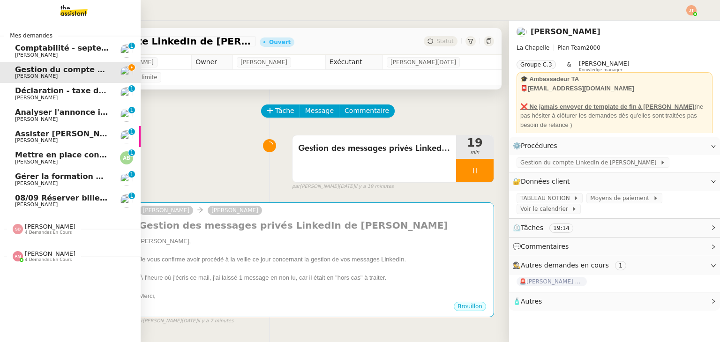
click at [66, 136] on span "Assister [PERSON_NAME] avec l'information OPCO" at bounding box center [121, 133] width 212 height 9
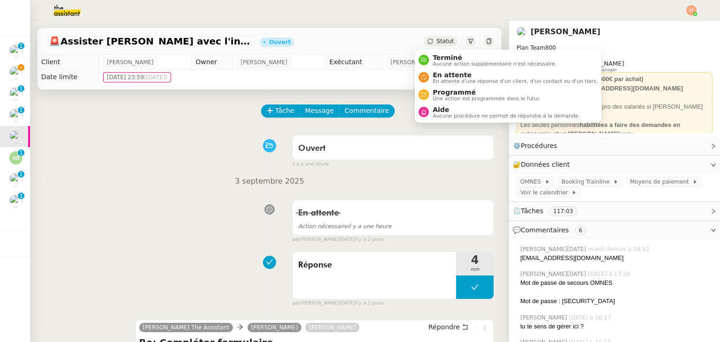
click at [438, 39] on span "Statut" at bounding box center [445, 41] width 17 height 7
click at [441, 79] on span "En attente d'une réponse d'un client, d'un contact ou d'un tiers." at bounding box center [515, 81] width 165 height 5
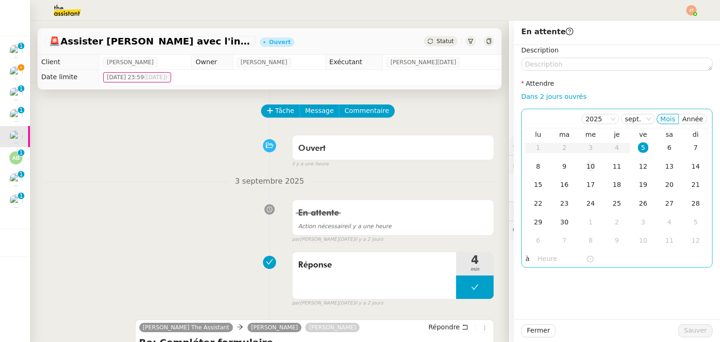
click at [586, 167] on div "10" at bounding box center [591, 166] width 10 height 10
click at [544, 265] on nz-time-picker at bounding box center [565, 259] width 63 height 13
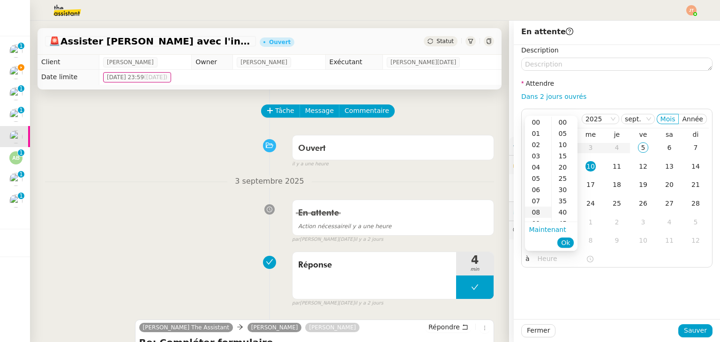
click at [541, 218] on div "08" at bounding box center [538, 212] width 26 height 11
click at [537, 136] on div "09" at bounding box center [538, 133] width 26 height 11
click at [559, 122] on div "00" at bounding box center [565, 122] width 26 height 11
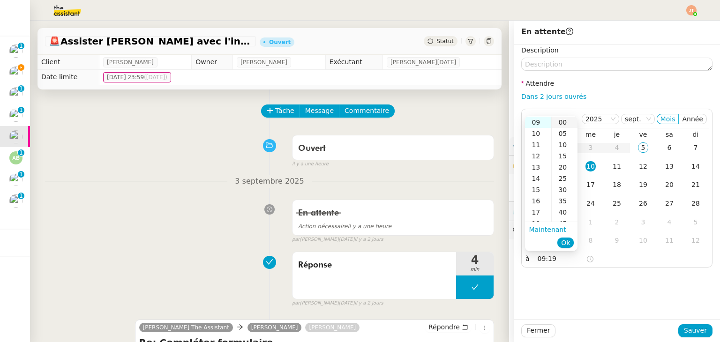
type input "09:00"
click at [571, 241] on button "Ok" at bounding box center [566, 243] width 16 height 10
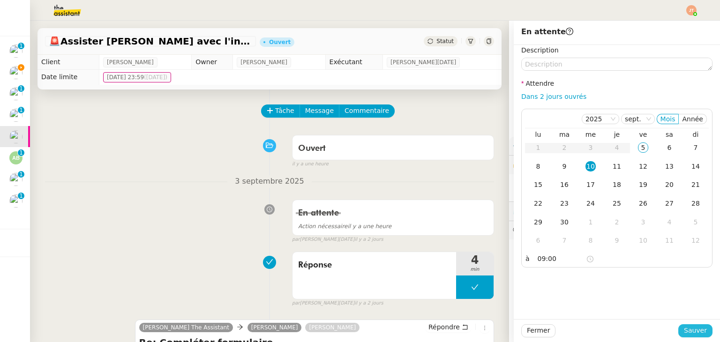
click at [684, 331] on span "Sauver" at bounding box center [695, 330] width 23 height 11
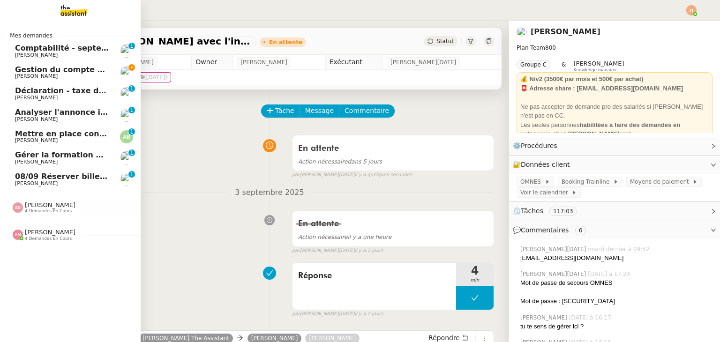
click at [54, 141] on span "[PERSON_NAME]" at bounding box center [62, 141] width 95 height 6
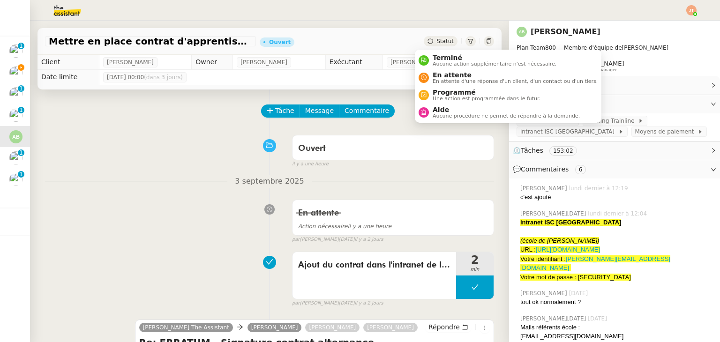
click at [437, 44] on span "Statut" at bounding box center [445, 41] width 17 height 7
click at [443, 81] on span "En attente d'une réponse d'un client, d'un contact ou d'un tiers." at bounding box center [515, 81] width 165 height 5
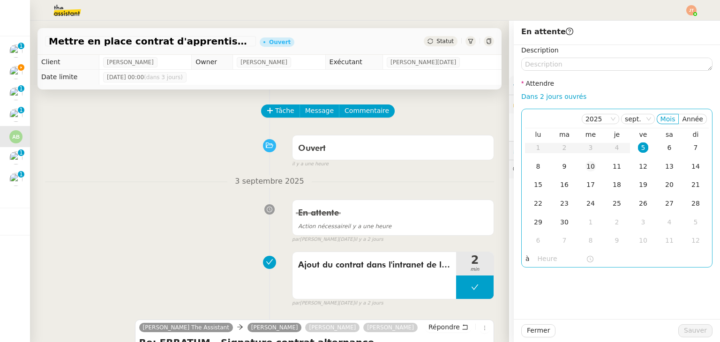
click at [586, 168] on div "10" at bounding box center [591, 166] width 10 height 10
click at [548, 257] on input "text" at bounding box center [562, 259] width 48 height 11
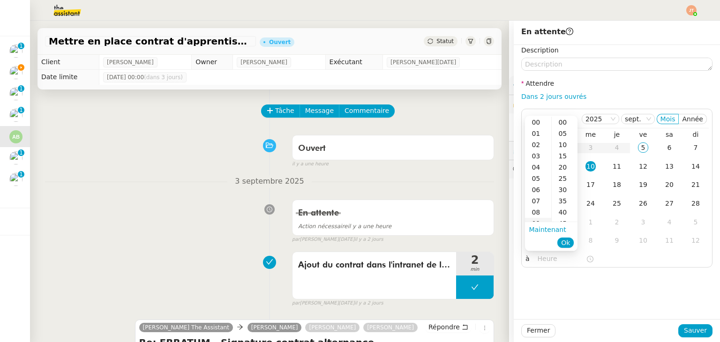
click at [540, 220] on div "09" at bounding box center [538, 223] width 26 height 11
click at [559, 124] on div "00" at bounding box center [565, 122] width 26 height 11
type input "09:00"
click at [565, 243] on span "Ok" at bounding box center [565, 242] width 9 height 9
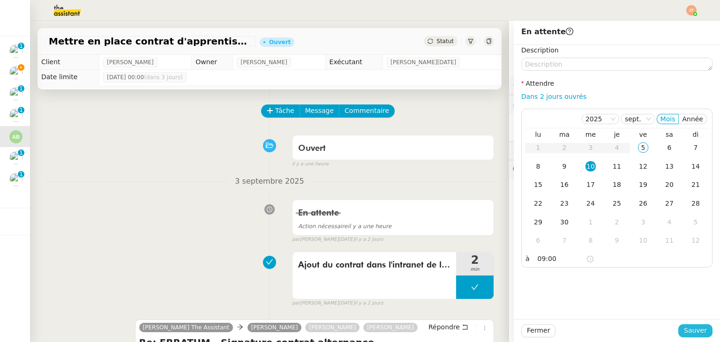
click at [697, 330] on span "Sauver" at bounding box center [695, 330] width 23 height 11
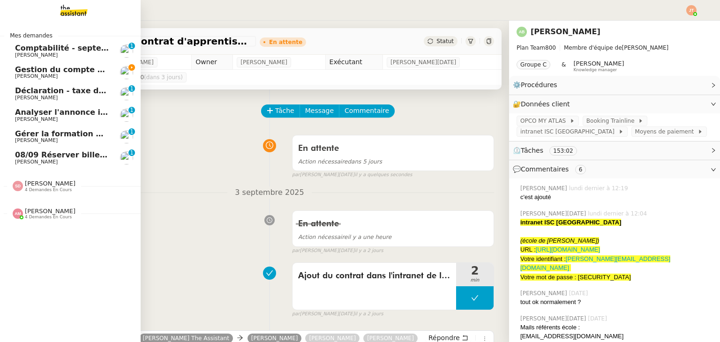
click at [51, 136] on span "Gérer la formation OPCO" at bounding box center [67, 133] width 105 height 9
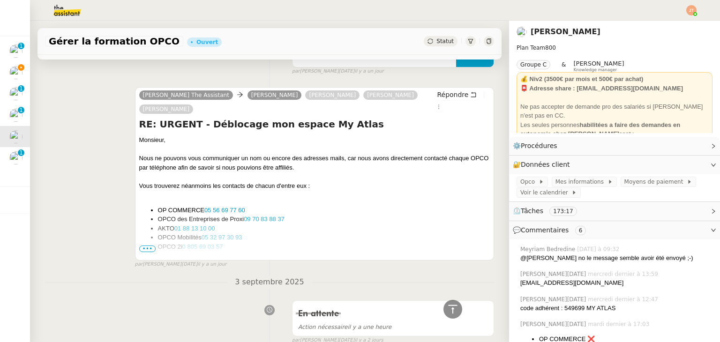
scroll to position [938, 0]
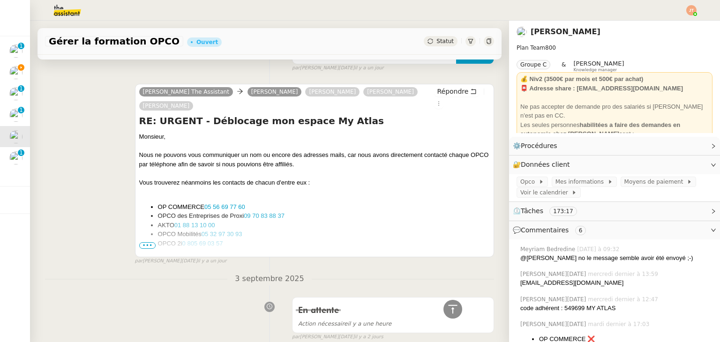
click at [148, 242] on span "•••" at bounding box center [147, 245] width 17 height 7
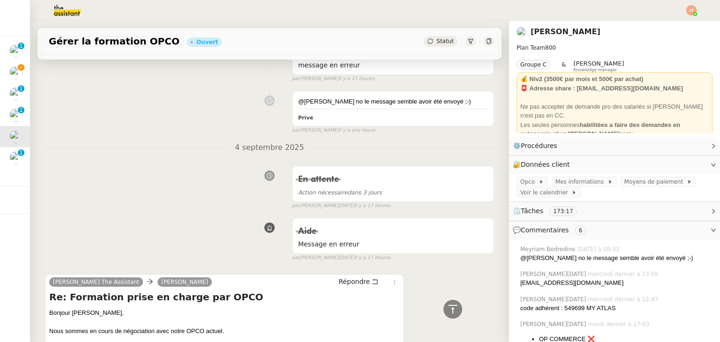
scroll to position [0, 0]
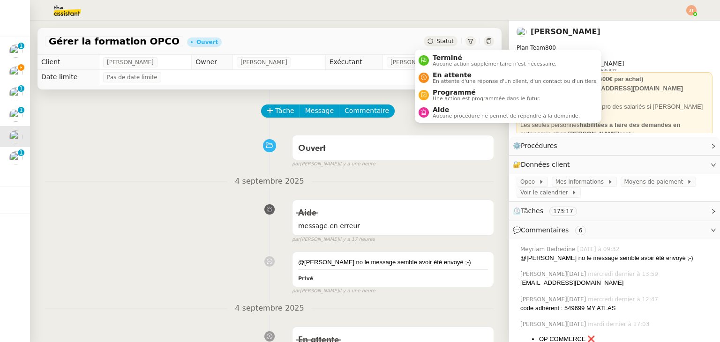
click at [438, 40] on span "Statut" at bounding box center [445, 41] width 17 height 7
click at [440, 81] on span "En attente d'une réponse d'un client, d'un contact ou d'un tiers." at bounding box center [515, 81] width 165 height 5
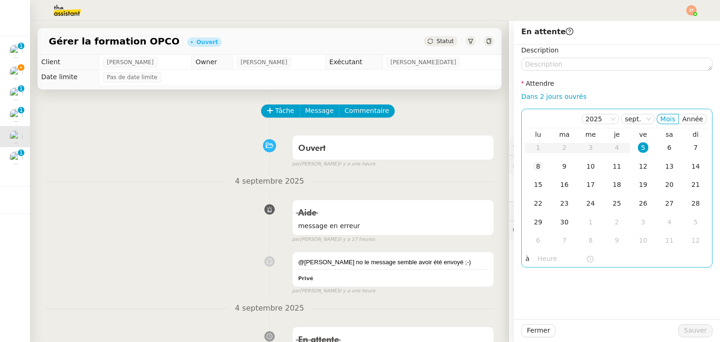
click at [533, 165] on div "8" at bounding box center [538, 166] width 10 height 10
click at [538, 257] on input "text" at bounding box center [562, 259] width 48 height 11
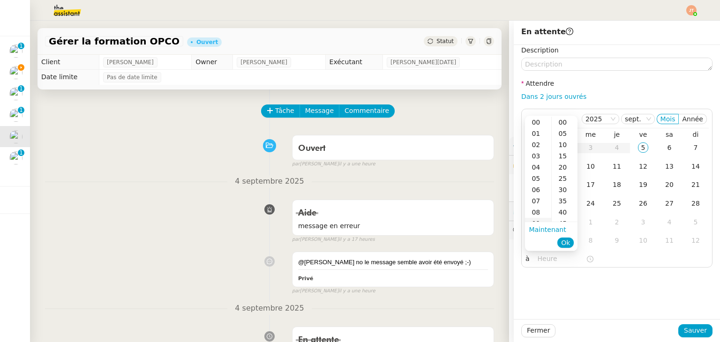
click at [540, 220] on div "09" at bounding box center [538, 223] width 26 height 11
click at [563, 121] on div "00" at bounding box center [565, 122] width 26 height 11
type input "09:00"
click at [566, 242] on span "Ok" at bounding box center [565, 242] width 9 height 9
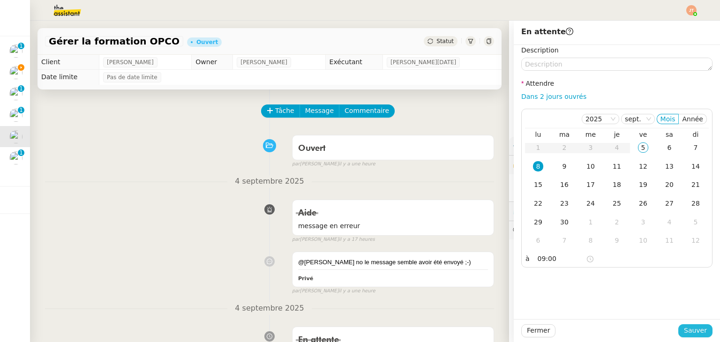
click at [684, 330] on span "Sauver" at bounding box center [695, 330] width 23 height 11
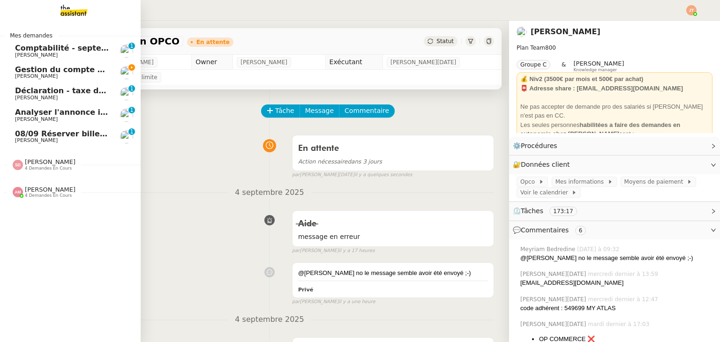
click at [45, 138] on span "[PERSON_NAME]" at bounding box center [36, 140] width 43 height 6
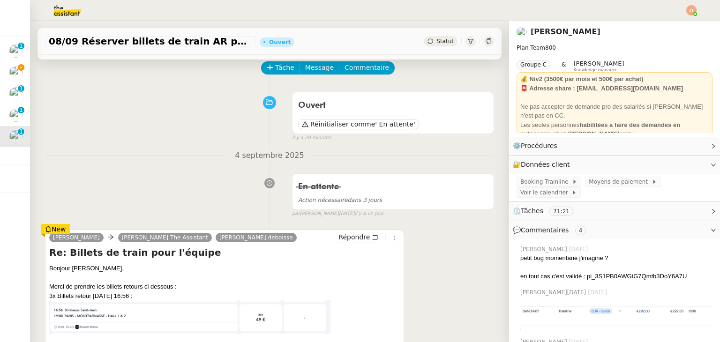
scroll to position [47, 0]
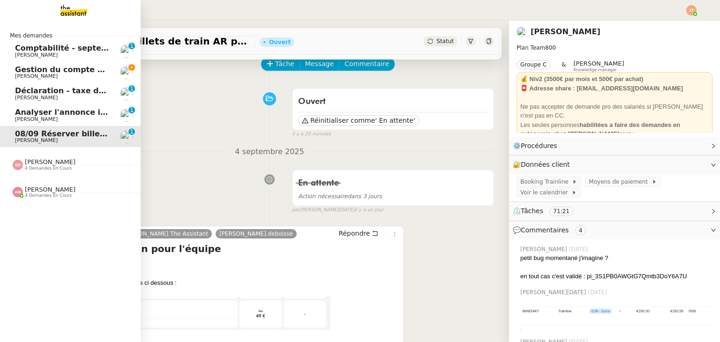
click at [48, 71] on span "Gestion du compte LinkedIn de [PERSON_NAME] (post + gestion messages) - [DATE]" at bounding box center [193, 69] width 356 height 9
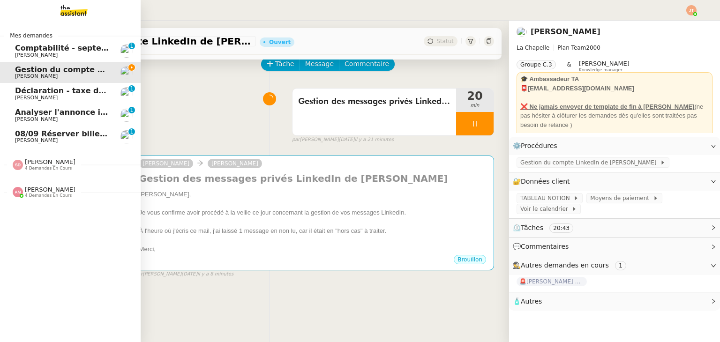
click at [53, 117] on span "[PERSON_NAME]" at bounding box center [62, 120] width 95 height 6
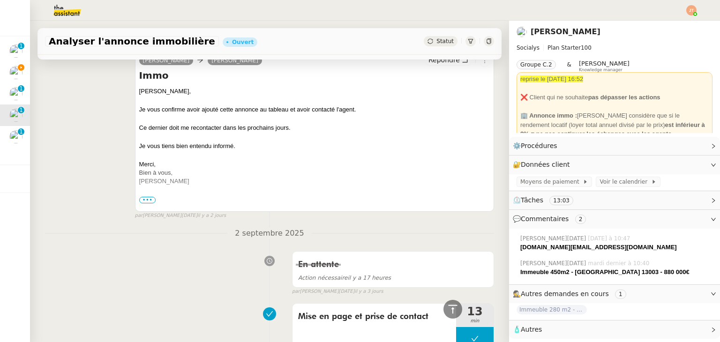
scroll to position [47, 0]
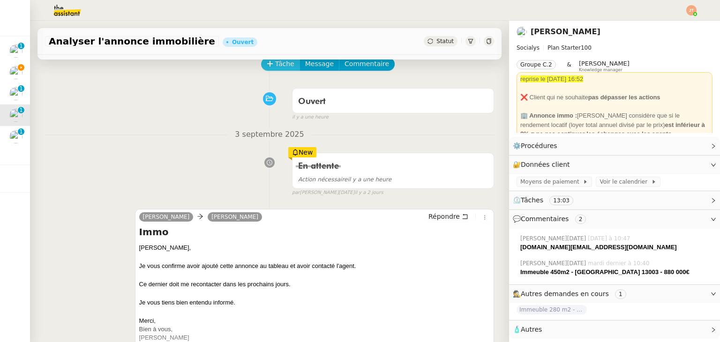
click at [276, 68] on span "Tâche" at bounding box center [284, 64] width 19 height 11
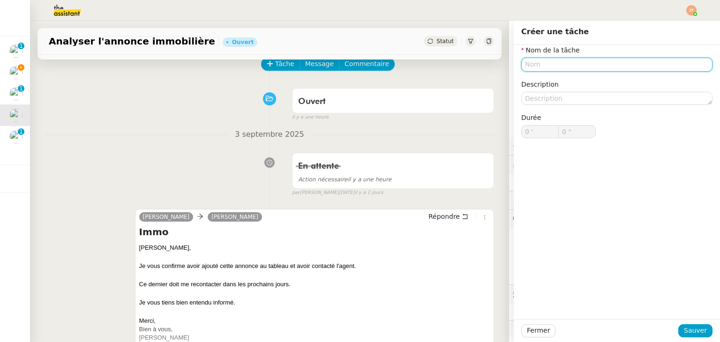
click at [540, 65] on input "text" at bounding box center [617, 65] width 191 height 14
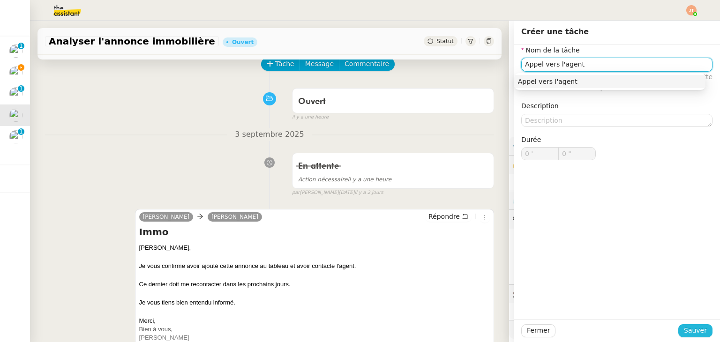
type input "Appel vers l'agent"
click at [684, 335] on span "Sauver" at bounding box center [695, 330] width 23 height 11
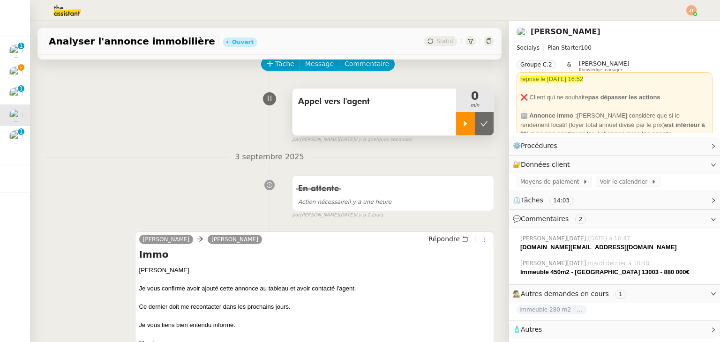
click at [462, 121] on icon at bounding box center [466, 124] width 8 height 8
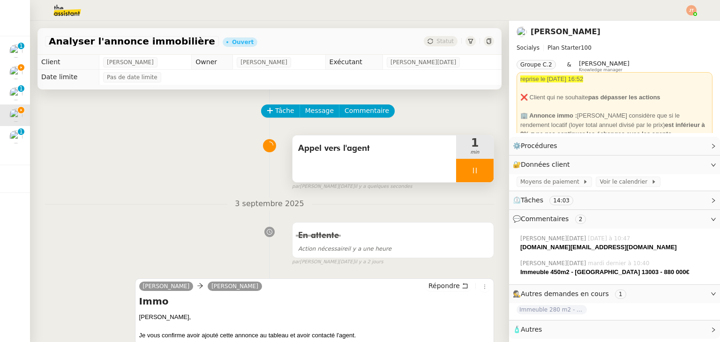
click at [471, 172] on icon at bounding box center [475, 171] width 8 height 8
click at [159, 180] on div "Appel vers l'agent 1 min false par [PERSON_NAME][DATE]. il y a 4 minutes" at bounding box center [269, 161] width 449 height 60
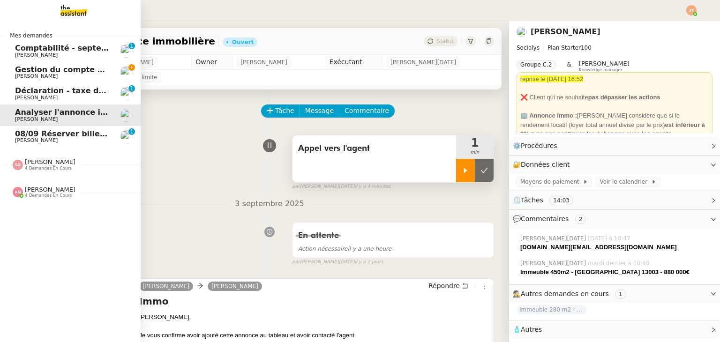
click at [53, 76] on span "[PERSON_NAME]" at bounding box center [62, 77] width 95 height 6
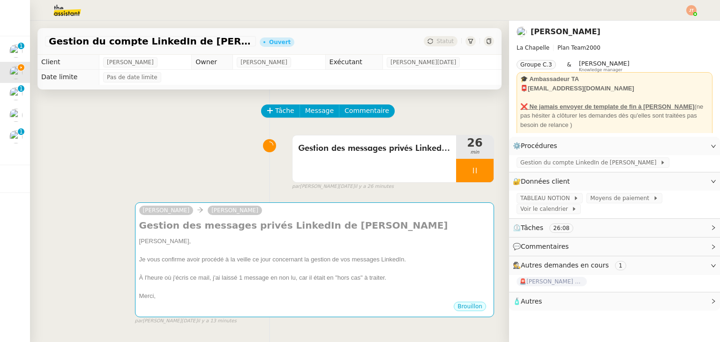
click at [210, 158] on div "Gestion des messages privés LinkedIn de Charly 26 min false par [PERSON_NAME][D…" at bounding box center [269, 161] width 449 height 60
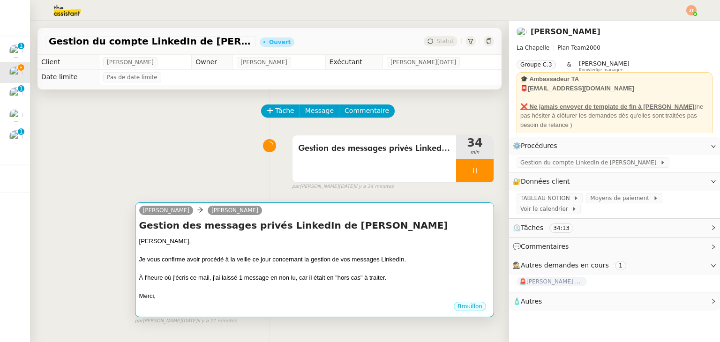
click at [241, 276] on div "À l'heure où j'écris ce mail, j'ai laissé 1 message en non lu, car il était en …" at bounding box center [314, 277] width 351 height 9
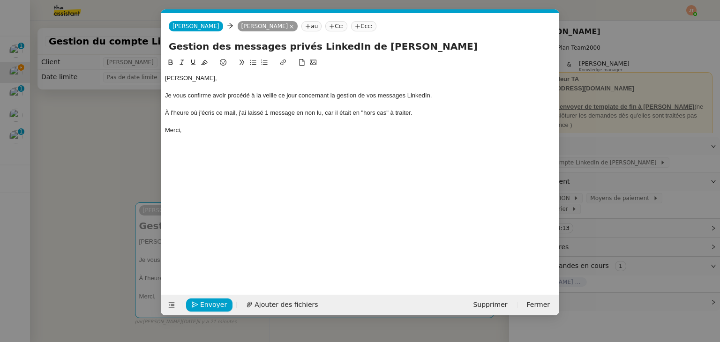
scroll to position [0, 20]
click at [268, 113] on div "À l'heure où j'écris ce mail, j'ai laissé 1 message en non lu, car il était en …" at bounding box center [360, 113] width 391 height 8
click at [296, 113] on div "À l'heure où j'écris ce mail, j'ai laissé 2 message en non lu, car il était en …" at bounding box center [360, 113] width 391 height 8
click at [341, 114] on div "À l'heure où j'écris ce mail, j'ai laissé 2 messages en non lu, car il était en…" at bounding box center [360, 113] width 391 height 8
click at [355, 113] on div "À l'heure où j'écris ce mail, j'ai laissé 2 messages en non lu, car ils était e…" at bounding box center [360, 113] width 391 height 8
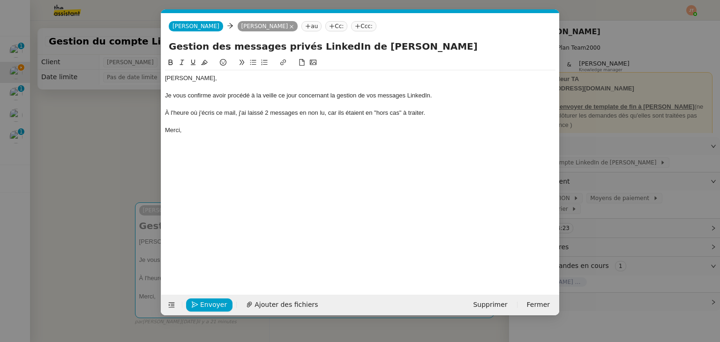
click at [251, 133] on div "Merci," at bounding box center [360, 130] width 391 height 8
click at [218, 300] on span "Envoyer" at bounding box center [213, 305] width 27 height 11
click at [218, 300] on span "Confirmer l'envoi" at bounding box center [228, 305] width 56 height 11
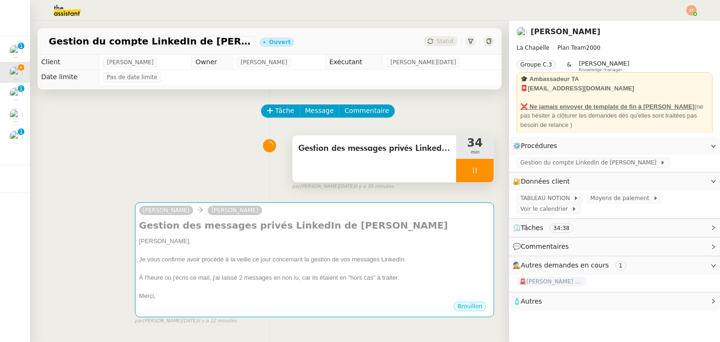
click at [457, 167] on div at bounding box center [475, 170] width 38 height 23
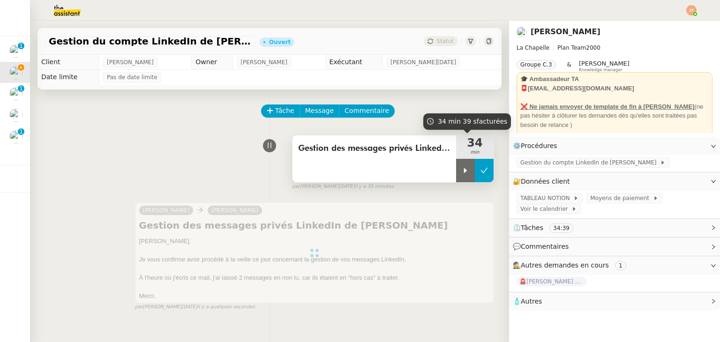
click at [475, 173] on button at bounding box center [484, 170] width 19 height 23
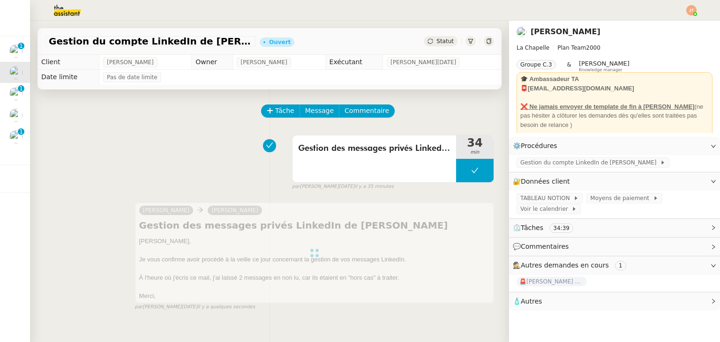
click at [431, 45] on div "Statut" at bounding box center [441, 41] width 34 height 10
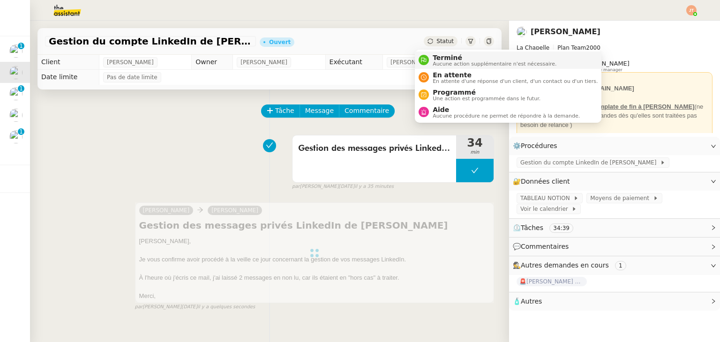
click at [433, 61] on span "Aucune action supplémentaire n'est nécessaire." at bounding box center [495, 63] width 124 height 5
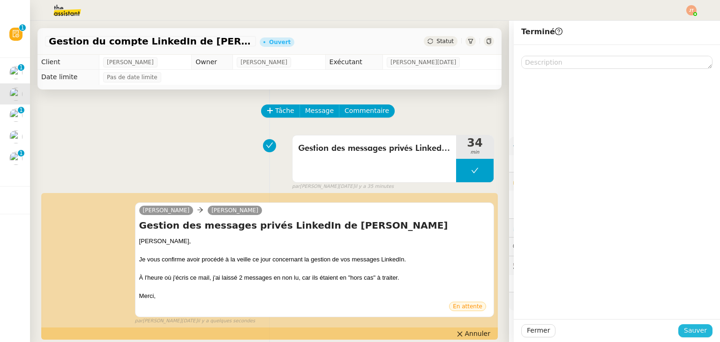
click at [687, 331] on span "Sauver" at bounding box center [695, 330] width 23 height 11
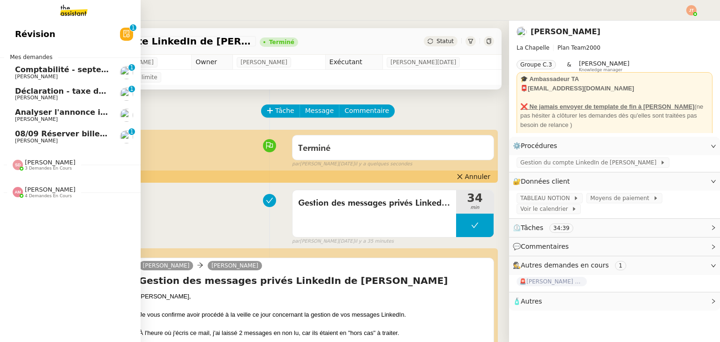
click at [60, 136] on span "08/09 Réserver billets de train AR pour l'équipe" at bounding box center [116, 133] width 202 height 9
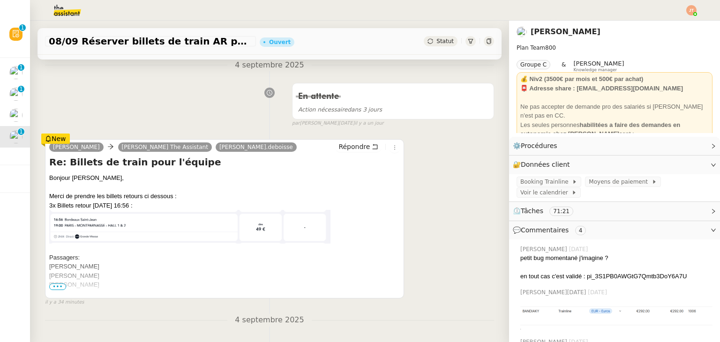
scroll to position [141, 0]
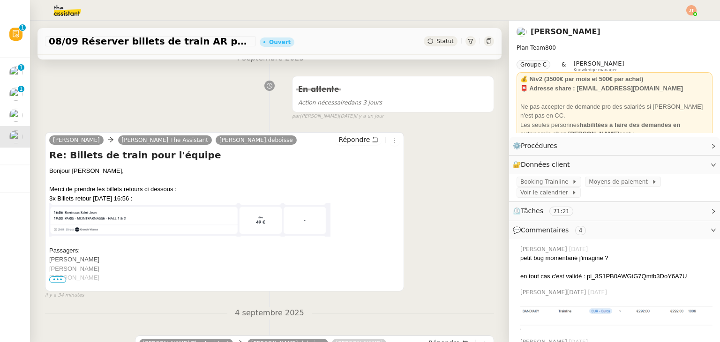
click at [58, 280] on span "•••" at bounding box center [57, 280] width 17 height 7
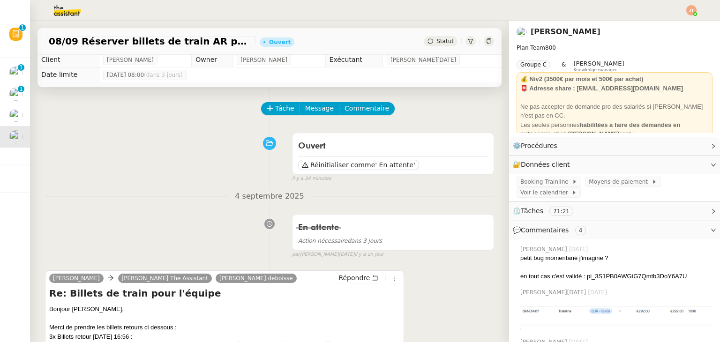
scroll to position [0, 0]
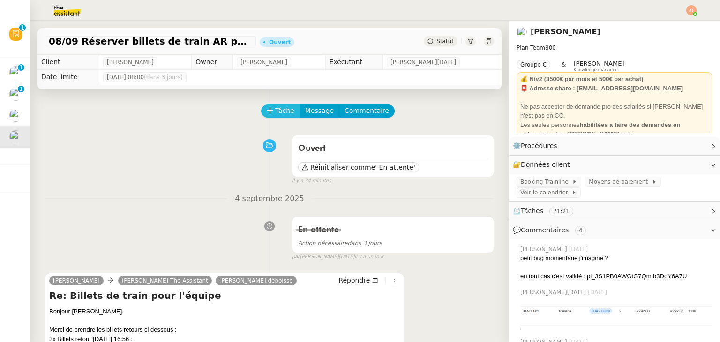
click at [275, 110] on span "Tâche" at bounding box center [284, 111] width 19 height 11
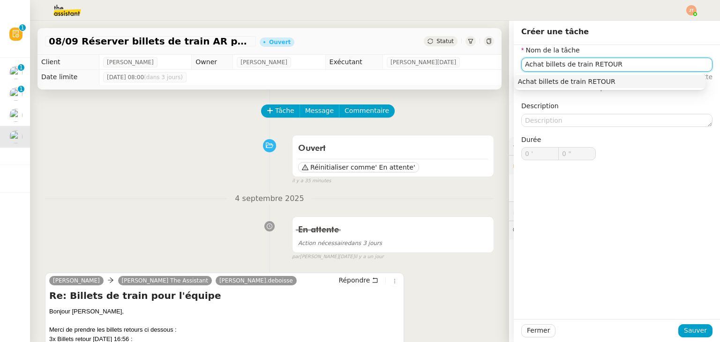
type input "Achat billets de train RETOUR"
click at [684, 331] on span "Sauver" at bounding box center [695, 330] width 23 height 11
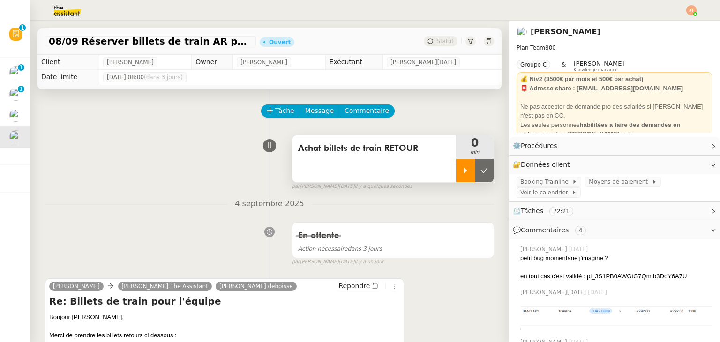
click at [462, 174] on icon at bounding box center [466, 171] width 8 height 8
click at [530, 186] on span "Booking Trainline" at bounding box center [547, 181] width 52 height 9
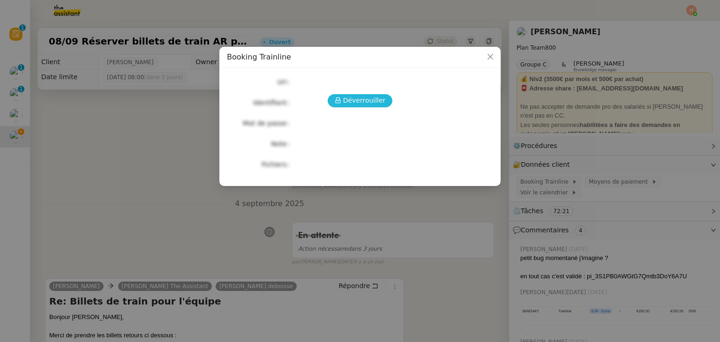
click at [360, 106] on span "Déverrouiller" at bounding box center [364, 100] width 43 height 11
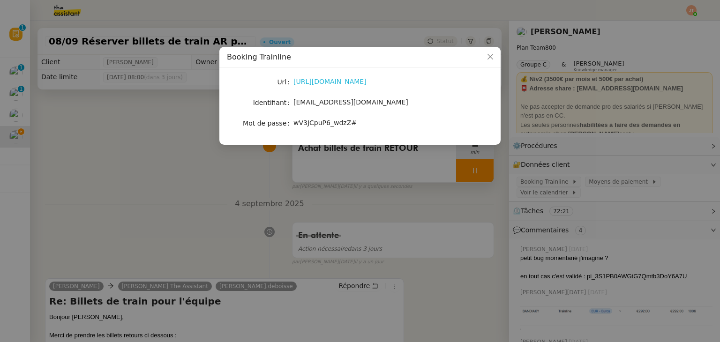
click at [311, 84] on link "[URL][DOMAIN_NAME]" at bounding box center [330, 82] width 73 height 8
drag, startPoint x: 349, startPoint y: 122, endPoint x: 295, endPoint y: 122, distance: 53.9
click at [295, 122] on div "wV3JCpuP6_wdzZ#" at bounding box center [371, 123] width 155 height 11
click at [129, 137] on nz-modal-container "Booking Trainline Url [URL][DOMAIN_NAME] Identifiant [EMAIL_ADDRESS][DOMAIN_NAM…" at bounding box center [360, 171] width 720 height 342
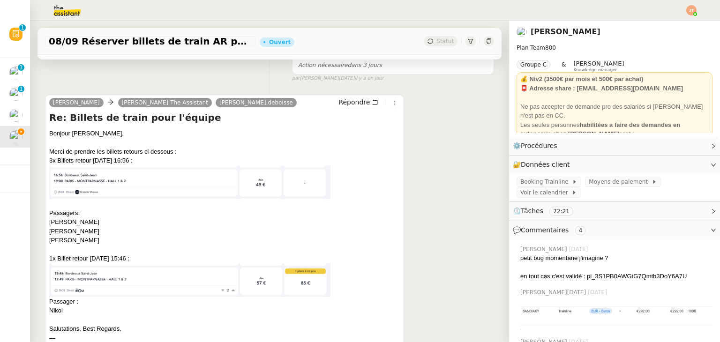
scroll to position [188, 0]
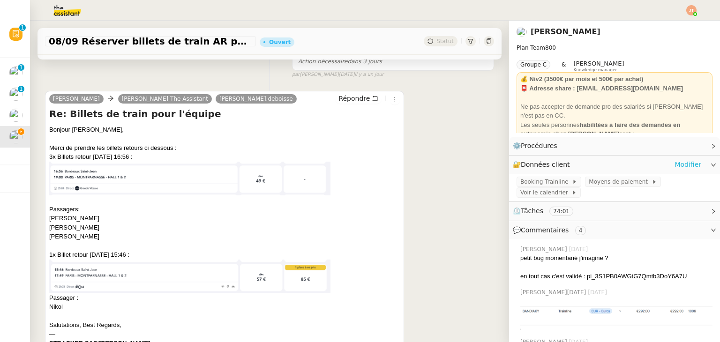
click at [685, 166] on link "Modifier" at bounding box center [688, 164] width 27 height 11
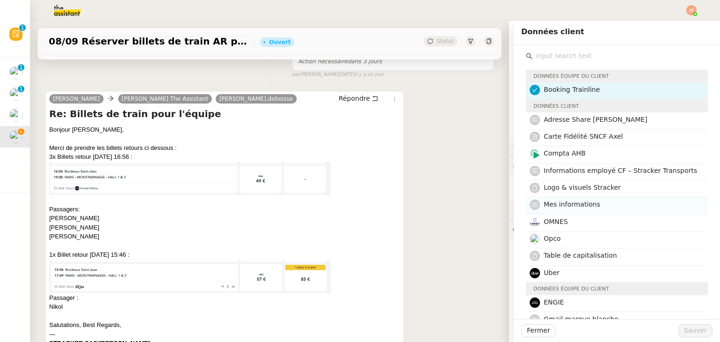
click at [565, 210] on div "Mes informations" at bounding box center [623, 205] width 159 height 13
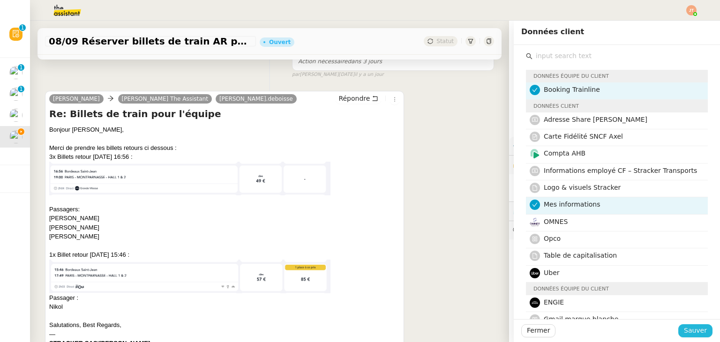
click at [688, 333] on span "Sauver" at bounding box center [695, 330] width 23 height 11
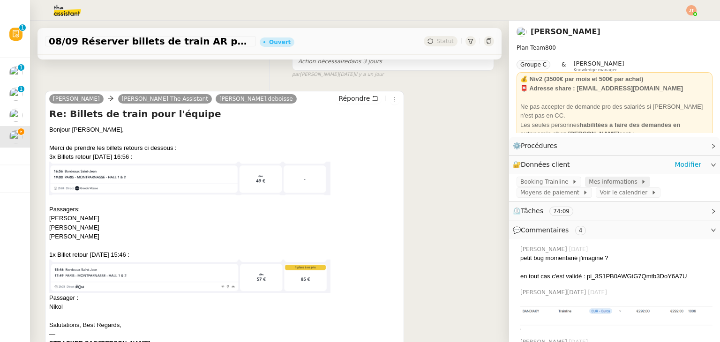
click at [589, 183] on span "Mes informations" at bounding box center [615, 181] width 52 height 9
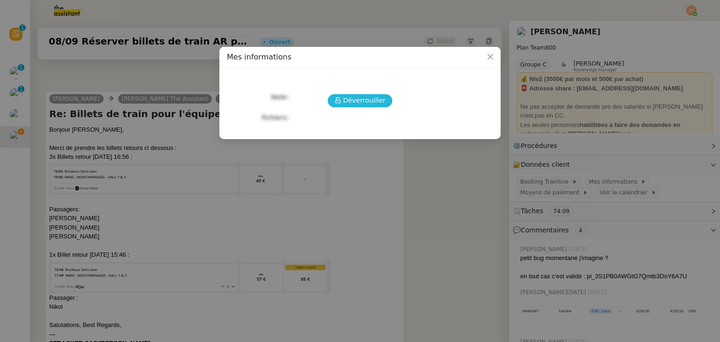
click at [377, 104] on span "Déverrouiller" at bounding box center [364, 100] width 43 height 11
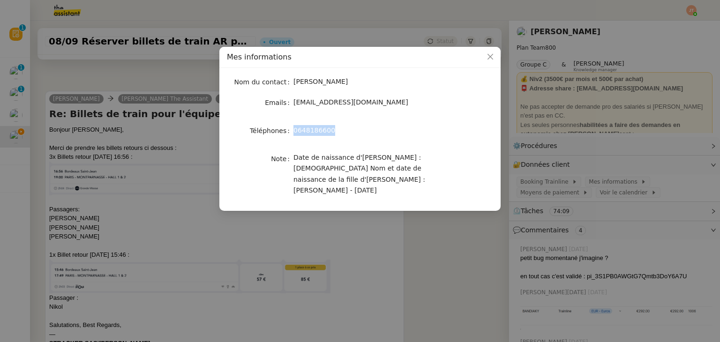
drag, startPoint x: 298, startPoint y: 128, endPoint x: 289, endPoint y: 128, distance: 9.4
click at [289, 128] on nz-form-item "Téléphones [PHONE_NUMBER]" at bounding box center [360, 130] width 266 height 13
click at [146, 211] on nz-modal-container "Mes informations Nom du contact [PERSON_NAME] Emails [EMAIL_ADDRESS][DOMAIN_NAM…" at bounding box center [360, 171] width 720 height 342
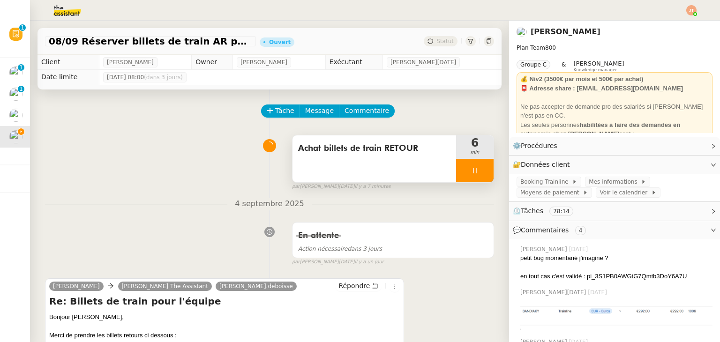
click at [469, 181] on div at bounding box center [475, 170] width 38 height 23
click at [481, 174] on icon at bounding box center [485, 171] width 8 height 8
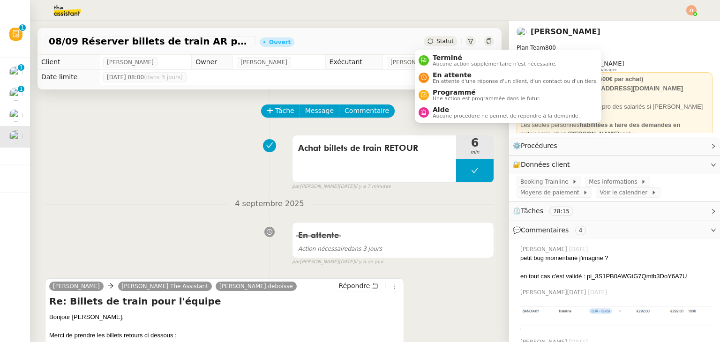
click at [437, 44] on span "Statut" at bounding box center [445, 41] width 17 height 7
click at [451, 109] on span "Aide" at bounding box center [506, 110] width 147 height 8
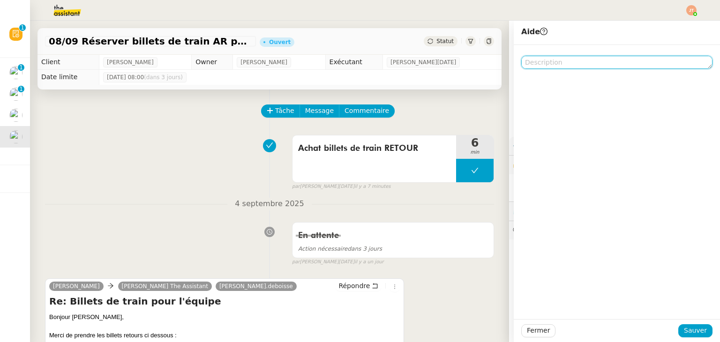
click at [561, 62] on textarea at bounding box center [617, 62] width 191 height 13
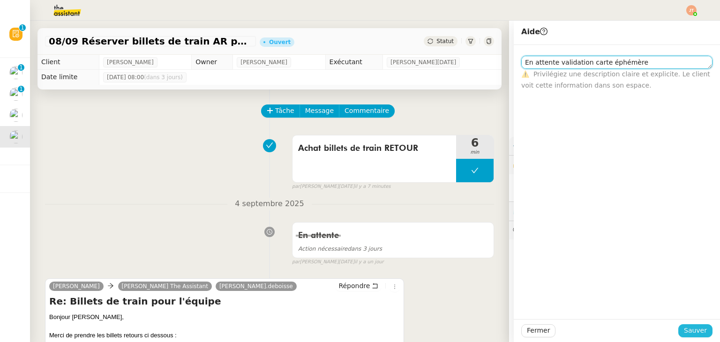
type textarea "En attente validation carte éphémère"
click at [698, 330] on span "Sauver" at bounding box center [695, 330] width 23 height 11
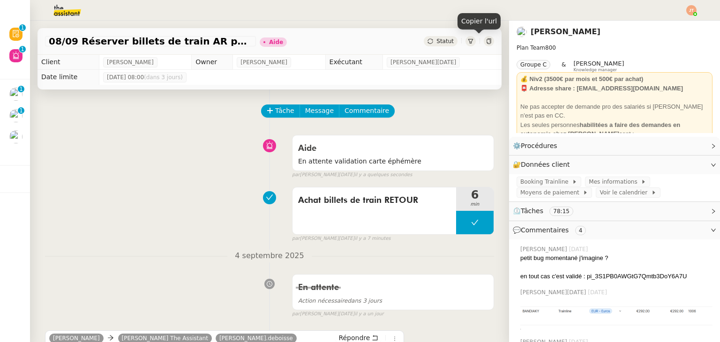
click at [486, 42] on icon at bounding box center [489, 41] width 6 height 6
click at [196, 137] on div "Aide En attente validation carte éphémère false par [PERSON_NAME][DATE] il y a …" at bounding box center [269, 155] width 449 height 48
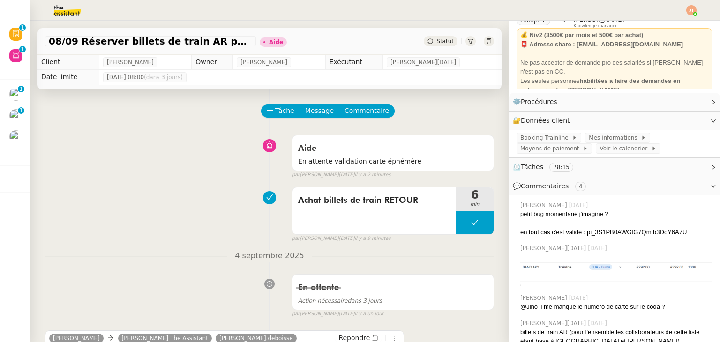
scroll to position [47, 0]
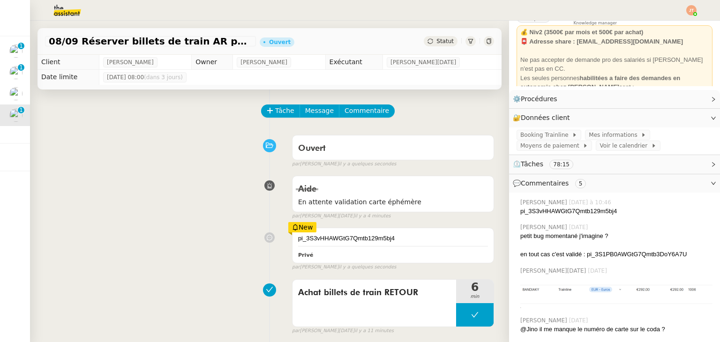
click at [115, 115] on div "Tâche Message Commentaire" at bounding box center [269, 116] width 449 height 23
click at [456, 317] on button at bounding box center [475, 314] width 38 height 23
click at [462, 317] on icon at bounding box center [466, 315] width 8 height 8
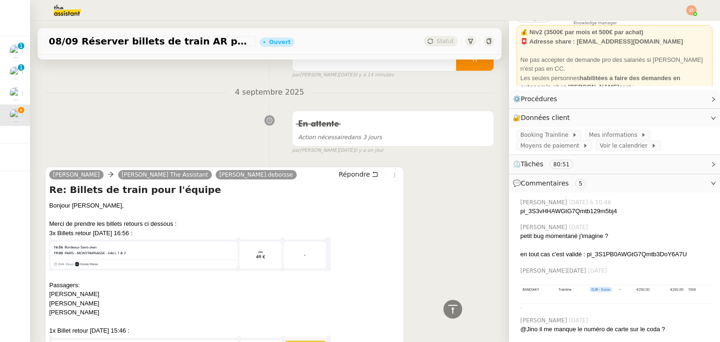
scroll to position [328, 0]
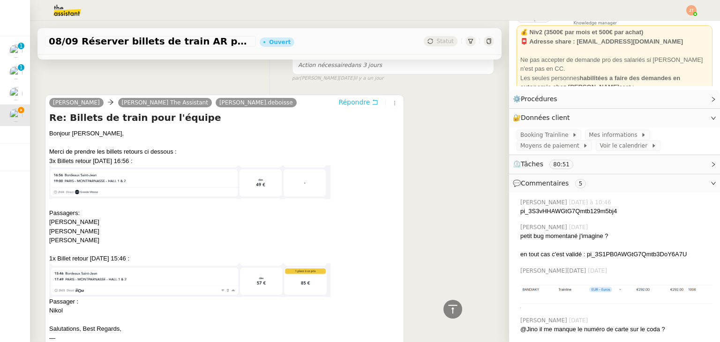
click at [339, 107] on span "Répondre" at bounding box center [354, 102] width 31 height 9
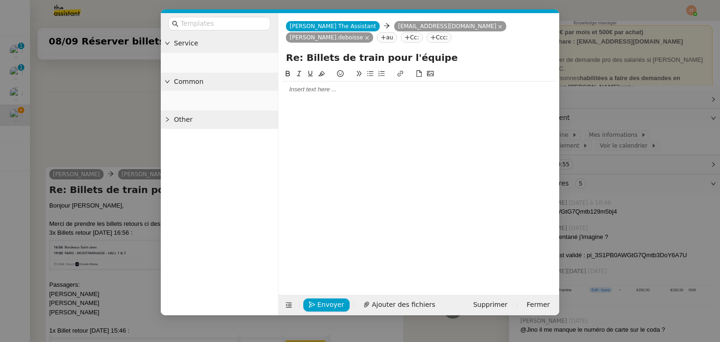
scroll to position [401, 0]
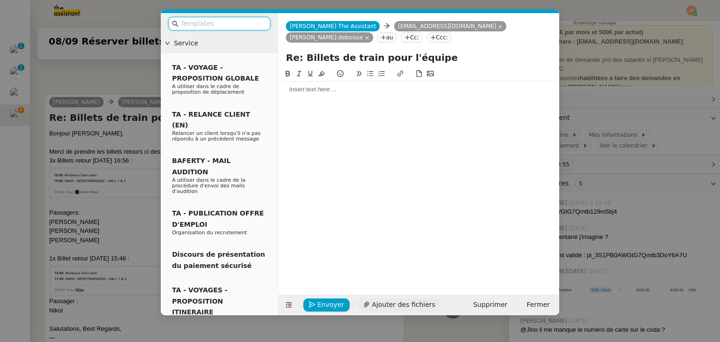
click at [382, 309] on span "Ajouter des fichiers" at bounding box center [403, 305] width 63 height 11
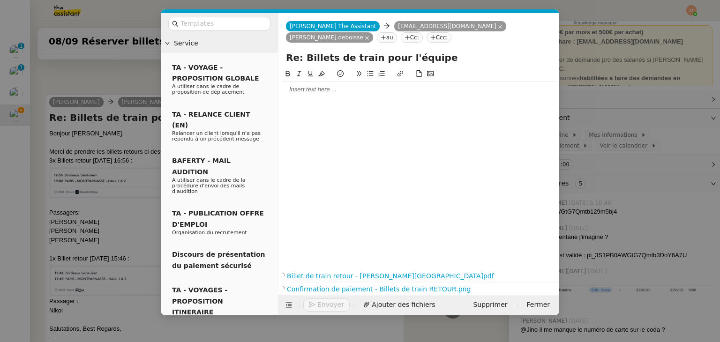
click at [316, 94] on div at bounding box center [418, 89] width 273 height 8
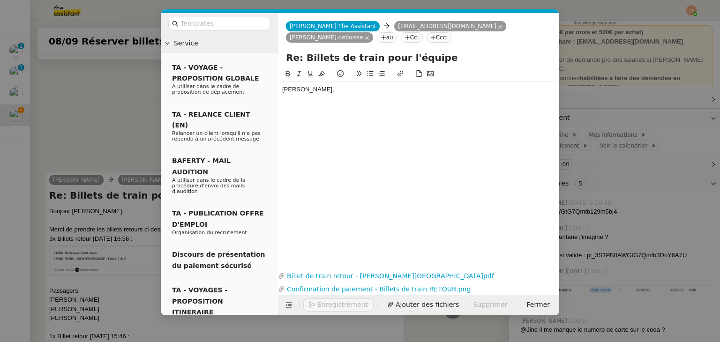
scroll to position [478, 0]
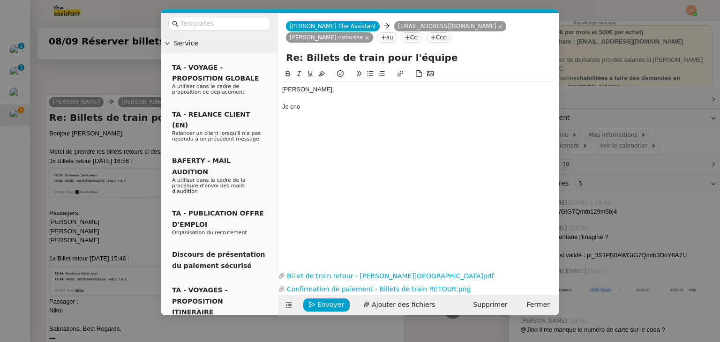
click at [102, 74] on nz-modal-container "Service TA - VOYAGE - PROPOSITION GLOBALE A utiliser dans le cadre de propositi…" at bounding box center [360, 171] width 720 height 342
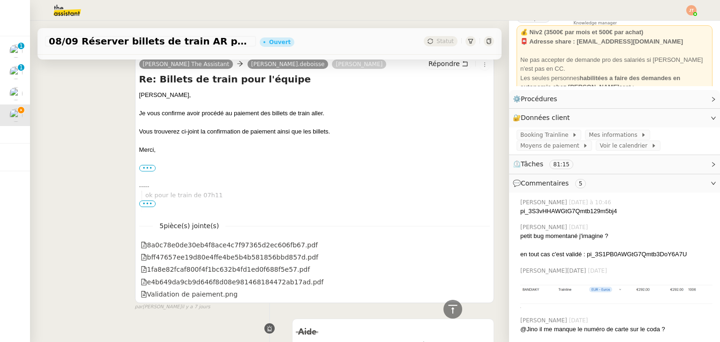
scroll to position [1744, 0]
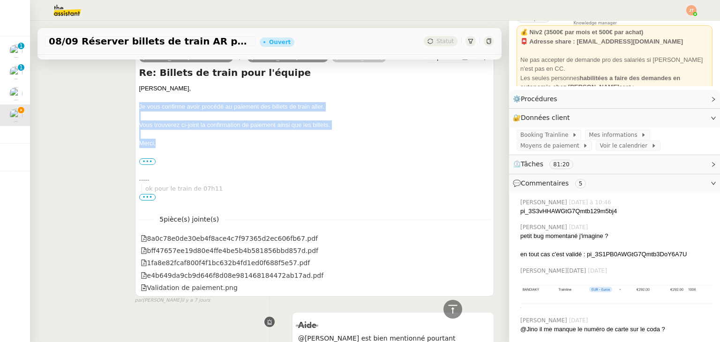
drag, startPoint x: 137, startPoint y: 106, endPoint x: 164, endPoint y: 141, distance: 44.6
click at [164, 141] on div "[PERSON_NAME], Je vous confirme avoir procédé au paiement des billets de train …" at bounding box center [314, 193] width 351 height 219
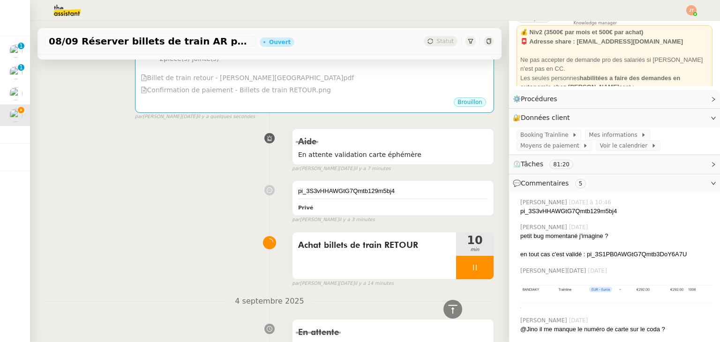
scroll to position [8, 0]
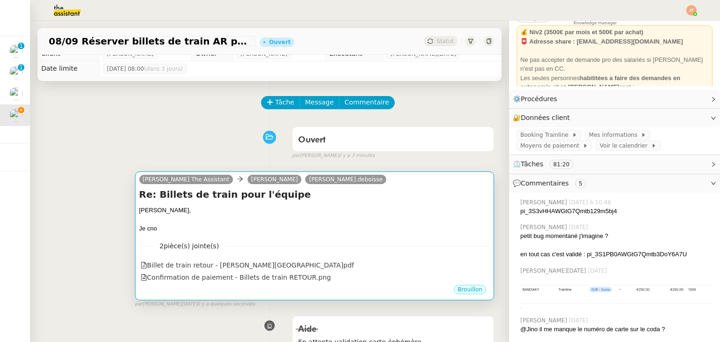
click at [249, 204] on div "Re: Billets de train pour l'équipe [PERSON_NAME], Je cno •••" at bounding box center [314, 210] width 351 height 45
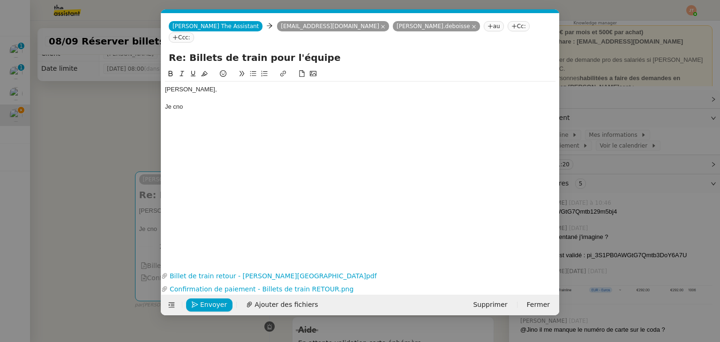
scroll to position [0, 20]
drag, startPoint x: 191, startPoint y: 96, endPoint x: 166, endPoint y: 96, distance: 25.8
click at [166, 103] on div "Je cno" at bounding box center [360, 107] width 391 height 8
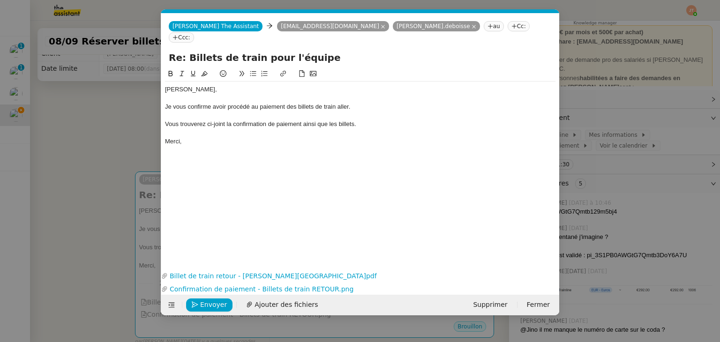
click at [356, 94] on div at bounding box center [360, 98] width 391 height 8
click at [354, 103] on div "Je vous confirme avoir procédé au paiement des billets de train aller." at bounding box center [360, 107] width 391 height 8
drag, startPoint x: 353, startPoint y: 114, endPoint x: 334, endPoint y: 114, distance: 18.8
click at [334, 120] on div "Vous trouverez ci-joint la confirmation de paiement ainsi que les billets." at bounding box center [360, 124] width 391 height 8
click at [386, 120] on div "Vous trouverez ci-joint la confirmation de paiement ainsi que le billet de Niko…" at bounding box center [360, 124] width 391 height 8
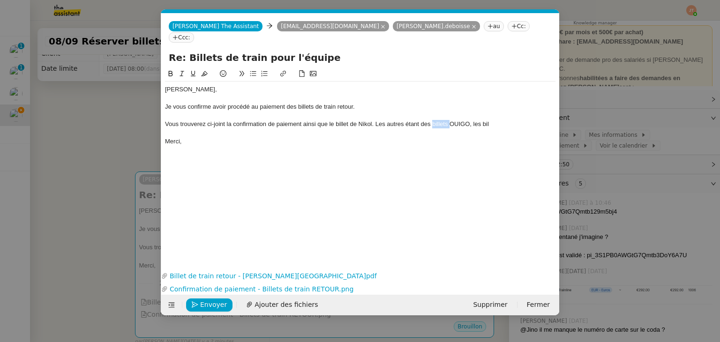
drag, startPoint x: 449, startPoint y: 114, endPoint x: 432, endPoint y: 114, distance: 17.4
click at [432, 120] on div "Vous trouverez ci-joint la confirmation de paiement ainsi que le billet de Niko…" at bounding box center [360, 124] width 391 height 8
click at [503, 120] on div "Vous trouverez ci-joint la confirmation de paiement ainsi que le billet de Niko…" at bounding box center [360, 124] width 391 height 8
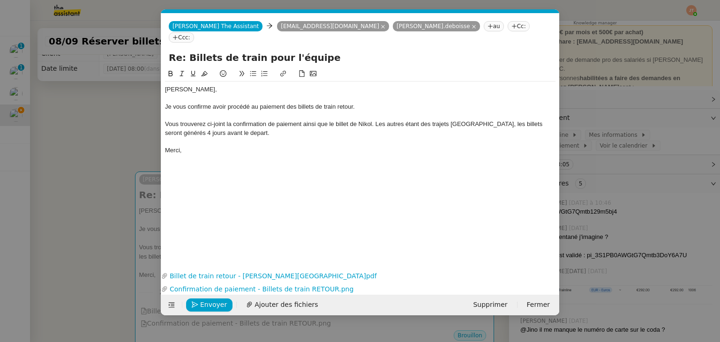
click at [376, 120] on div "Vous trouverez ci-joint la confirmation de paiement ainsi que le billet de Niko…" at bounding box center [360, 128] width 391 height 17
click at [389, 129] on div "Les autres étant des trajets OUIGO, les billets seront générés 4 jours avant le…" at bounding box center [360, 133] width 391 height 8
click at [0, 0] on lt-span "départ" at bounding box center [0, 0] width 0 height 0
click at [403, 129] on div "Les autres étant des trajets OUIGO, les billets seront générés 4 jours avant le…" at bounding box center [360, 133] width 391 height 8
click at [117, 123] on nz-modal-container "Service TA - VOYAGE - PROPOSITION GLOBALE A utiliser dans le cadre de propositi…" at bounding box center [360, 171] width 720 height 342
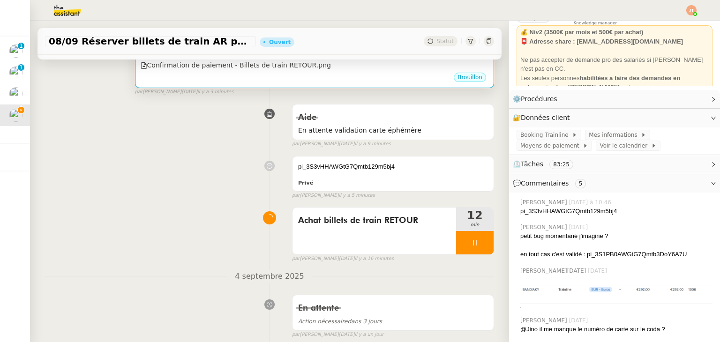
scroll to position [281, 0]
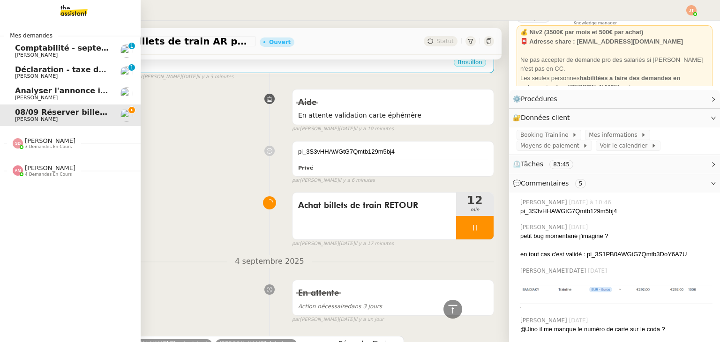
click at [26, 94] on span "Analyser l'annonce immobilière" at bounding box center [81, 90] width 133 height 9
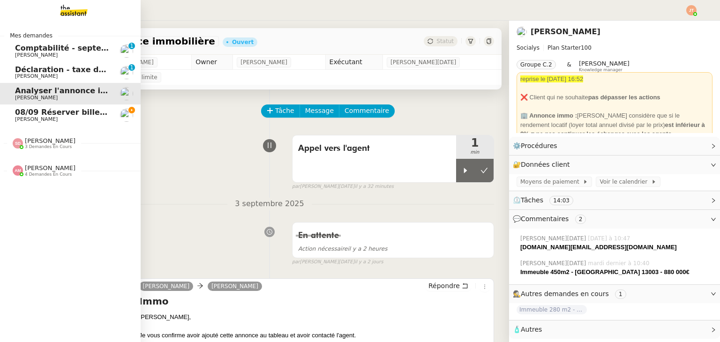
click at [44, 112] on span "08/09 Réserver billets de train AR pour l'équipe" at bounding box center [116, 112] width 202 height 9
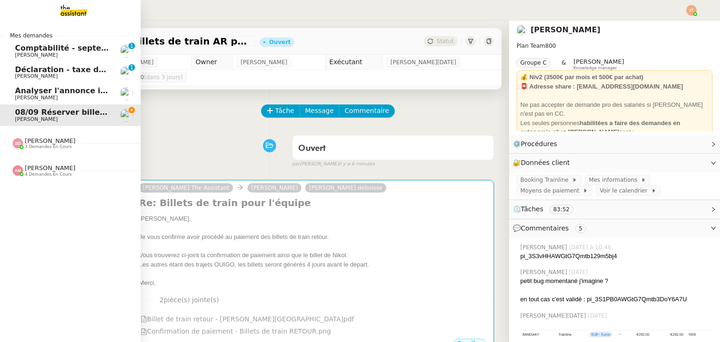
scroll to position [47, 0]
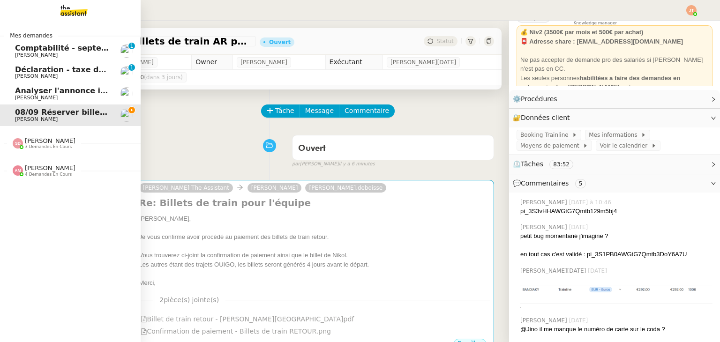
click at [42, 171] on span "[PERSON_NAME]" at bounding box center [50, 168] width 51 height 7
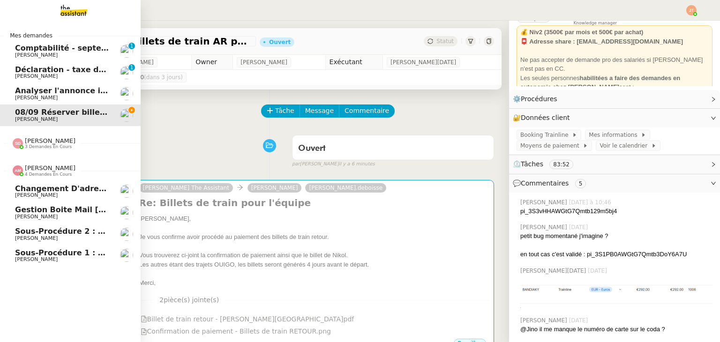
click at [40, 171] on span "[PERSON_NAME]" at bounding box center [50, 168] width 51 height 7
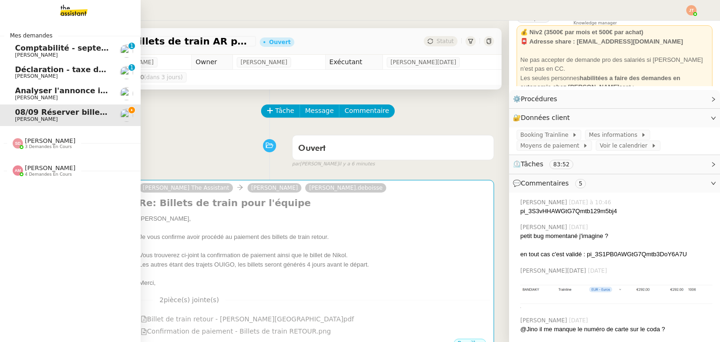
click at [41, 141] on span "[PERSON_NAME]" at bounding box center [50, 140] width 51 height 7
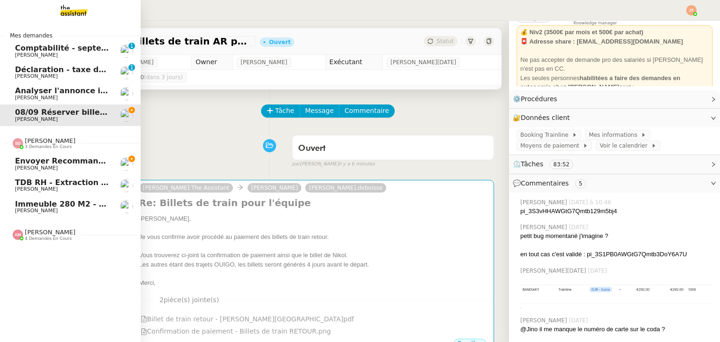
click at [42, 164] on span "Envoyer recommandé à [GEOGRAPHIC_DATA]" at bounding box center [111, 161] width 193 height 9
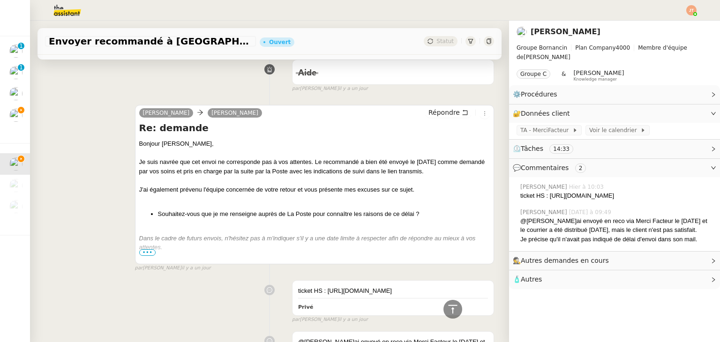
scroll to position [605, 0]
click at [143, 254] on span "•••" at bounding box center [147, 252] width 17 height 7
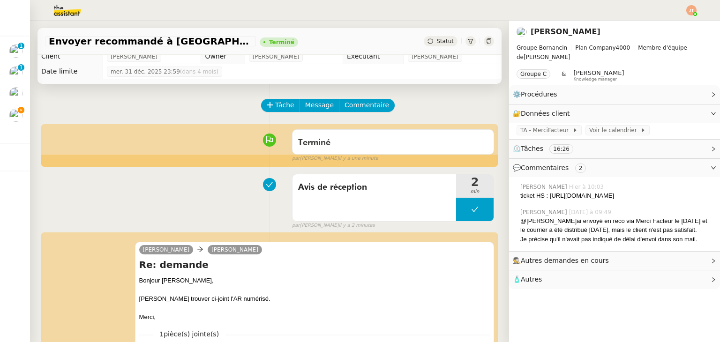
scroll to position [0, 0]
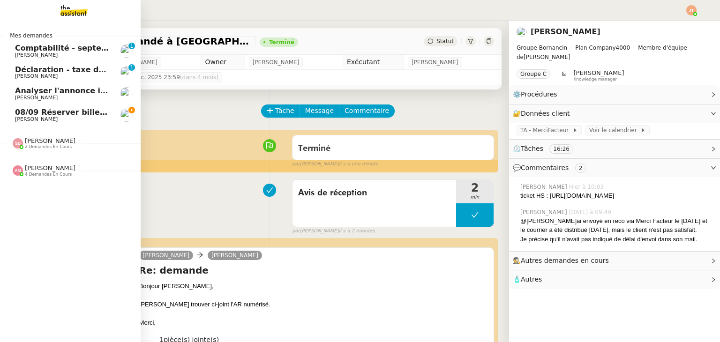
drag, startPoint x: 39, startPoint y: 116, endPoint x: 96, endPoint y: 115, distance: 56.7
click at [39, 116] on span "08/09 Réserver billets de train AR pour l'équipe" at bounding box center [116, 112] width 202 height 9
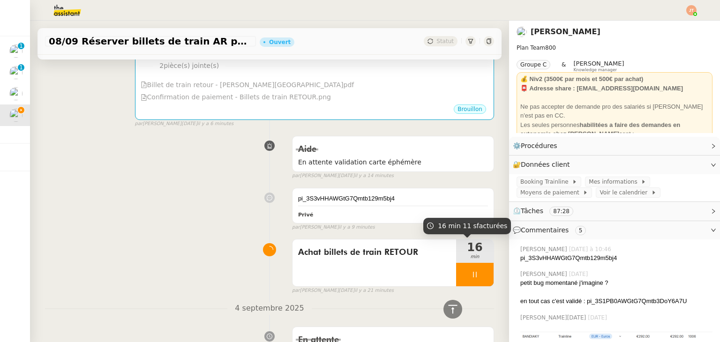
scroll to position [47, 0]
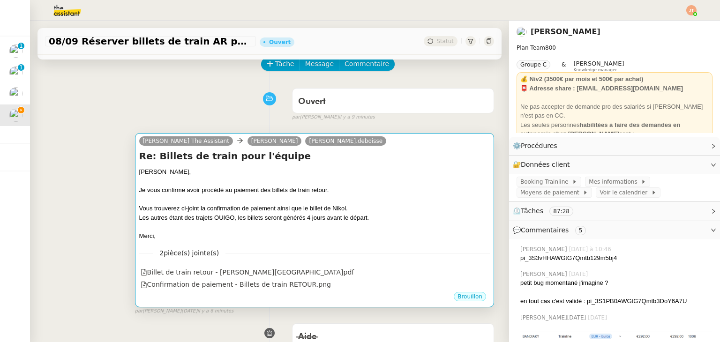
click at [291, 222] on div "Les autres étant des trajets OUIGO, les billets seront générés 4 jours avant le…" at bounding box center [314, 217] width 351 height 9
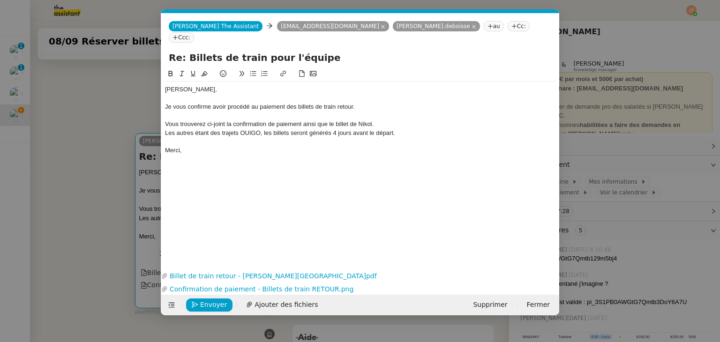
scroll to position [0, 20]
click at [211, 302] on span "Envoyer" at bounding box center [213, 305] width 27 height 11
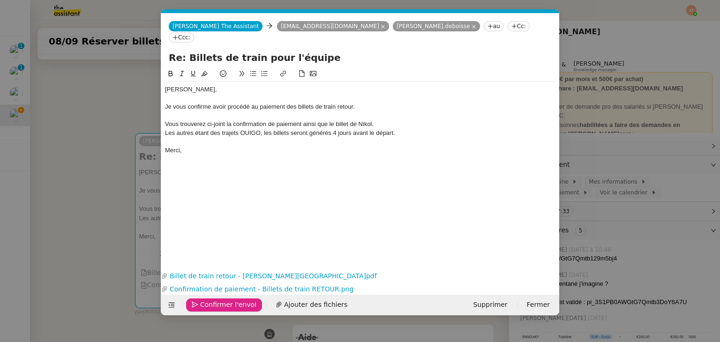
click at [211, 302] on span "Confirmer l'envoi" at bounding box center [228, 305] width 56 height 11
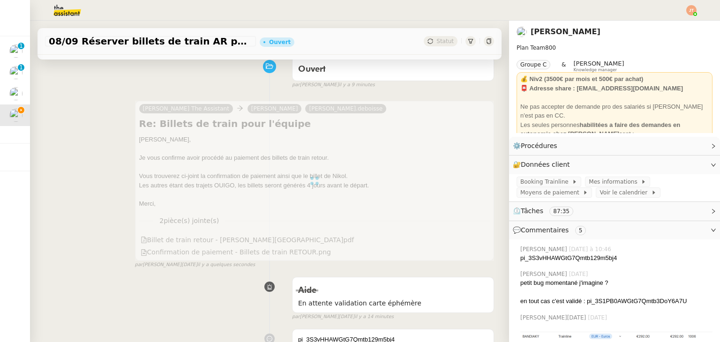
scroll to position [281, 0]
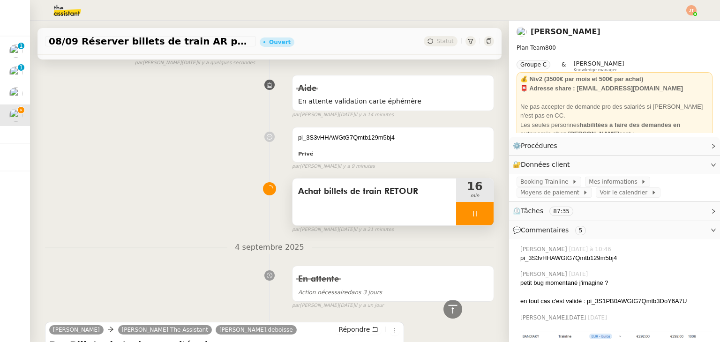
click at [458, 217] on div at bounding box center [475, 213] width 38 height 23
click at [481, 217] on icon at bounding box center [485, 214] width 8 height 8
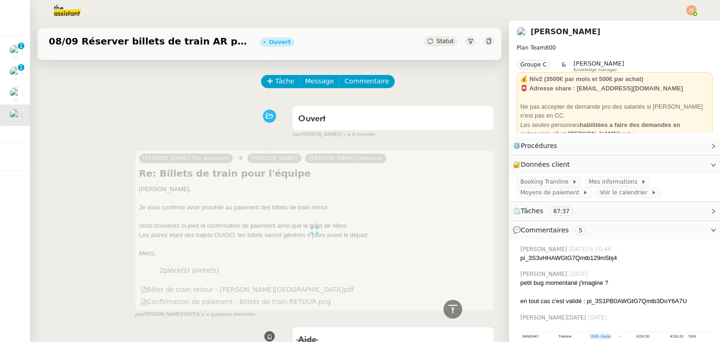
scroll to position [0, 0]
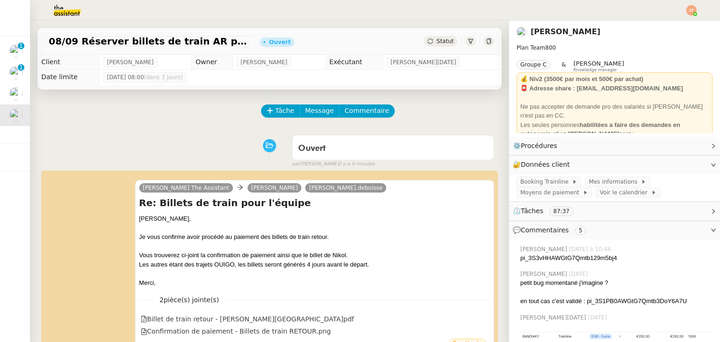
click at [439, 39] on span "Statut" at bounding box center [445, 41] width 17 height 7
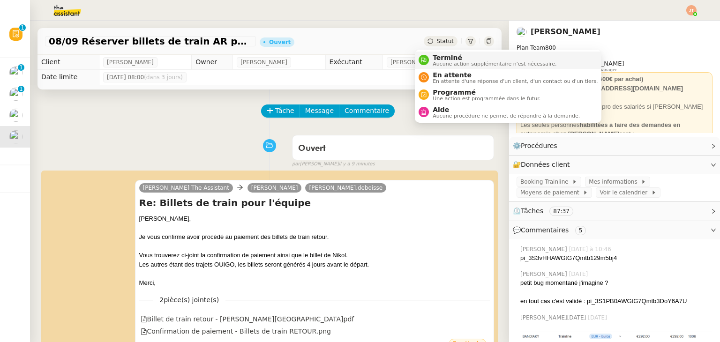
click at [448, 57] on span "Terminé" at bounding box center [495, 58] width 124 height 8
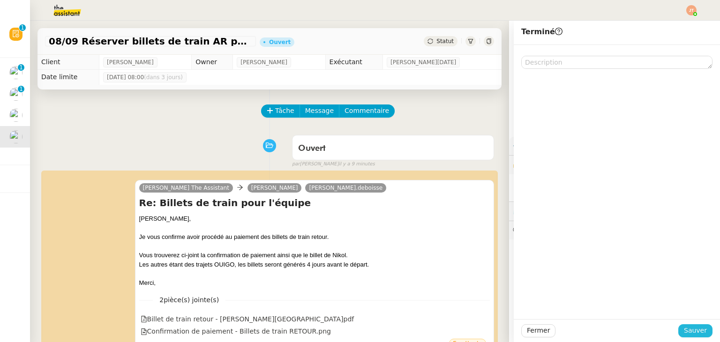
click at [684, 329] on span "Sauver" at bounding box center [695, 330] width 23 height 11
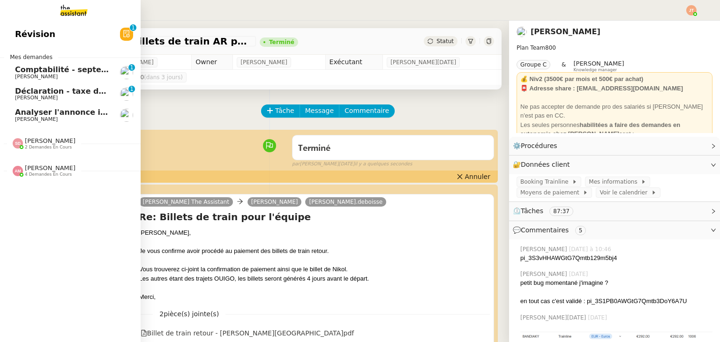
click at [44, 115] on span "Analyser l'annonce immobilière" at bounding box center [81, 112] width 133 height 9
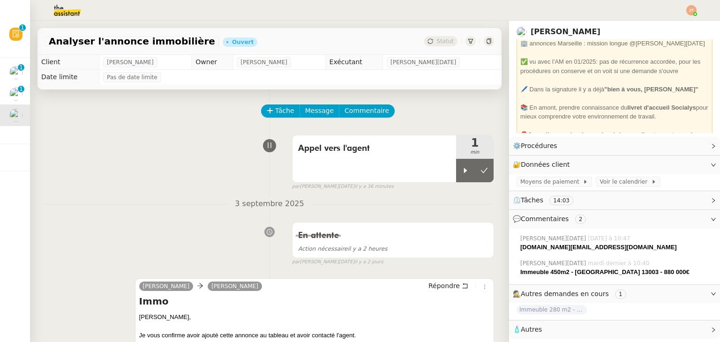
scroll to position [131, 0]
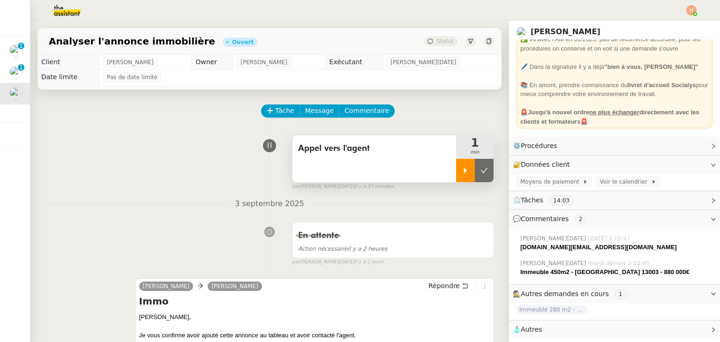
click at [462, 171] on icon at bounding box center [466, 171] width 8 height 8
click at [473, 169] on icon at bounding box center [474, 171] width 3 height 6
click at [459, 166] on div at bounding box center [465, 170] width 19 height 23
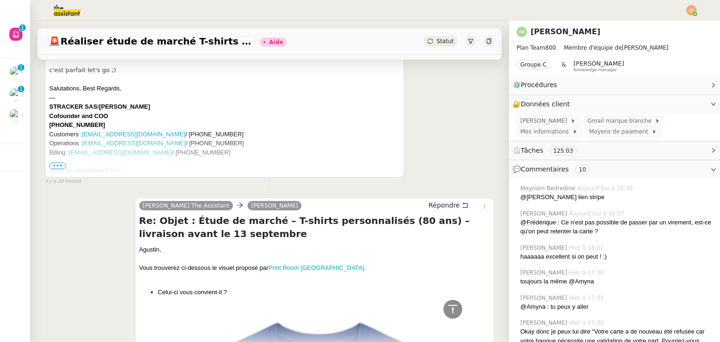
scroll to position [3564, 0]
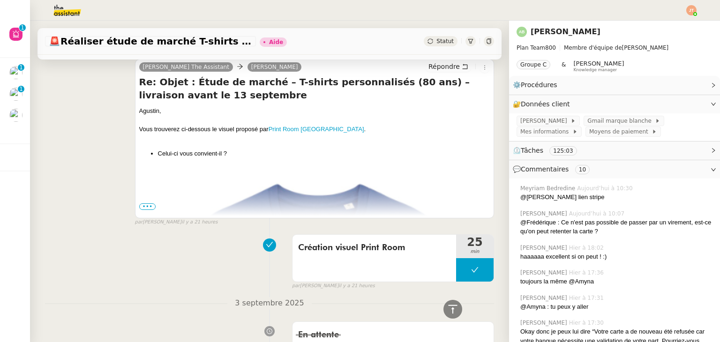
click at [146, 204] on span "•••" at bounding box center [147, 207] width 17 height 7
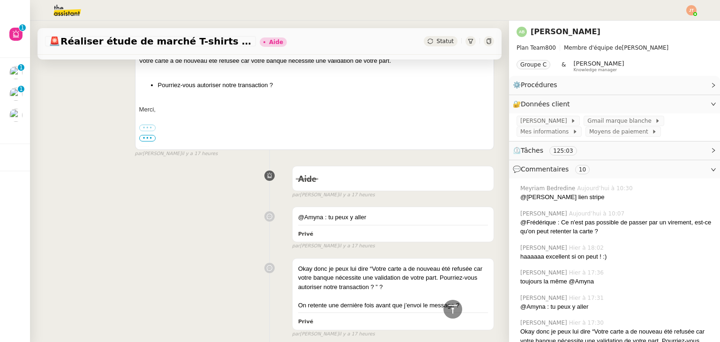
scroll to position [1079, 0]
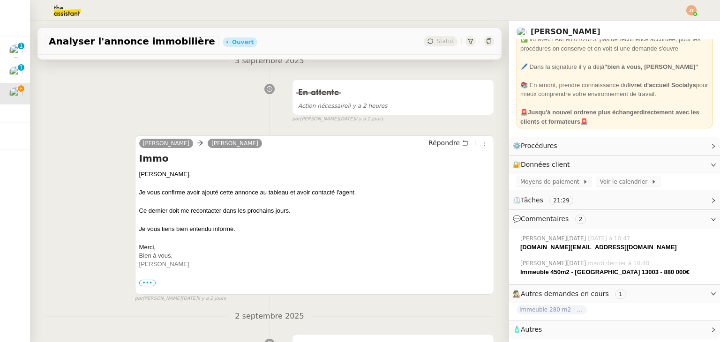
scroll to position [141, 0]
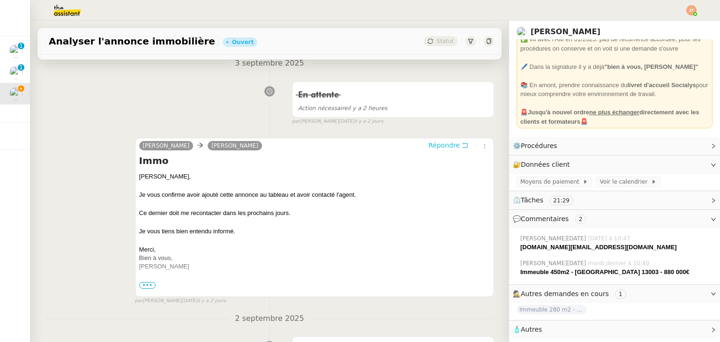
click at [432, 144] on span "Répondre" at bounding box center [444, 145] width 31 height 9
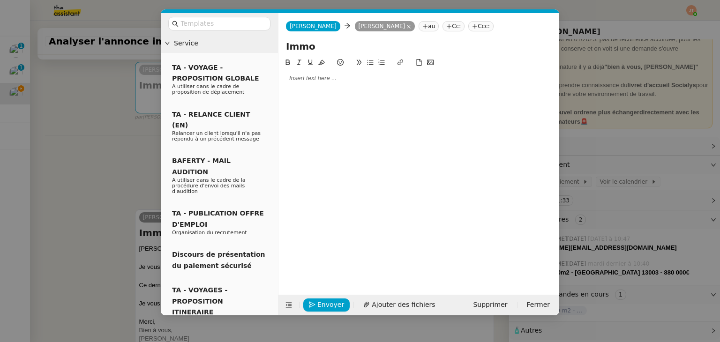
click at [310, 81] on div at bounding box center [418, 78] width 273 height 8
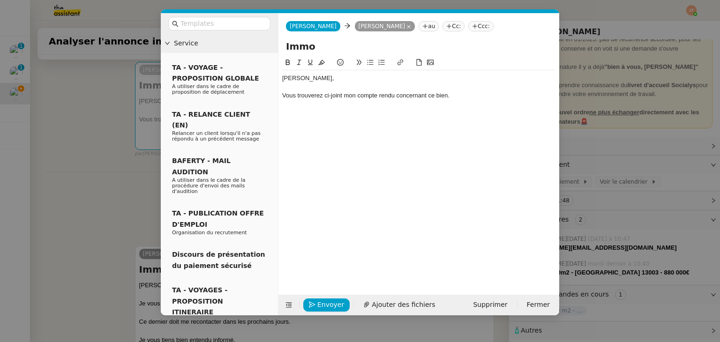
click at [114, 139] on nz-modal-container "Service TA - VOYAGE - PROPOSITION GLOBALE A utiliser dans le cadre de propositi…" at bounding box center [360, 171] width 720 height 342
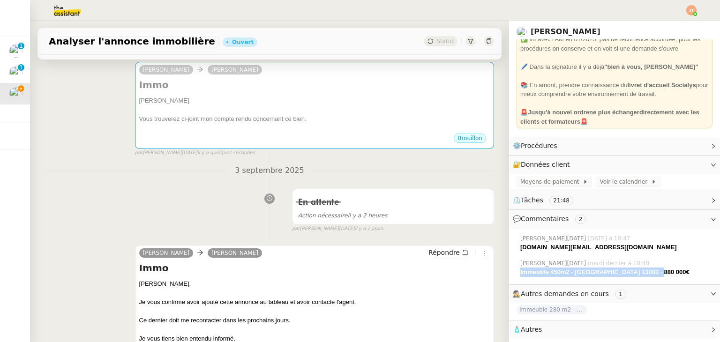
drag, startPoint x: 513, startPoint y: 274, endPoint x: 649, endPoint y: 274, distance: 135.5
click at [649, 274] on div "Immeuble 450m2 - [GEOGRAPHIC_DATA] 13003 - 880 000€" at bounding box center [617, 272] width 192 height 9
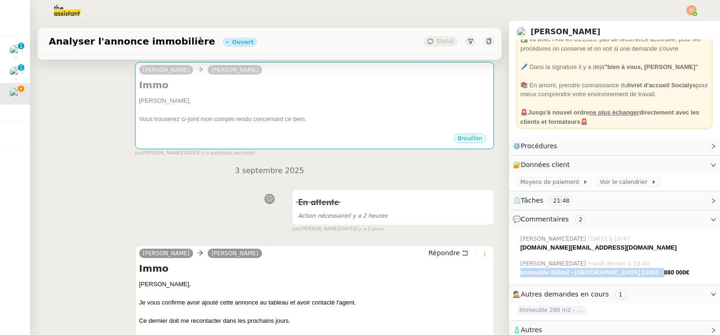
copy strong "Immeuble 450m2 - [GEOGRAPHIC_DATA] 13003 - 880 000€"
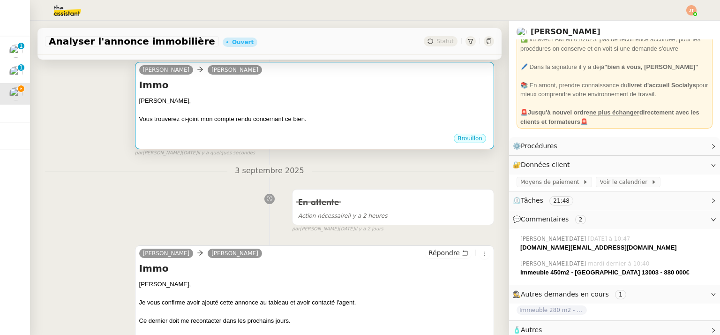
click at [259, 112] on div at bounding box center [314, 110] width 351 height 9
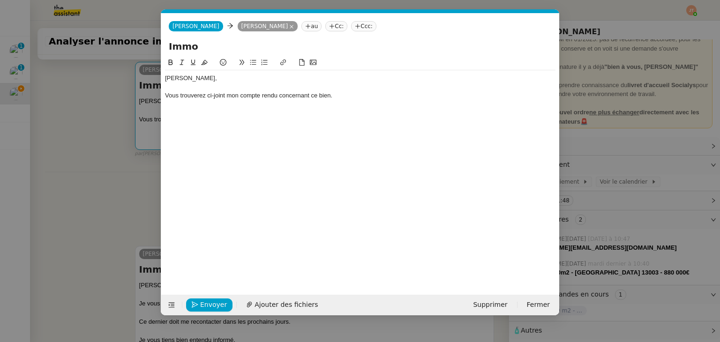
scroll to position [0, 20]
click at [186, 50] on input "Immo" at bounding box center [360, 46] width 383 height 14
drag, startPoint x: 210, startPoint y: 47, endPoint x: 152, endPoint y: 47, distance: 58.2
click at [152, 47] on nz-modal-container "Service TA - VOYAGE - PROPOSITION GLOBALE A utiliser dans le cadre de propositi…" at bounding box center [360, 171] width 720 height 342
paste input "euble 450m2 - Marseille 13003 - 880 000€"
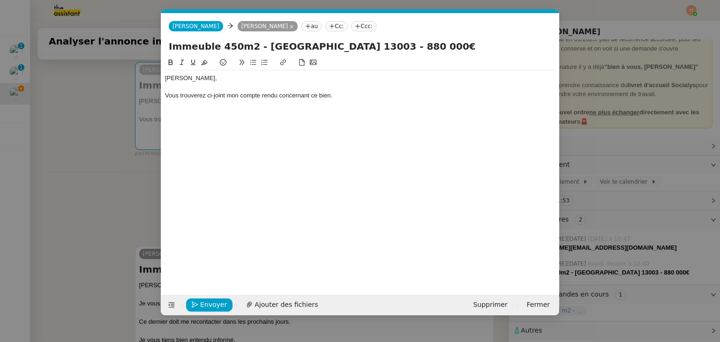
type input "Immeuble 450m2 - [GEOGRAPHIC_DATA] 13003 - 880 000€"
click at [344, 95] on div "Vous trouverez ci-joint mon compte rendu concernant ce bien." at bounding box center [360, 95] width 391 height 8
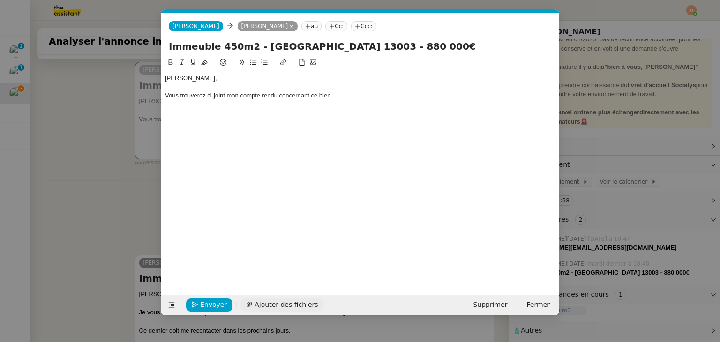
click at [267, 306] on span "Ajouter des fichiers" at bounding box center [286, 305] width 63 height 11
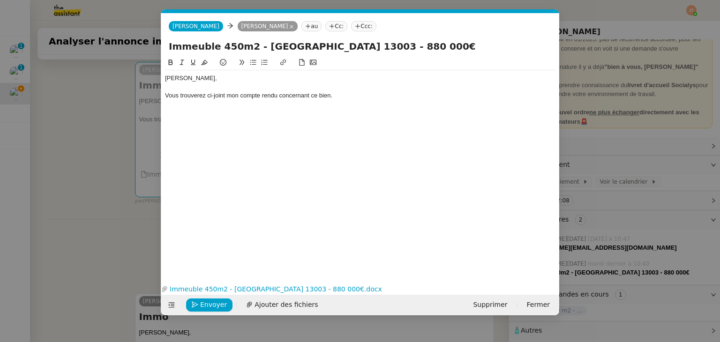
click at [240, 113] on div at bounding box center [360, 113] width 391 height 8
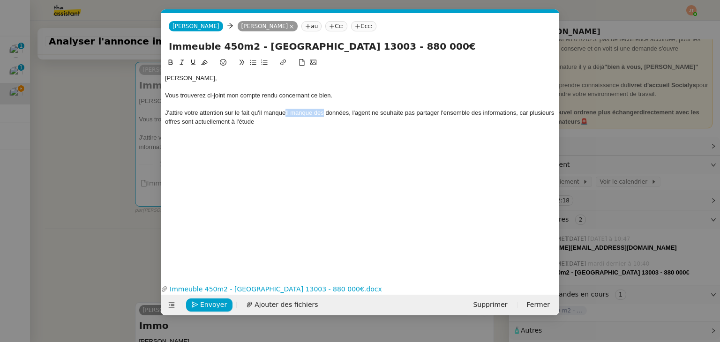
drag, startPoint x: 326, startPoint y: 113, endPoint x: 287, endPoint y: 113, distance: 38.9
click at [287, 113] on span "Il manque des données, l'agent ne souhaite pas partager l'ensemble des informat…" at bounding box center [360, 116] width 391 height 15
click at [338, 114] on span "certaines données, l'agent ne souhaite pas partager l'ensemble des informations…" at bounding box center [354, 116] width 378 height 15
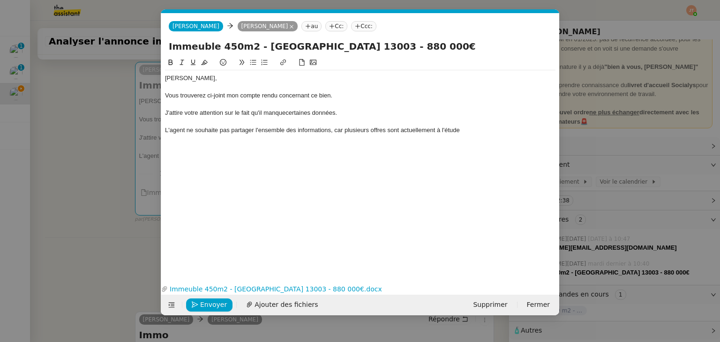
click at [455, 128] on span "L'agent ne souhaite pas partager l'ensemble des informations, car plusieurs off…" at bounding box center [312, 130] width 295 height 7
click at [465, 128] on div "L'agent ne souhaite pas partager l'ensemble des informations, car plusieurs off…" at bounding box center [360, 130] width 391 height 8
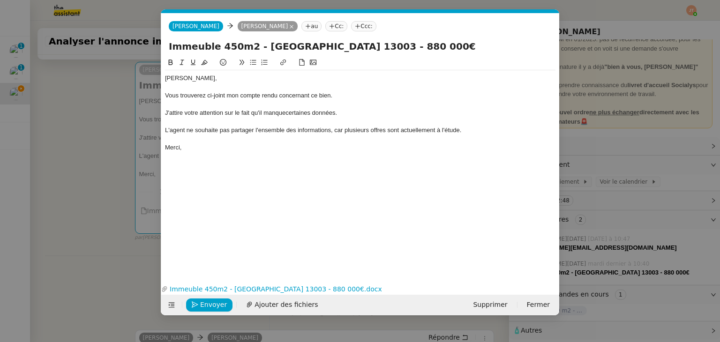
click at [90, 143] on nz-modal-container "Service TA - VOYAGE - PROPOSITION GLOBALE A utiliser dans le cadre de propositi…" at bounding box center [360, 171] width 720 height 342
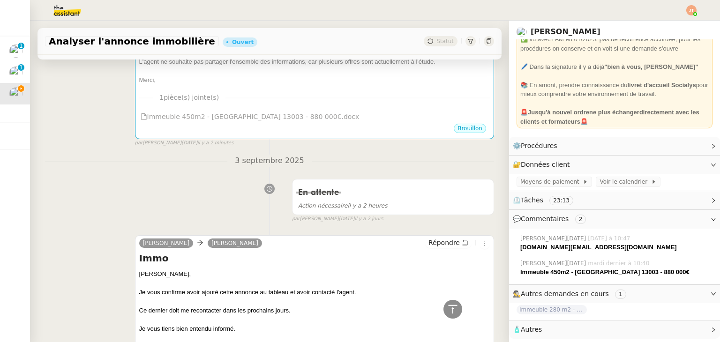
scroll to position [2, 0]
click at [178, 194] on div "En attente Action nécessaire il y a 2 heures false par Jean-Noël D. il y a 2 jo…" at bounding box center [269, 199] width 449 height 48
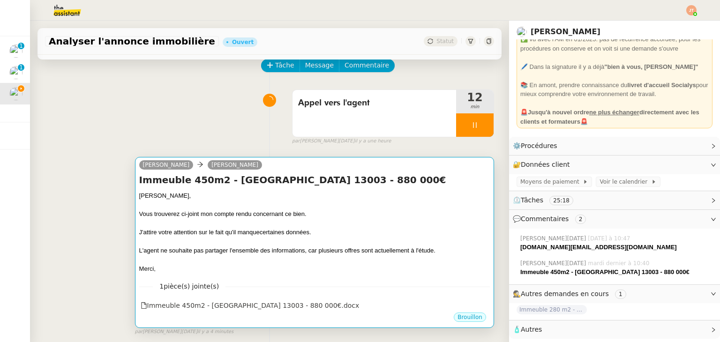
scroll to position [47, 0]
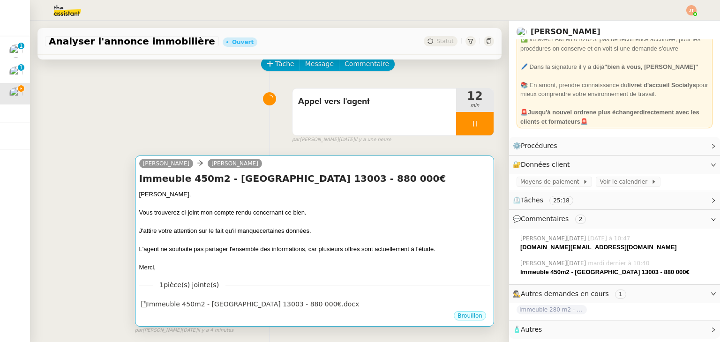
click at [231, 212] on div "Vous trouverez ci-joint mon compte rendu concernant ce bien." at bounding box center [314, 212] width 351 height 9
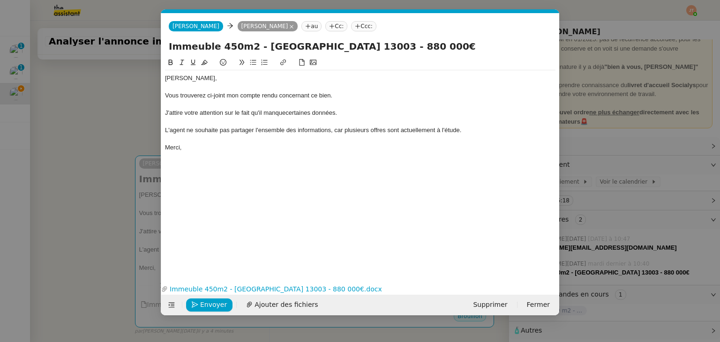
scroll to position [0, 20]
click at [210, 305] on span "Envoyer" at bounding box center [213, 305] width 27 height 11
click at [210, 305] on span "Confirmer l'envoi" at bounding box center [228, 305] width 56 height 11
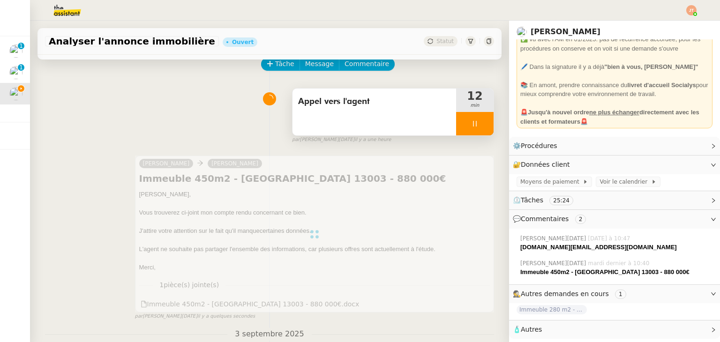
click at [458, 126] on div at bounding box center [475, 123] width 38 height 23
drag, startPoint x: 471, startPoint y: 127, endPoint x: 471, endPoint y: 121, distance: 6.6
click at [481, 127] on icon at bounding box center [485, 124] width 8 height 8
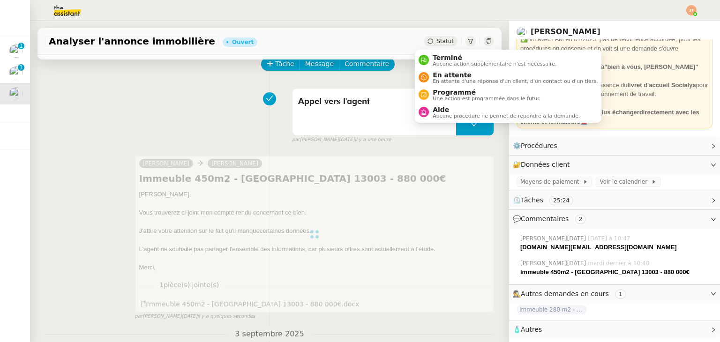
click at [437, 40] on span "Statut" at bounding box center [445, 41] width 17 height 7
click at [435, 59] on span "Terminé" at bounding box center [495, 58] width 124 height 8
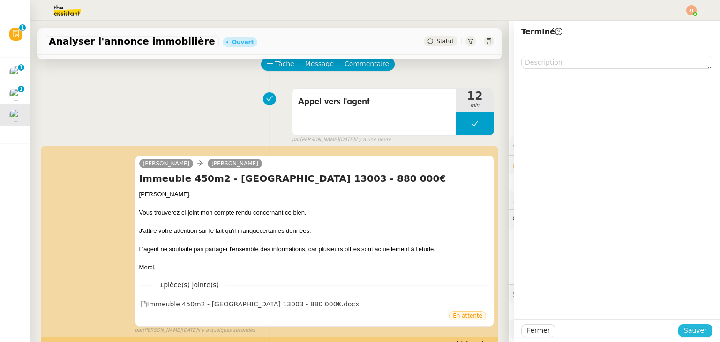
click at [688, 331] on span "Sauver" at bounding box center [695, 330] width 23 height 11
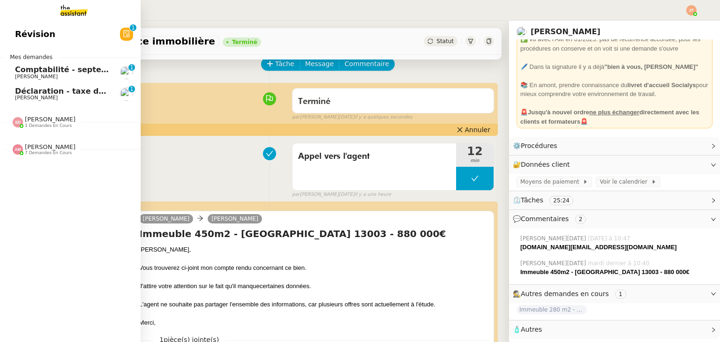
click at [34, 91] on span "Déclaration - taxe de séjour - septembre 2025" at bounding box center [112, 91] width 195 height 9
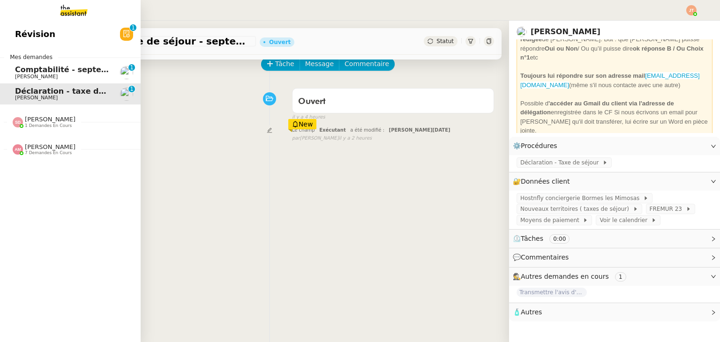
click at [47, 75] on span "[PERSON_NAME]" at bounding box center [62, 77] width 95 height 6
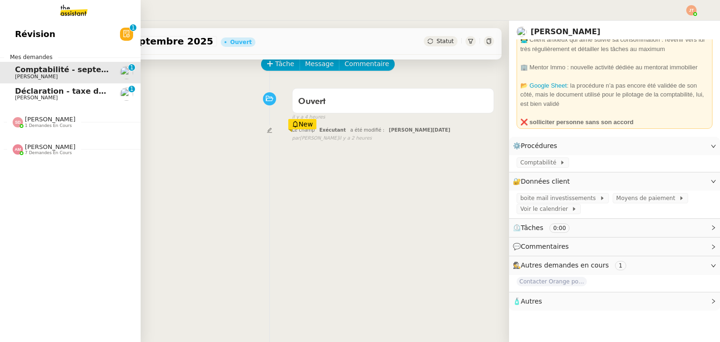
scroll to position [39, 0]
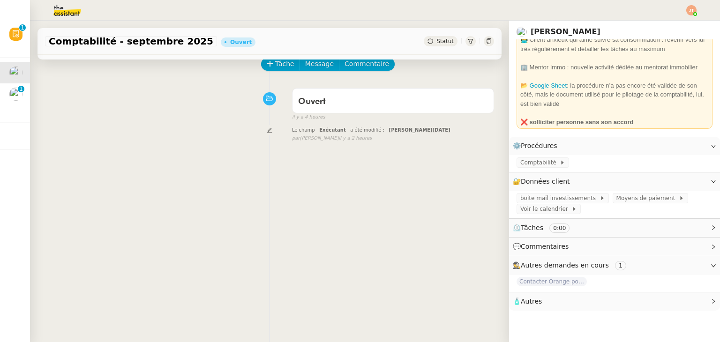
click at [116, 152] on div "Tâche Message Commentaire Veuillez patienter une erreur s'est produite 👌👌👌 mess…" at bounding box center [269, 214] width 479 height 342
